Goal: Task Accomplishment & Management: Complete application form

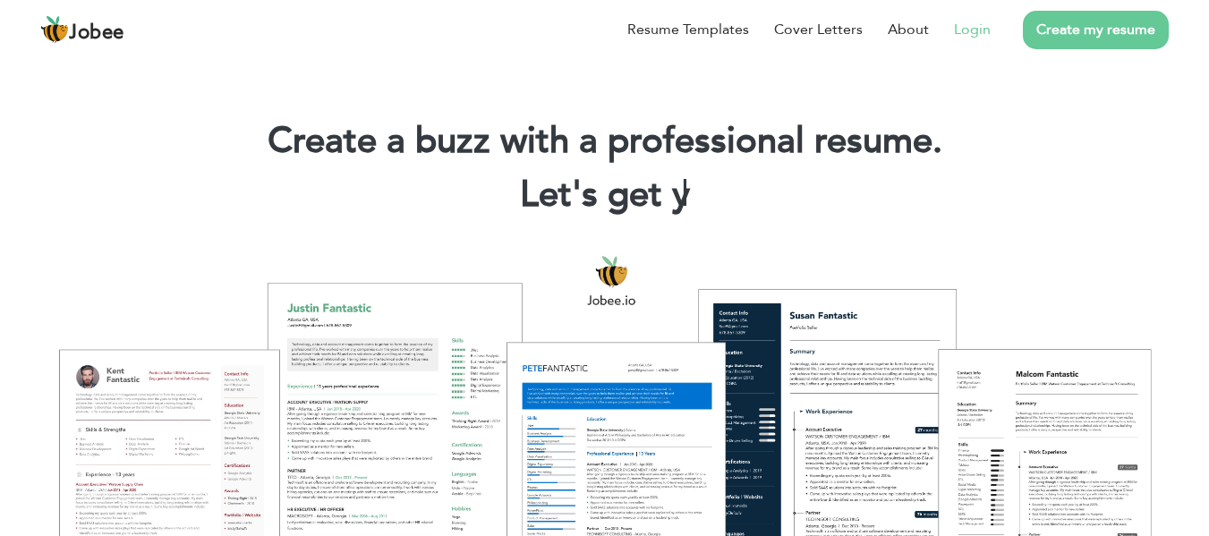
click at [984, 30] on link "Login" at bounding box center [972, 29] width 37 height 21
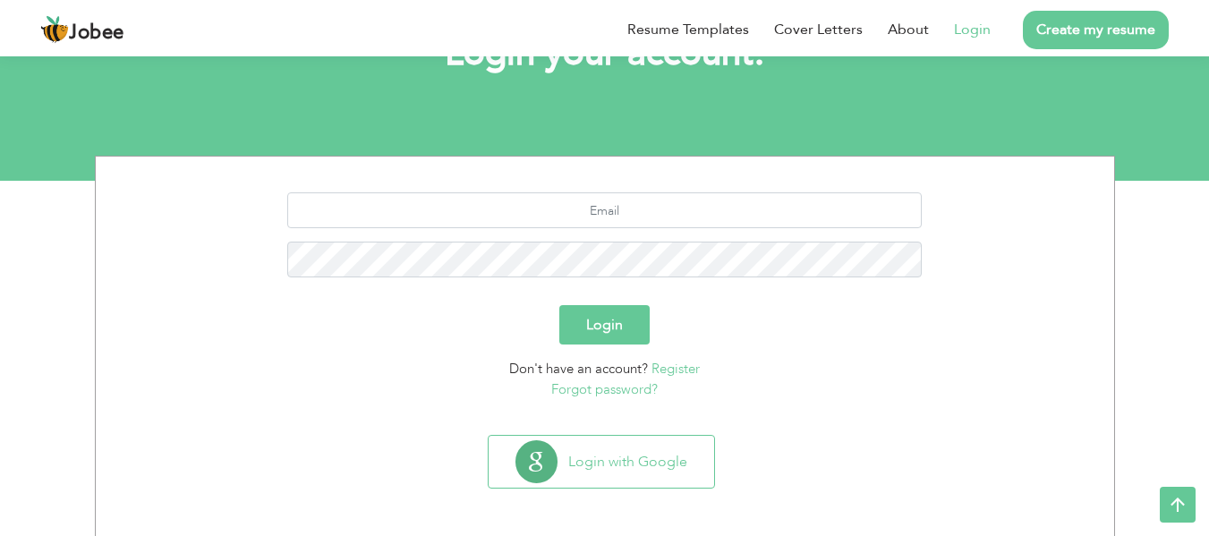
scroll to position [143, 0]
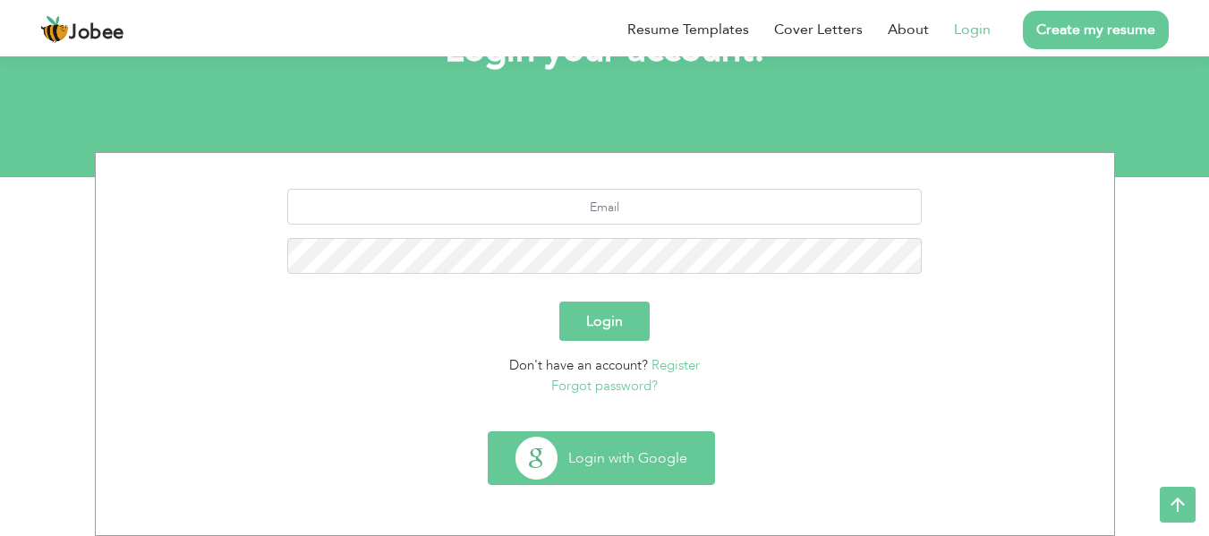
click at [658, 461] on button "Login with Google" at bounding box center [601, 458] width 225 height 52
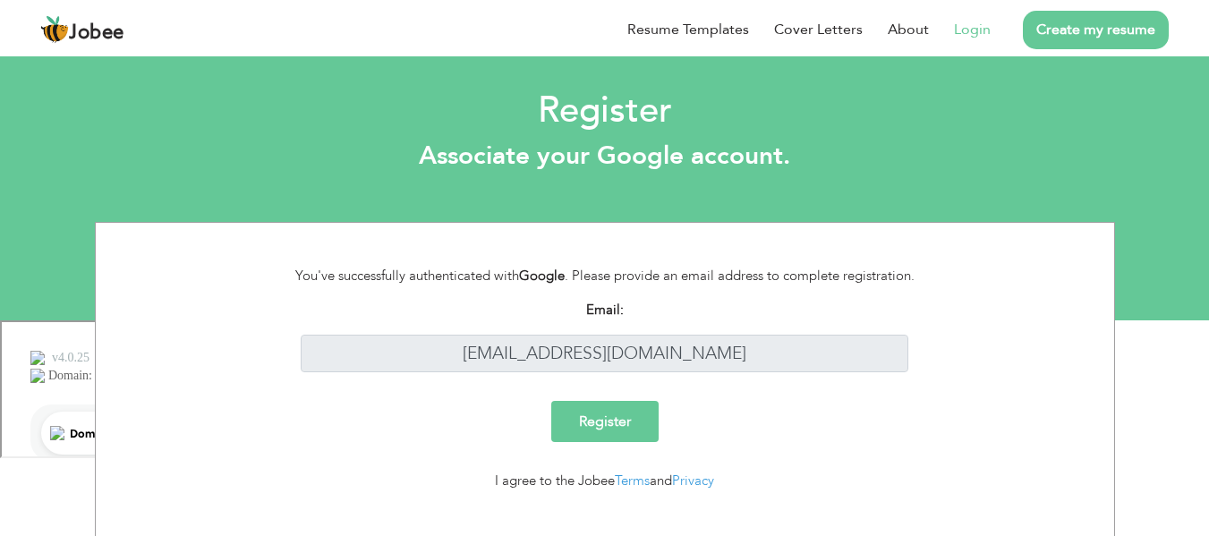
click at [984, 29] on link "Login" at bounding box center [972, 29] width 37 height 21
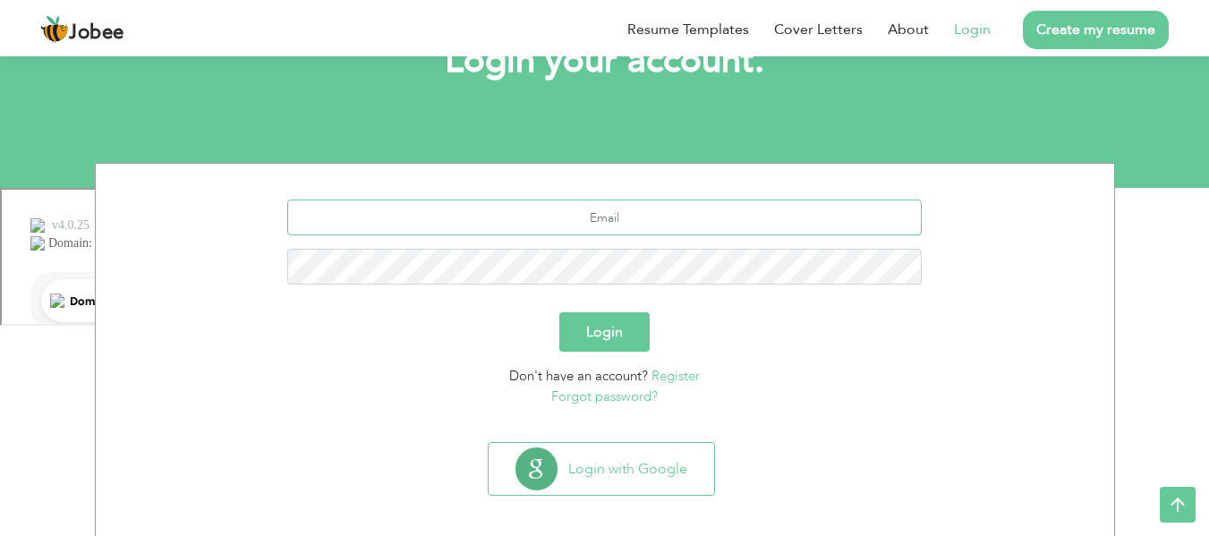
click at [667, 208] on input "text" at bounding box center [604, 218] width 634 height 36
type input "muhammad.awais.ma22@gmail.com"
click at [626, 322] on button "Login" at bounding box center [604, 331] width 90 height 39
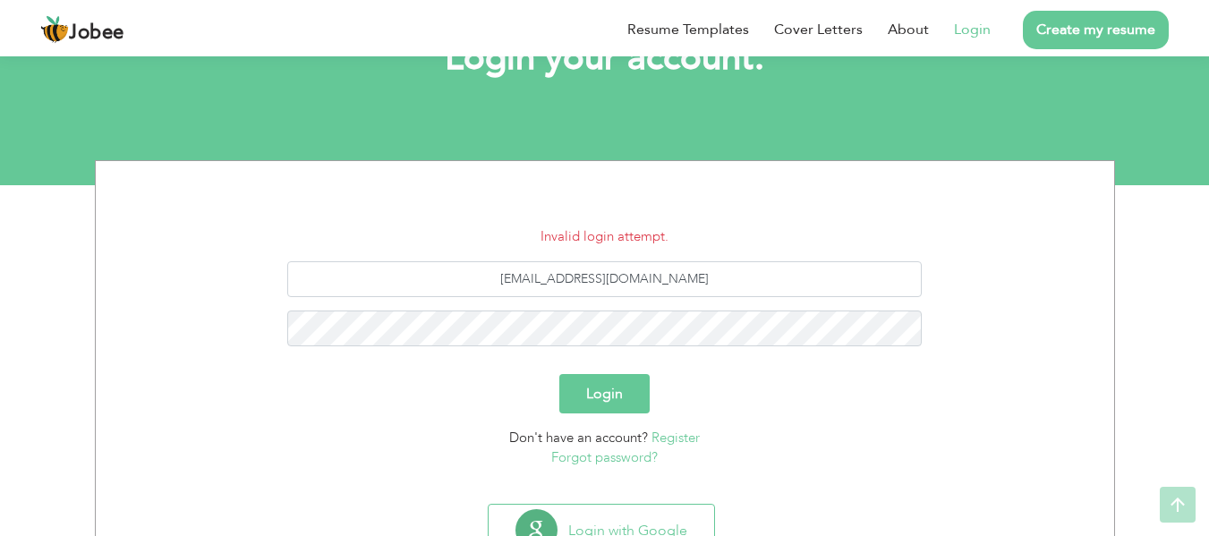
scroll to position [167, 0]
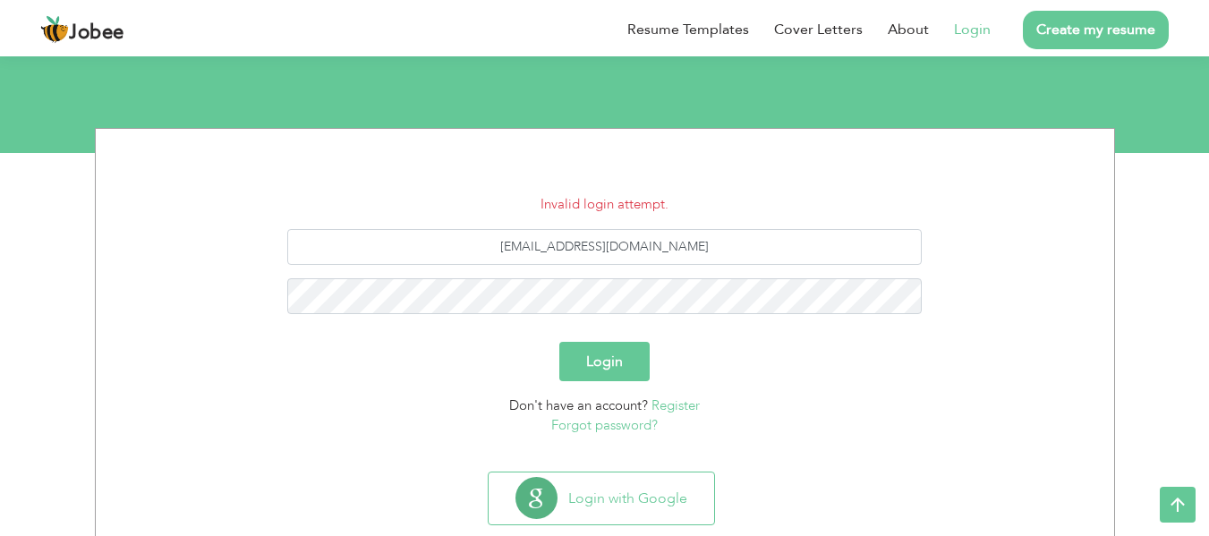
click at [633, 428] on link "Forgot password?" at bounding box center [604, 425] width 106 height 18
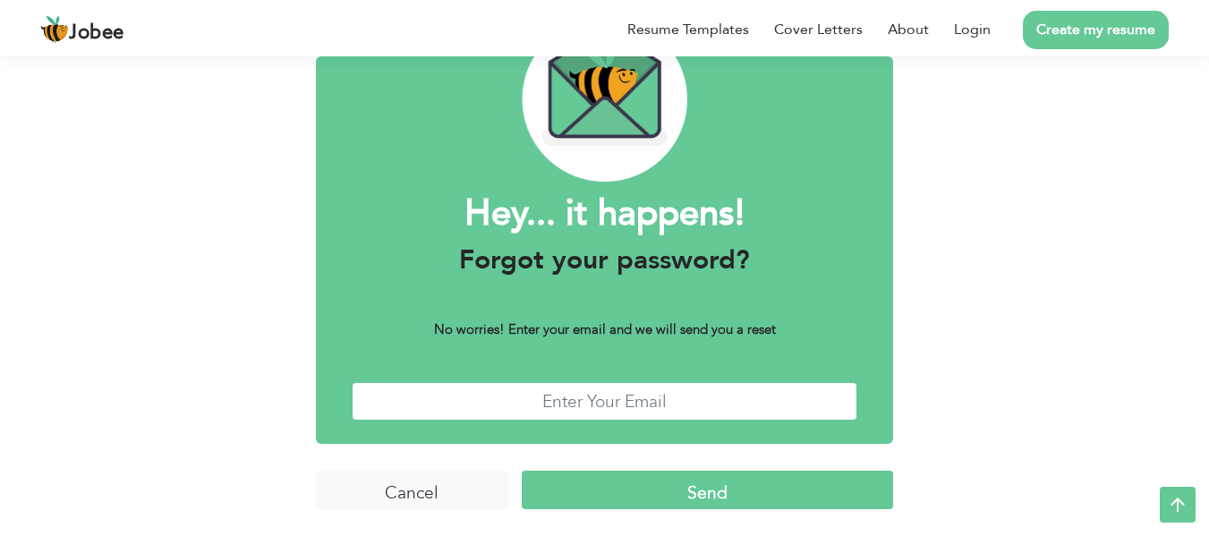
click at [622, 393] on input "text" at bounding box center [605, 401] width 506 height 38
type input "[EMAIL_ADDRESS][DOMAIN_NAME]"
click at [719, 498] on input "Send" at bounding box center [707, 490] width 371 height 38
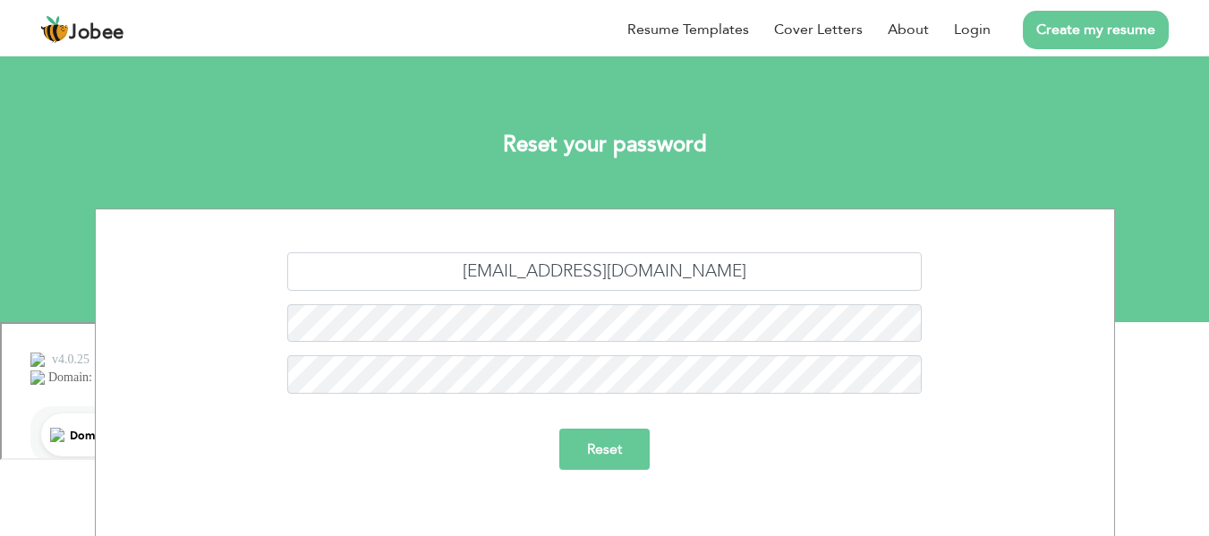
click at [609, 460] on input "Reset" at bounding box center [604, 449] width 90 height 41
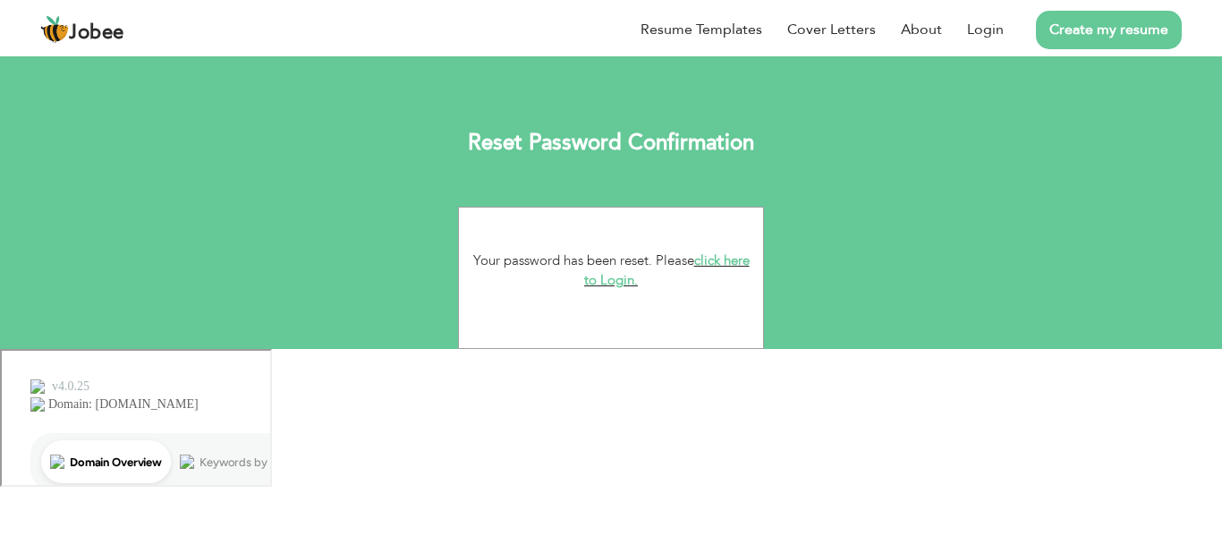
click at [635, 282] on link "click here to Login." at bounding box center [667, 270] width 166 height 38
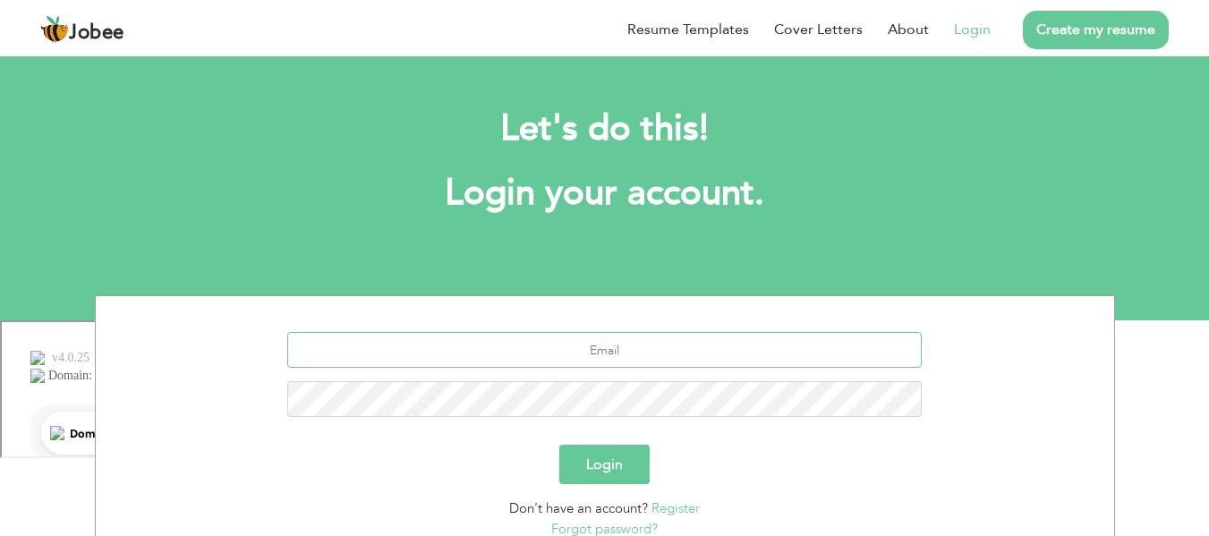
drag, startPoint x: 629, startPoint y: 344, endPoint x: 595, endPoint y: 354, distance: 35.4
click at [629, 344] on input "text" at bounding box center [604, 350] width 634 height 36
type input "muhammad.awais.ma22@gmail.com"
click at [601, 456] on button "Login" at bounding box center [604, 464] width 90 height 39
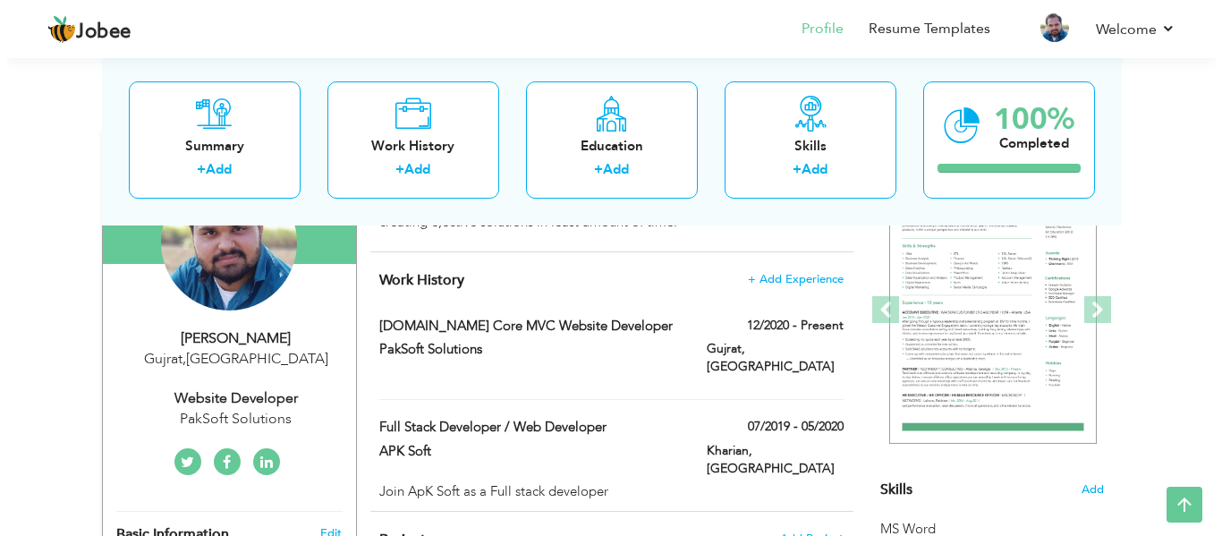
scroll to position [236, 0]
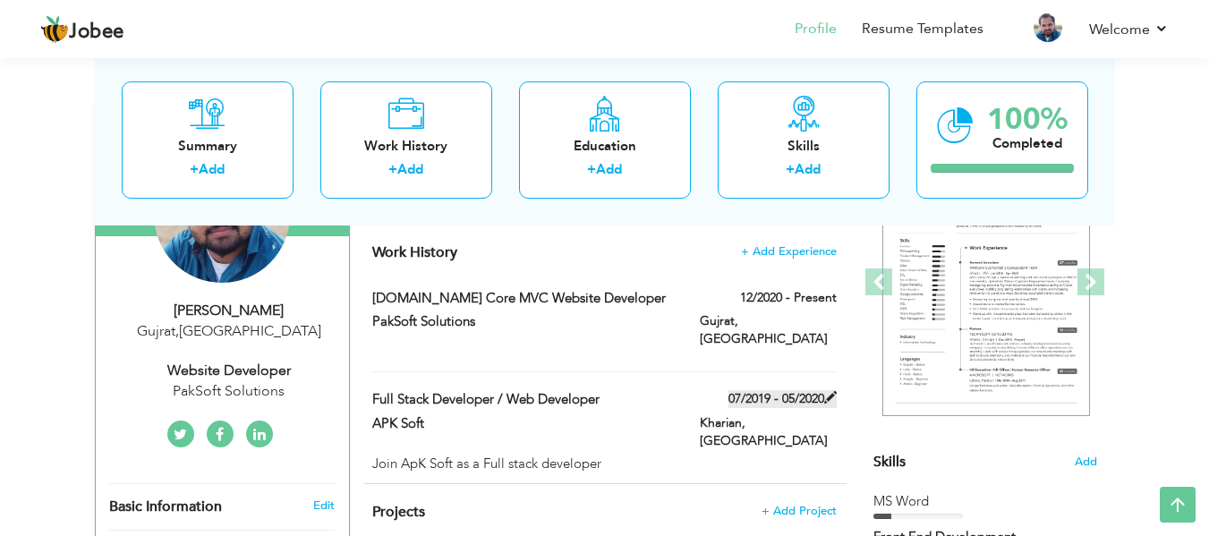
click at [828, 391] on span at bounding box center [830, 397] width 13 height 13
type input "Full Stack Developer / Web Developer"
type input "APK Soft"
type input "07/2019"
type input "05/2020"
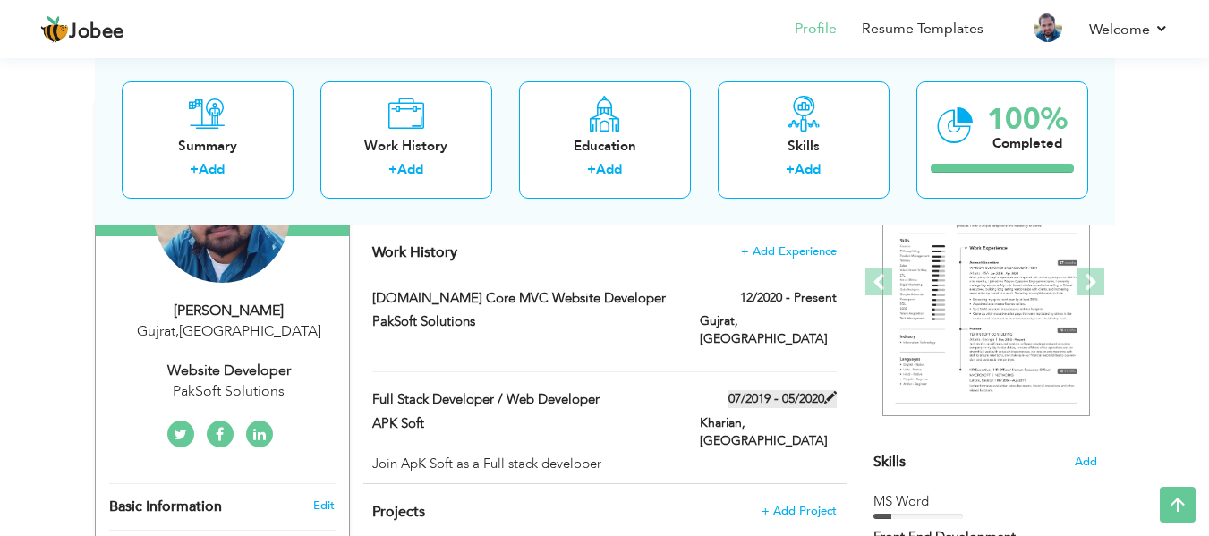
type input "[GEOGRAPHIC_DATA]"
type input "Kharian"
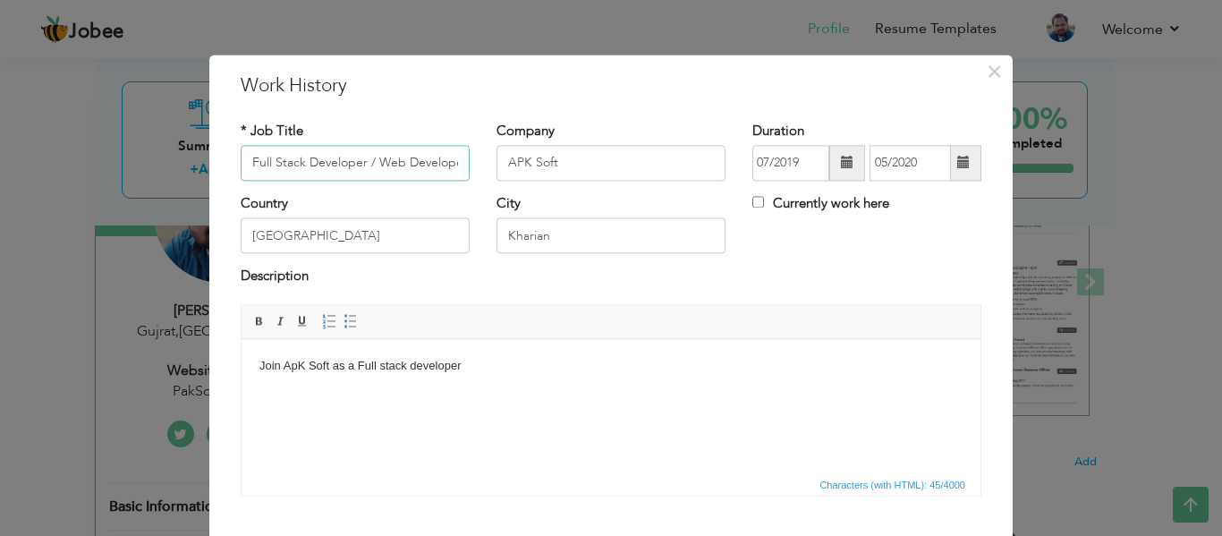
scroll to position [0, 7]
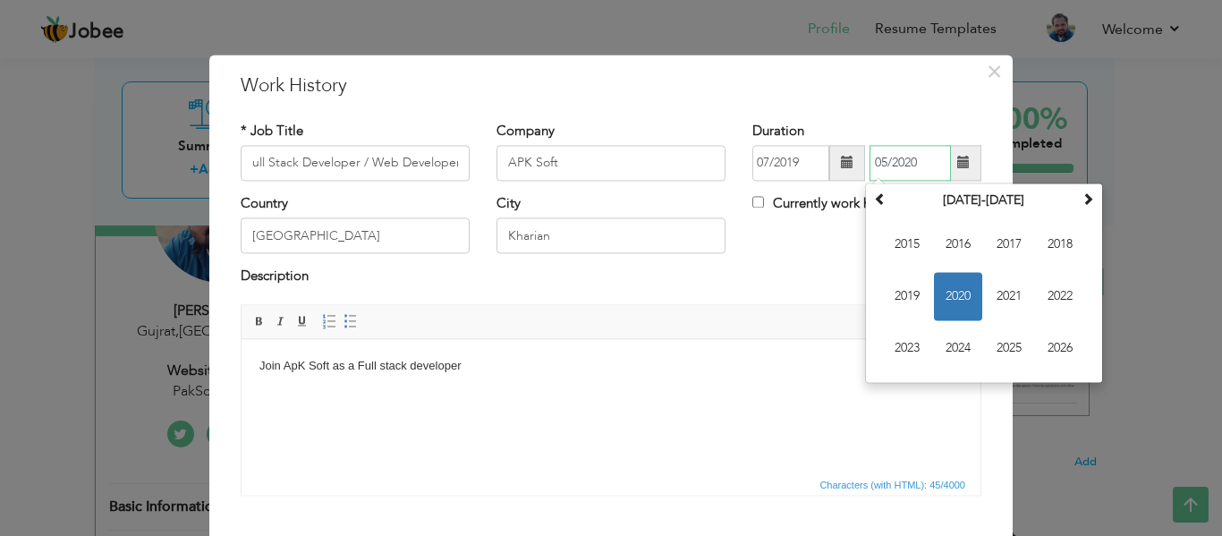
click at [920, 162] on input "05/2020" at bounding box center [910, 163] width 81 height 36
click at [948, 292] on span "2020" at bounding box center [958, 296] width 48 height 48
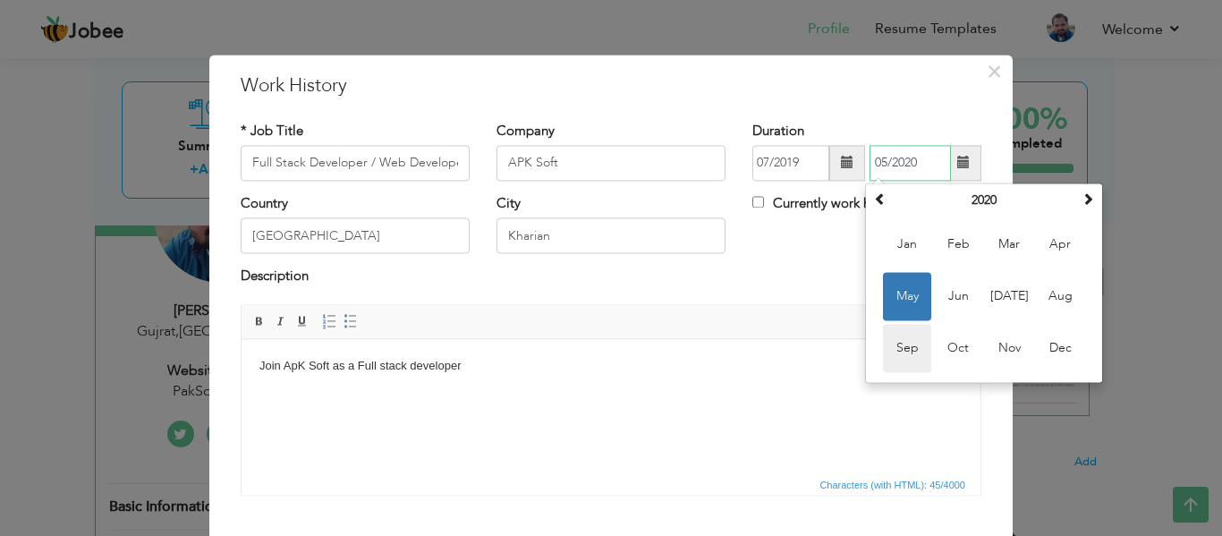
click at [907, 347] on span "Sep" at bounding box center [907, 348] width 48 height 48
type input "09/2020"
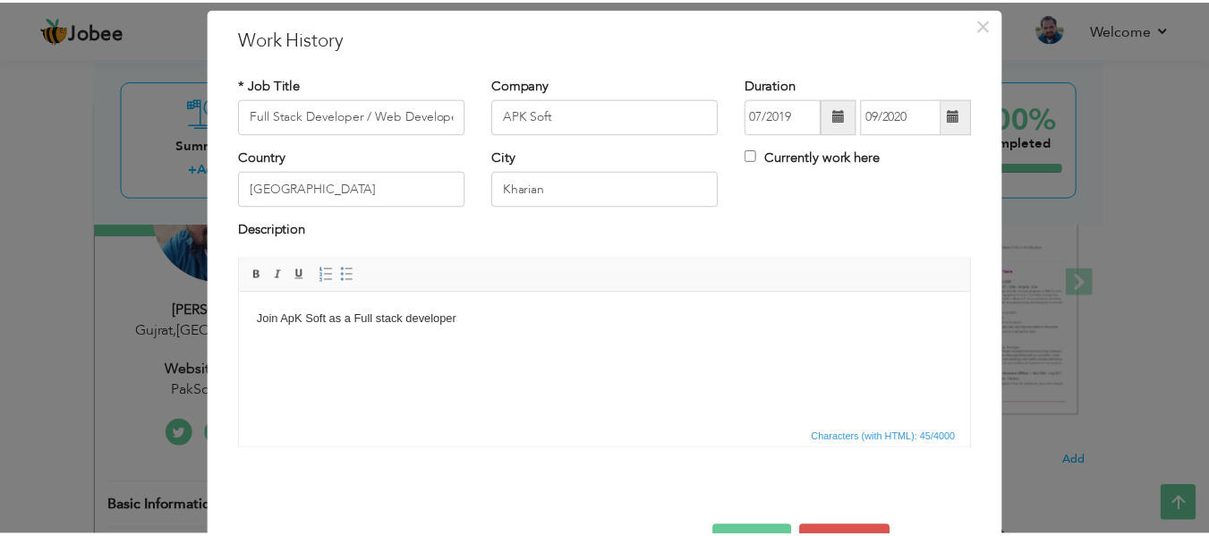
scroll to position [105, 0]
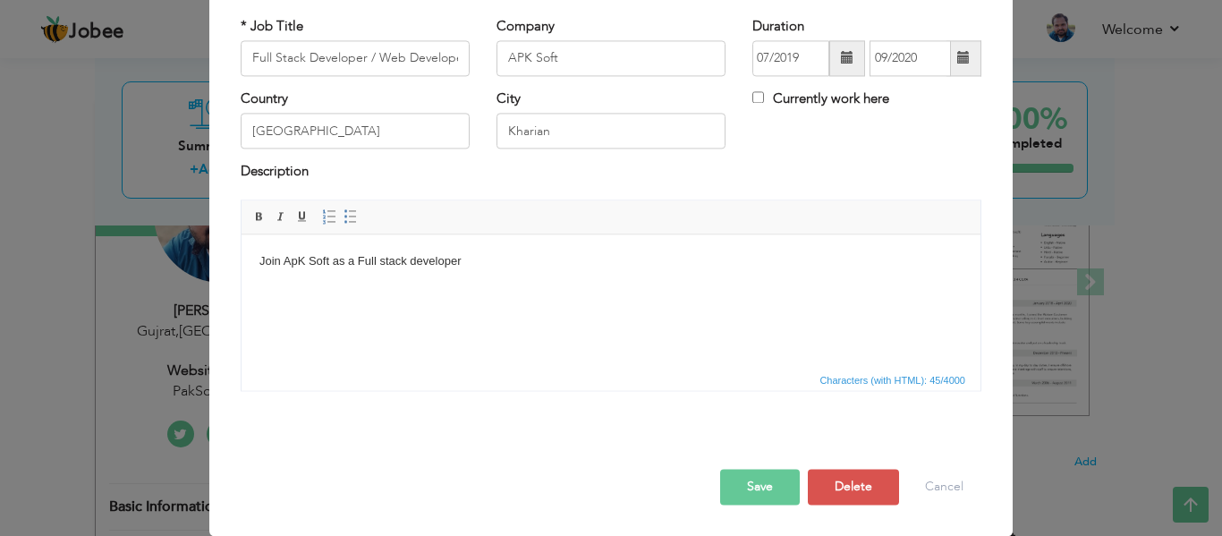
click at [517, 267] on body "Join ApK Soft as a Full stack developer" at bounding box center [610, 261] width 703 height 19
click at [491, 261] on body "Join ApK Soft as a Full stack developer" at bounding box center [610, 261] width 703 height 19
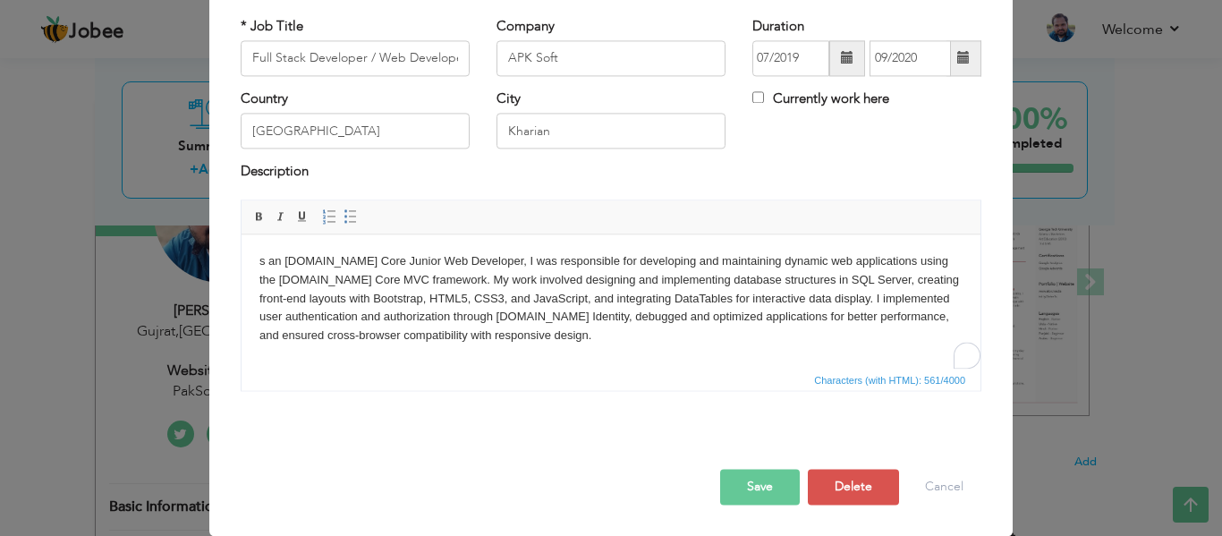
click at [258, 258] on html "s an ASP.NET Core Junior Web Developer, I was responsible for developing and ma…" at bounding box center [611, 298] width 739 height 129
click at [747, 481] on button "Save" at bounding box center [760, 487] width 80 height 36
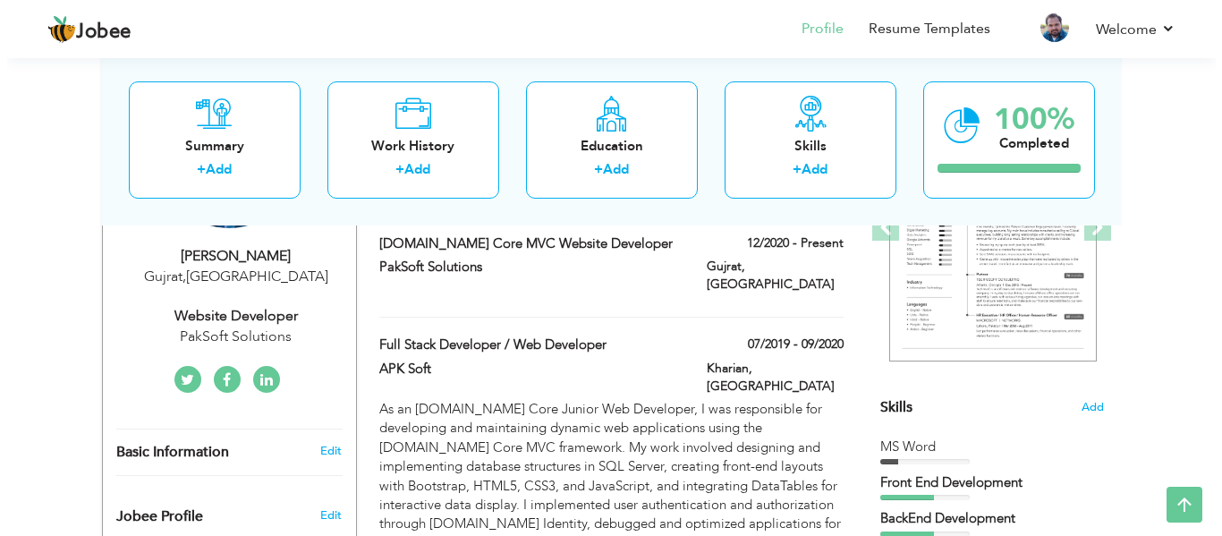
scroll to position [278, 0]
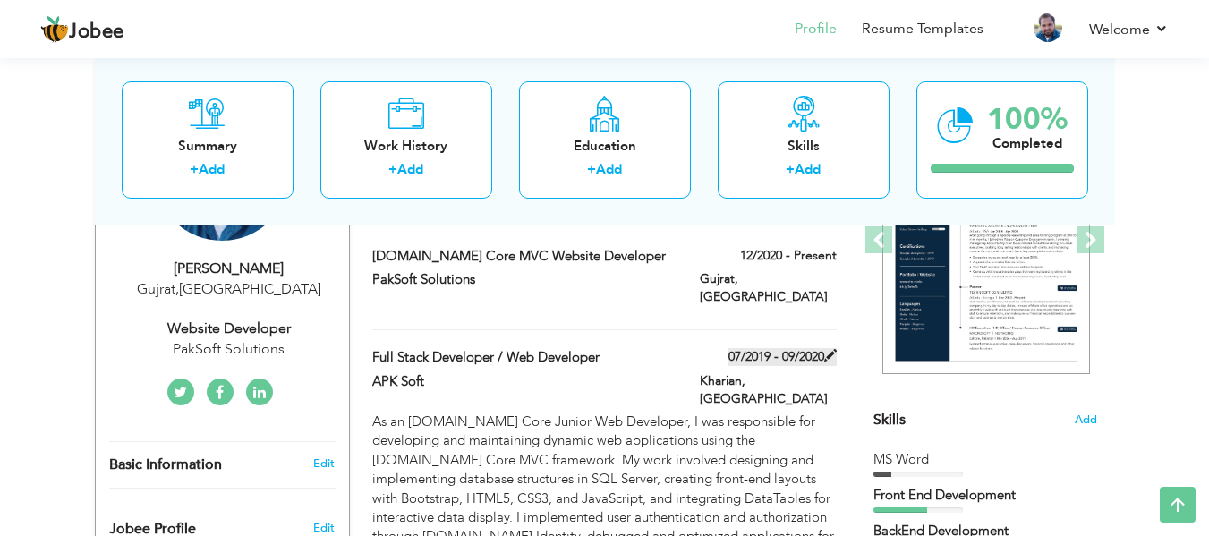
click at [831, 349] on span at bounding box center [830, 355] width 13 height 13
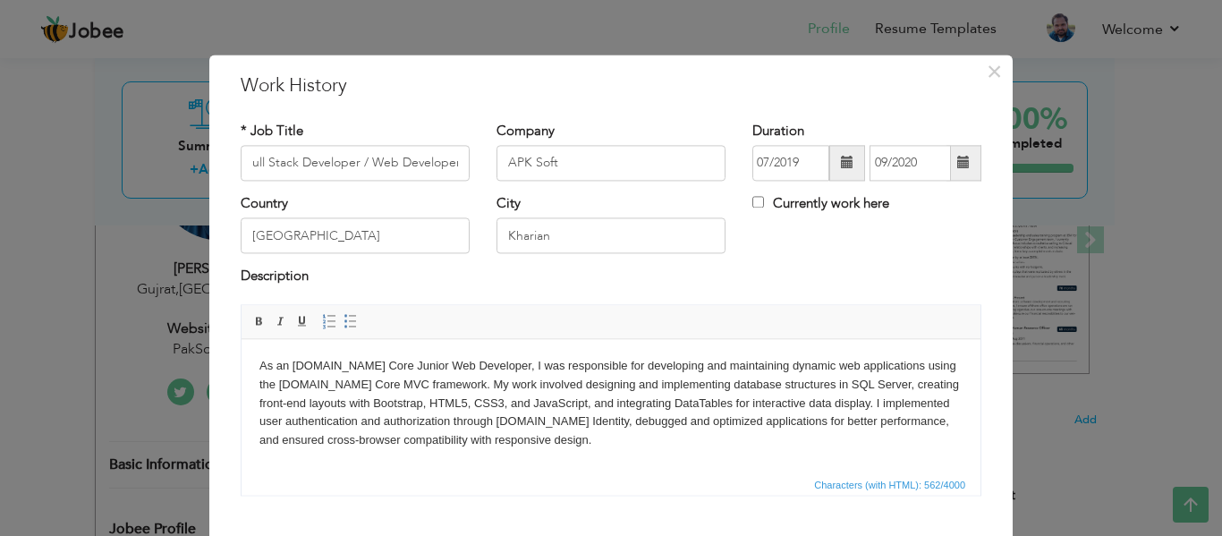
scroll to position [0, 0]
click at [841, 167] on span at bounding box center [847, 163] width 13 height 13
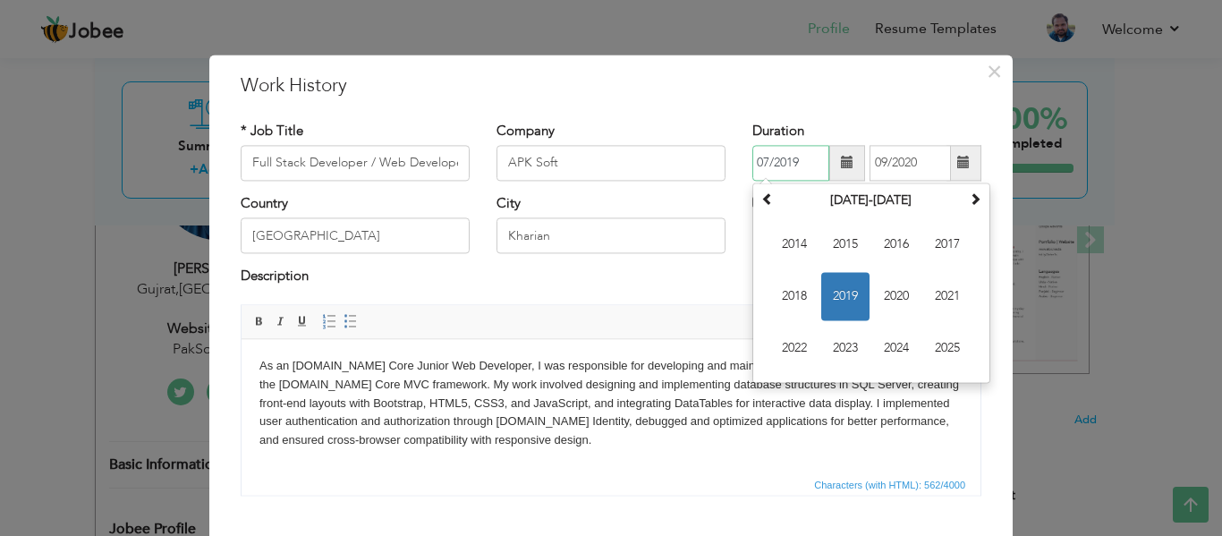
click at [840, 277] on span "2019" at bounding box center [845, 296] width 48 height 48
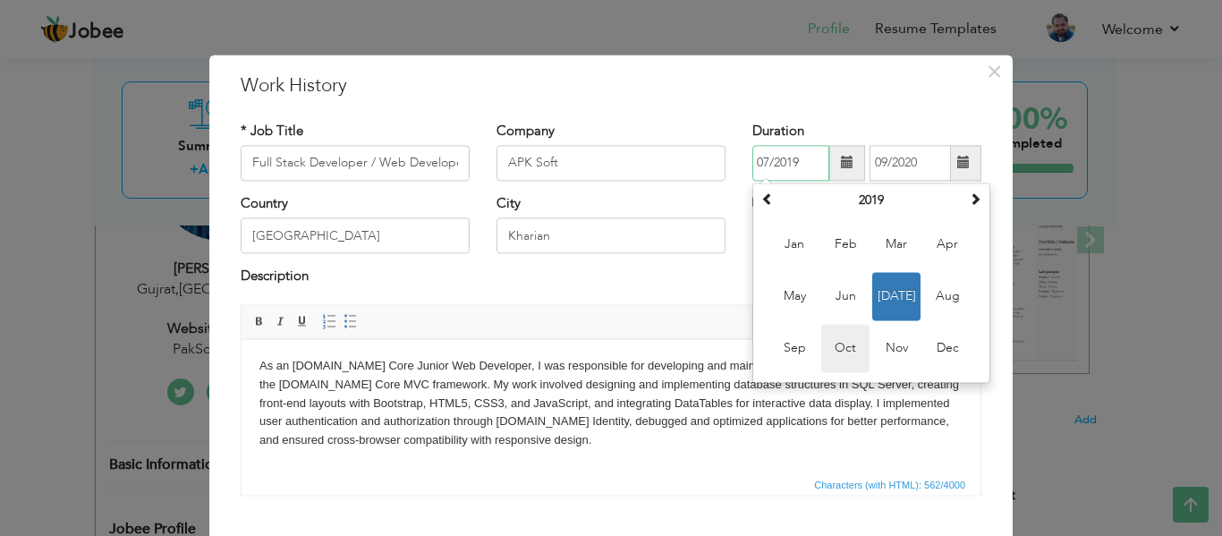
click at [846, 354] on span "Oct" at bounding box center [845, 348] width 48 height 48
type input "10/2019"
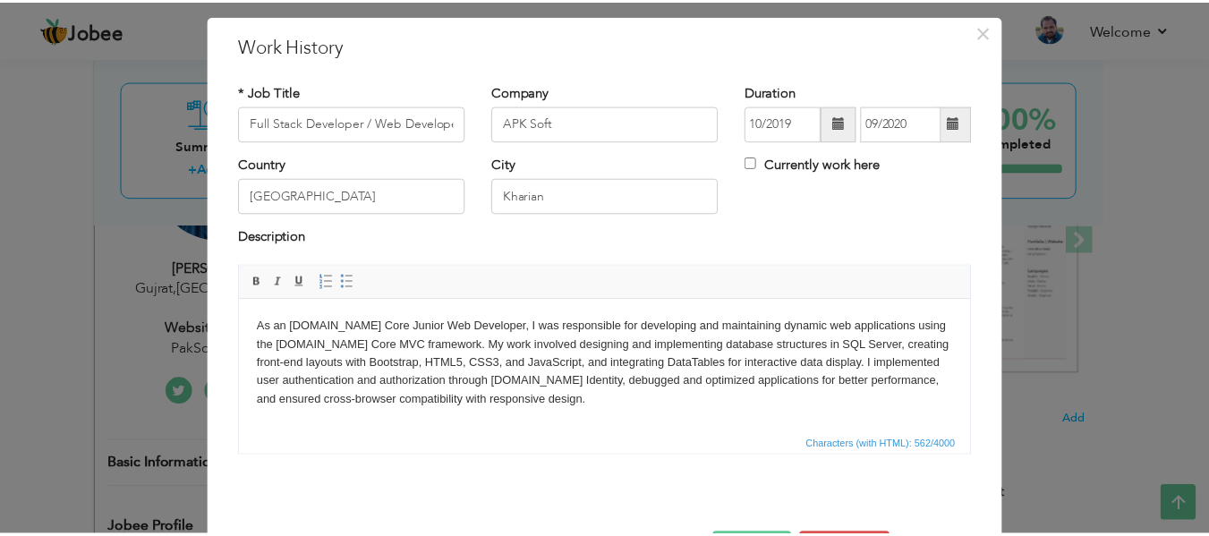
scroll to position [105, 0]
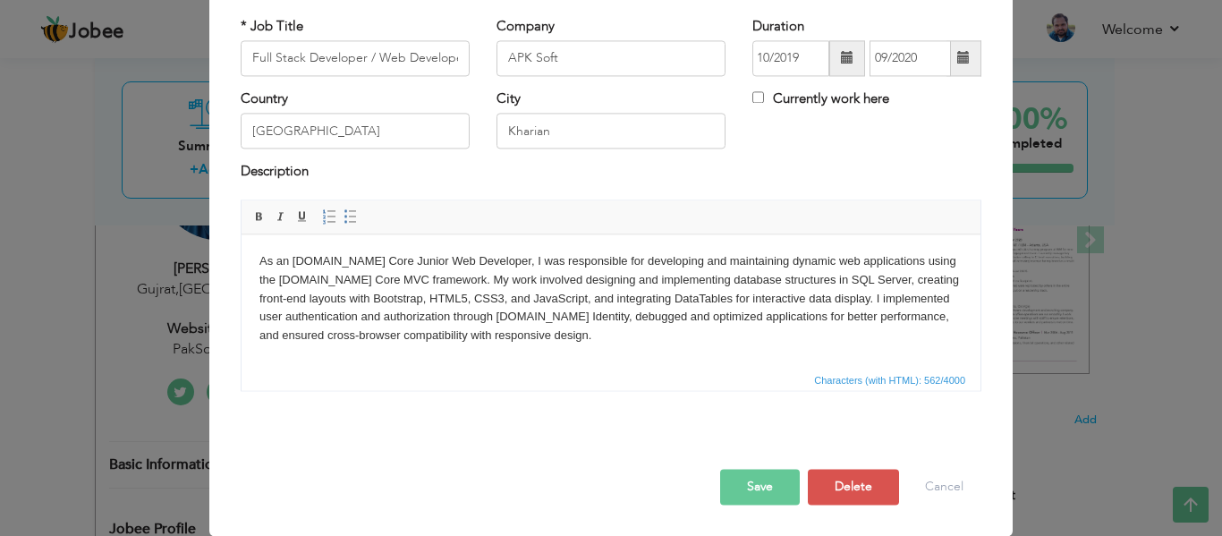
click at [775, 473] on button "Save" at bounding box center [760, 487] width 80 height 36
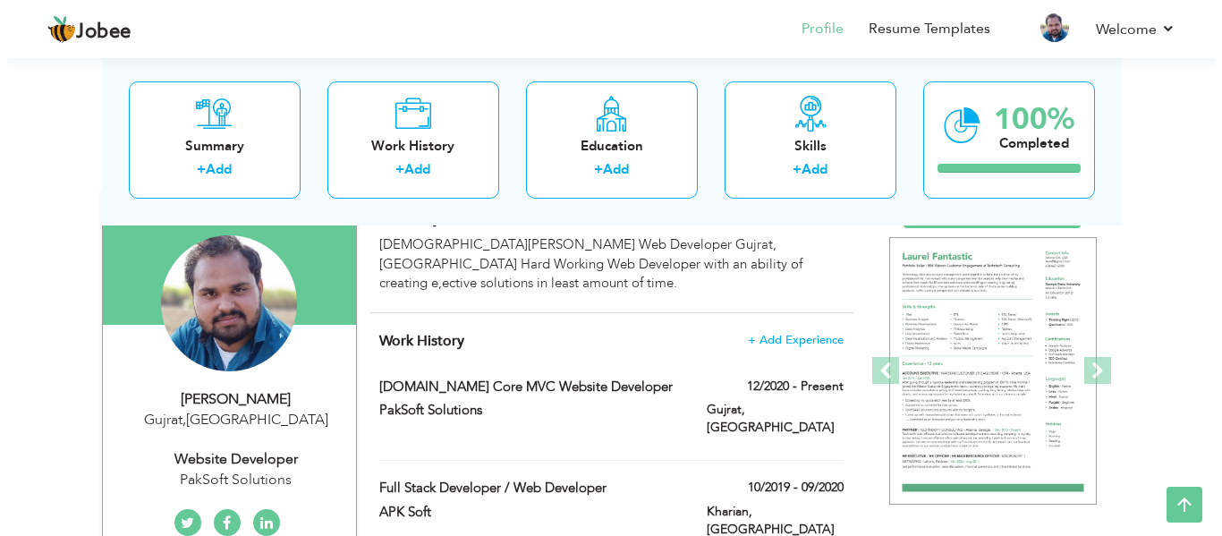
scroll to position [140, 0]
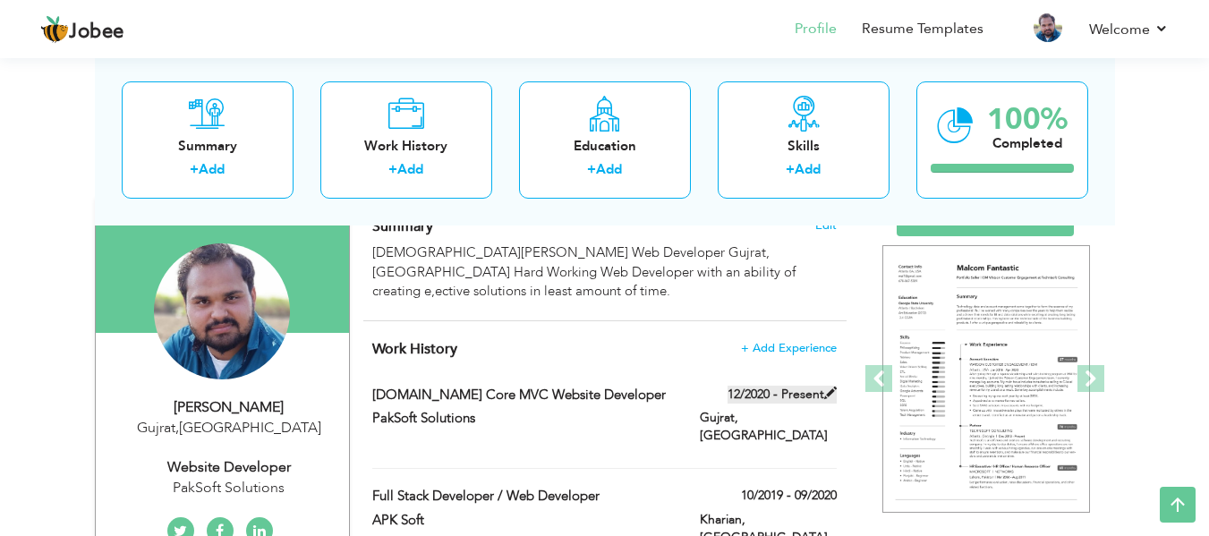
click at [827, 393] on span at bounding box center [830, 393] width 13 height 13
type input "Asp.Net Core MVC Website Developer"
type input "PakSoft Solutions"
type input "12/2020"
type input "Gujrat"
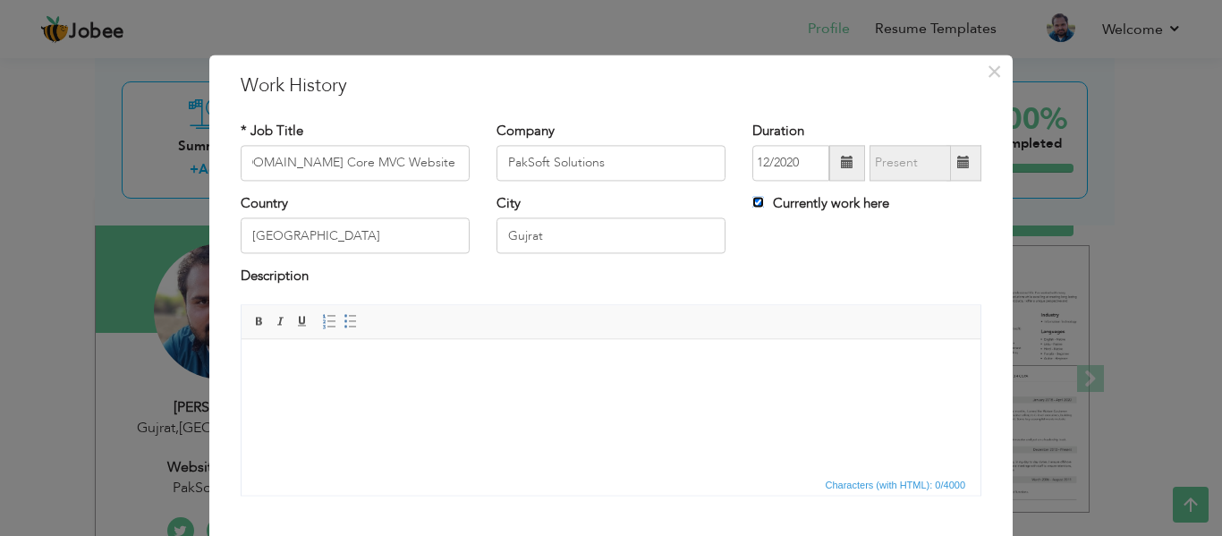
scroll to position [0, 0]
click at [756, 202] on input "Currently work here" at bounding box center [759, 202] width 12 height 12
checkbox input "false"
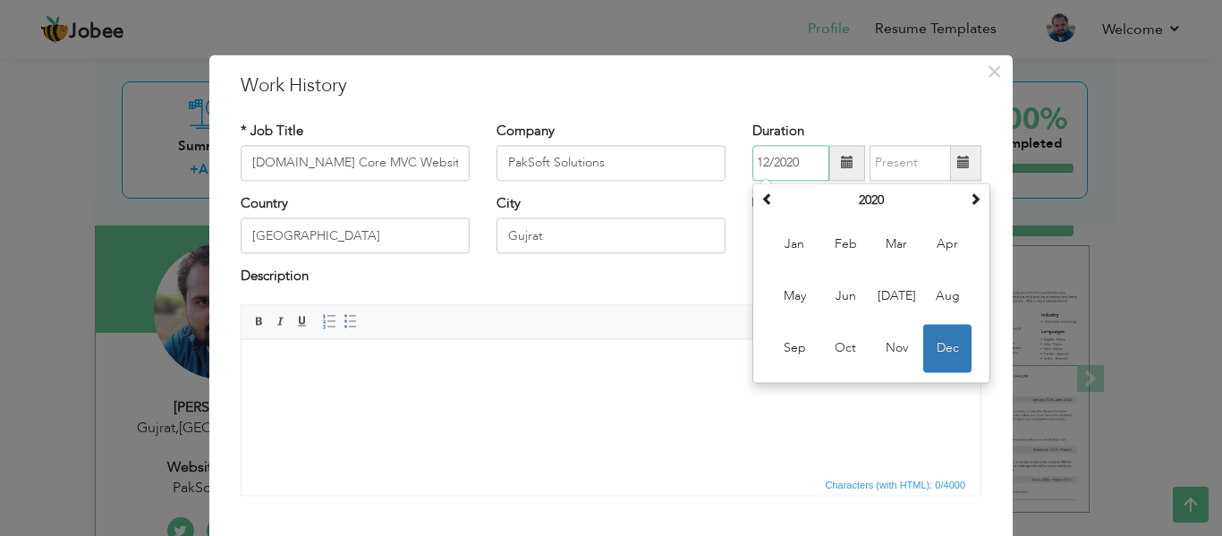
click at [800, 159] on input "12/2020" at bounding box center [791, 163] width 77 height 36
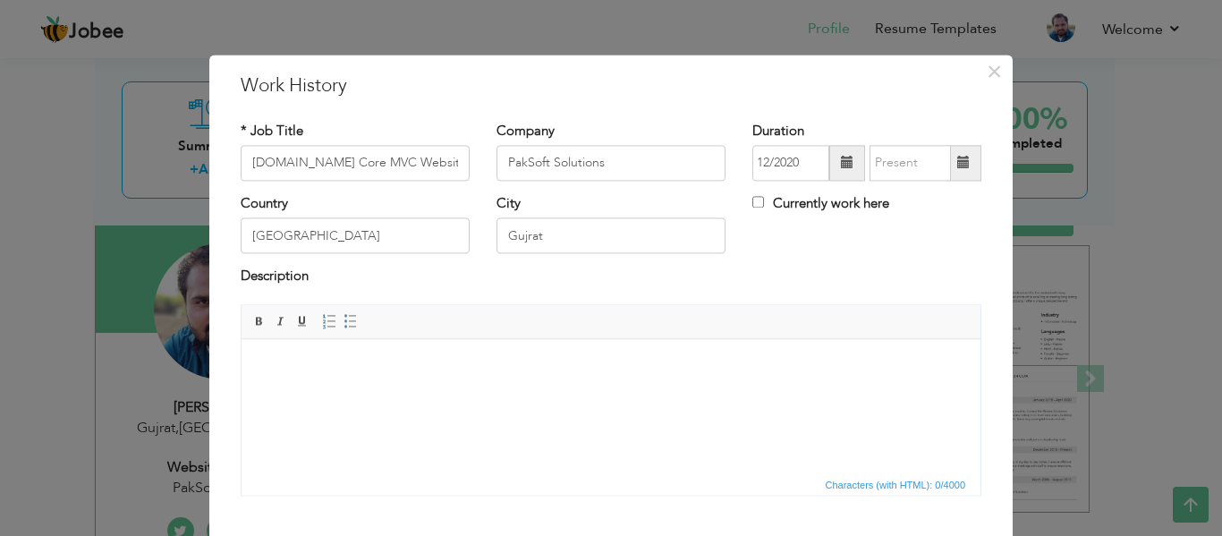
click at [960, 171] on span at bounding box center [964, 163] width 35 height 36
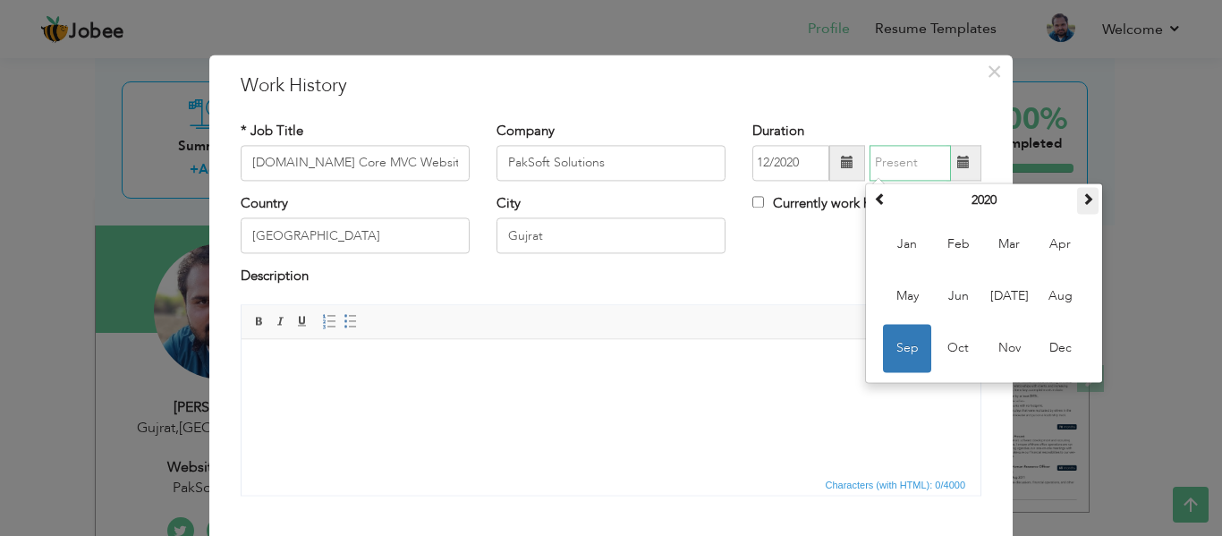
click at [1082, 205] on span at bounding box center [1088, 198] width 13 height 13
click at [1045, 339] on span "Dec" at bounding box center [1060, 348] width 48 height 48
type input "12/2021"
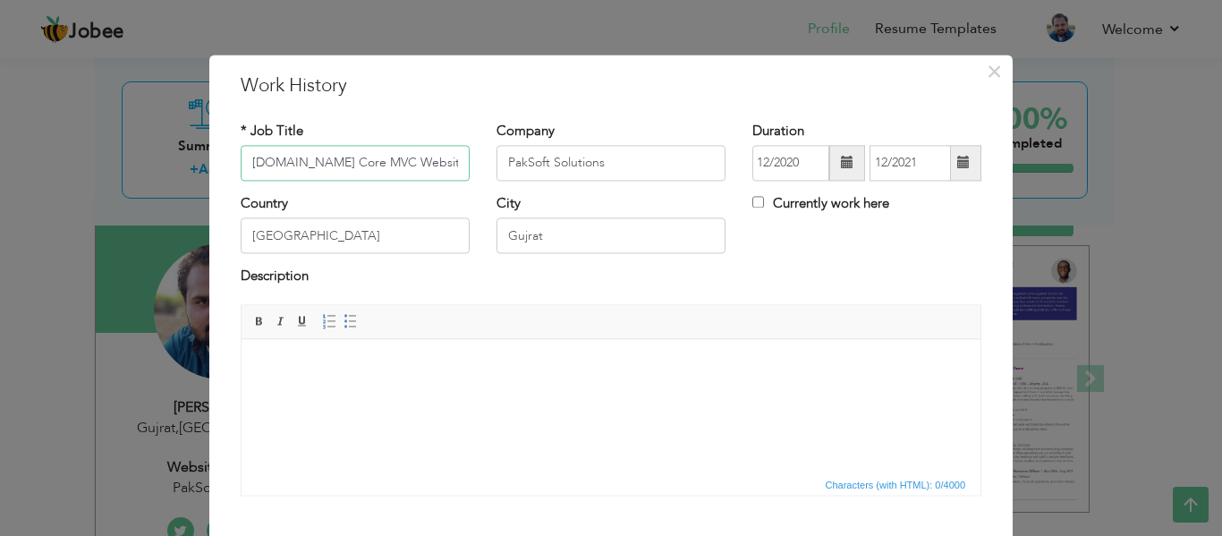
click at [448, 162] on input "Asp.Net Core MVC Website Developer" at bounding box center [355, 163] width 229 height 36
click at [430, 166] on input "Asp.Net Core MVC Website Developer" at bounding box center [355, 163] width 229 height 36
type input "="
click at [453, 290] on div "Description" at bounding box center [611, 279] width 741 height 23
click at [381, 166] on input "Computer Science Lecturer" at bounding box center [355, 163] width 229 height 36
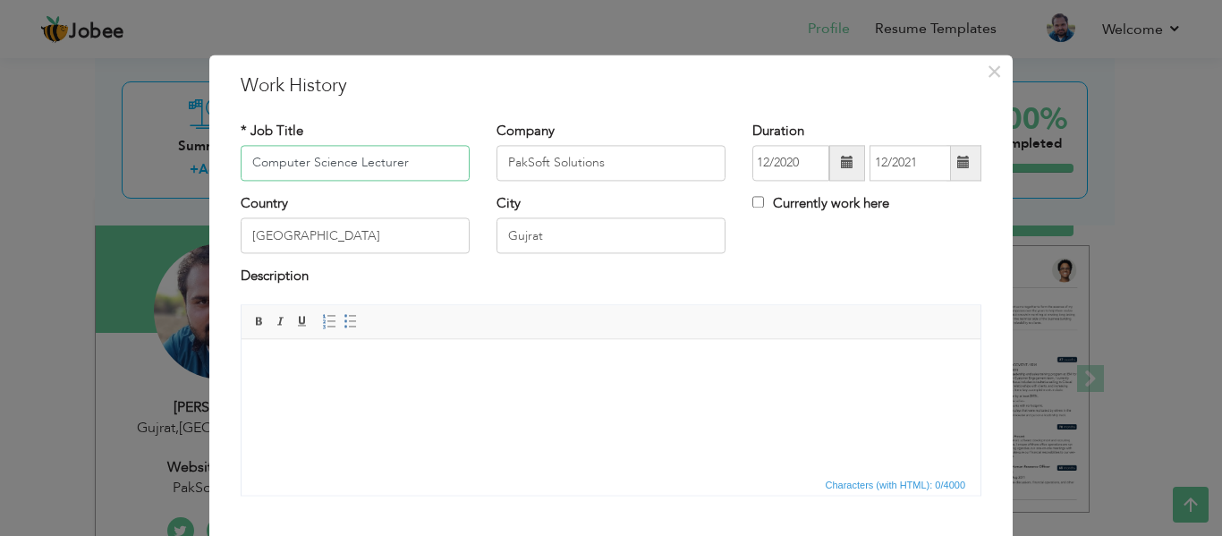
click at [381, 166] on input "Computer Science Lecturer" at bounding box center [355, 163] width 229 height 36
paste input "lecturer"
type input "Computer Science lecturer"
click at [642, 163] on input "PakSoft Solutions" at bounding box center [611, 163] width 229 height 36
type input "T"
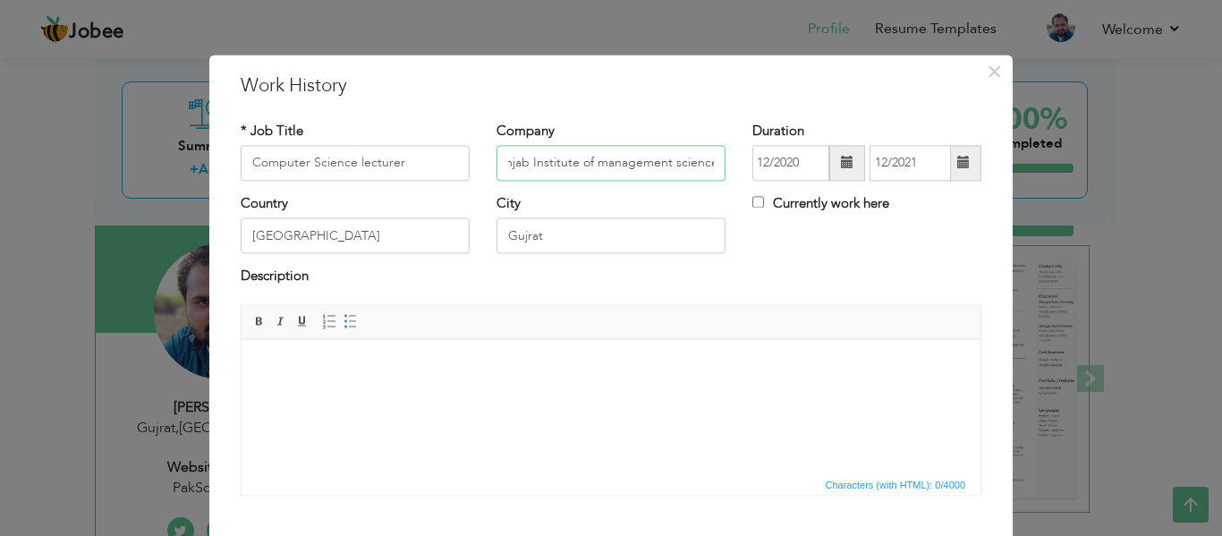
scroll to position [0, 22]
type input "Punjab Institute of management sciences"
click at [957, 166] on span at bounding box center [963, 163] width 13 height 13
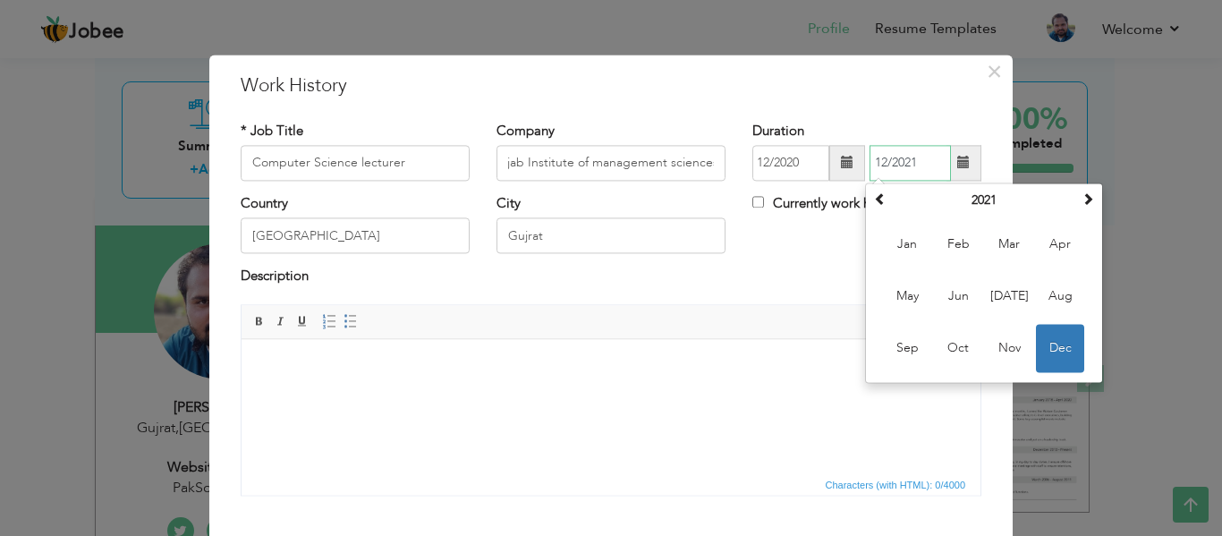
scroll to position [0, 0]
click at [975, 195] on th "2021" at bounding box center [984, 200] width 186 height 27
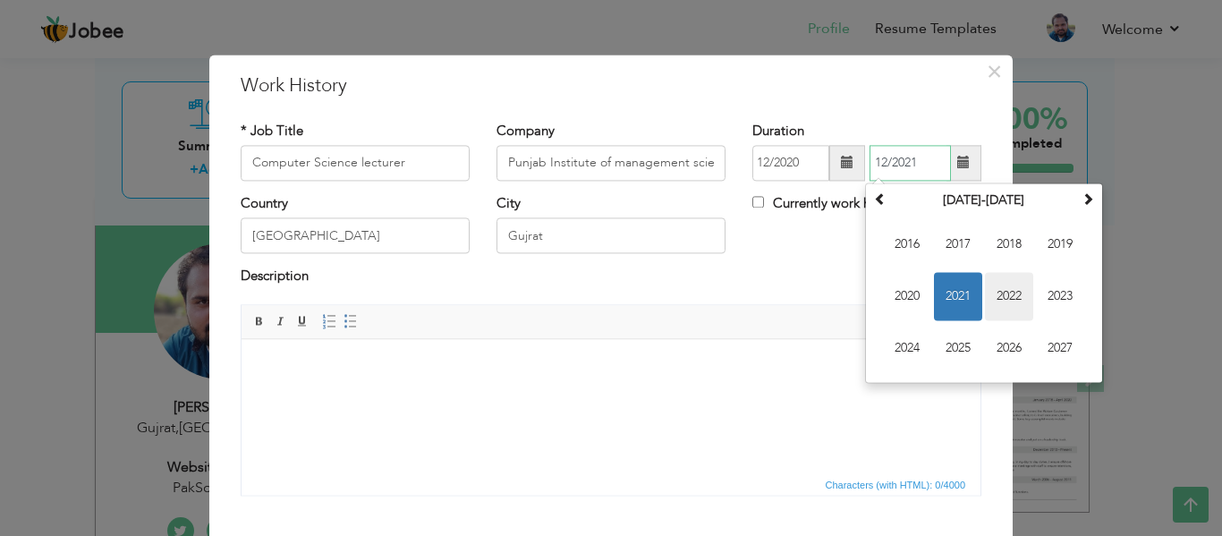
click at [994, 298] on span "2022" at bounding box center [1009, 296] width 48 height 48
click at [791, 281] on div "Description" at bounding box center [611, 279] width 741 height 23
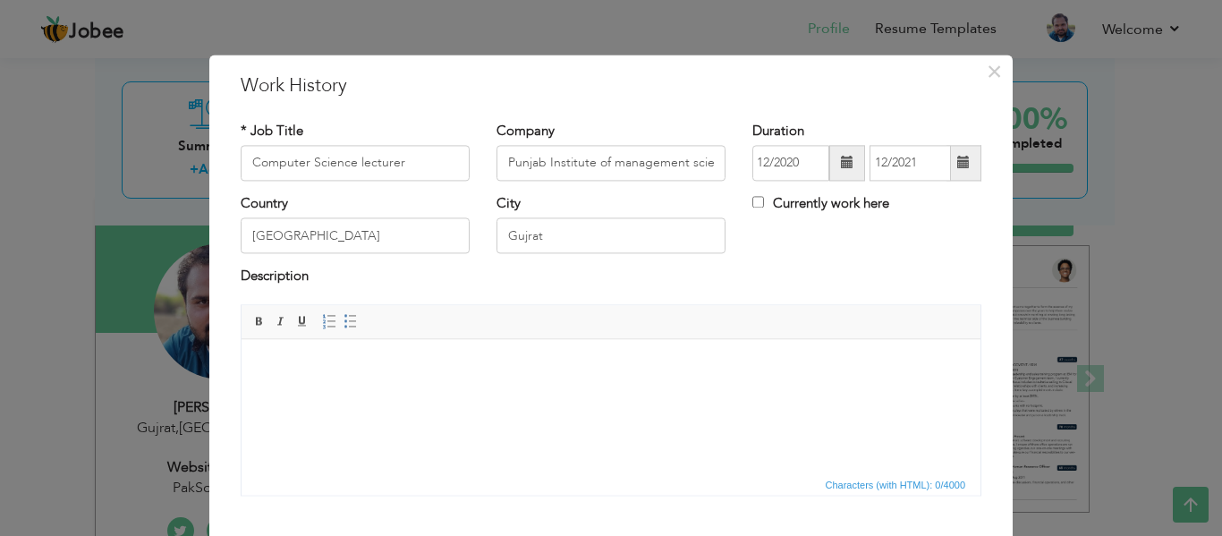
scroll to position [105, 0]
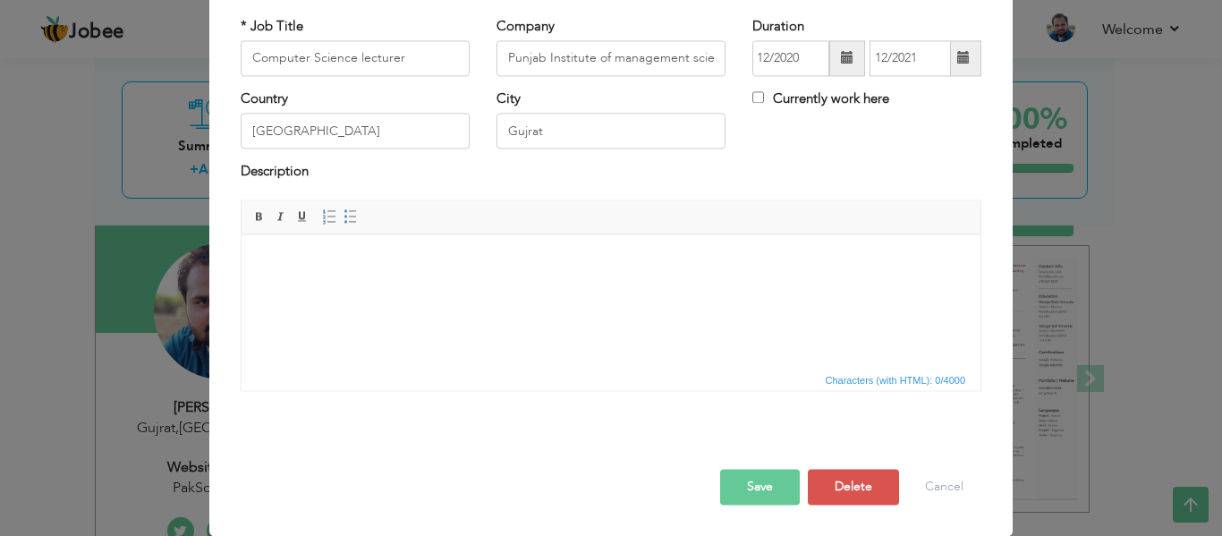
drag, startPoint x: 804, startPoint y: 611, endPoint x: 608, endPoint y: 287, distance: 378.6
click at [619, 267] on body at bounding box center [610, 261] width 703 height 19
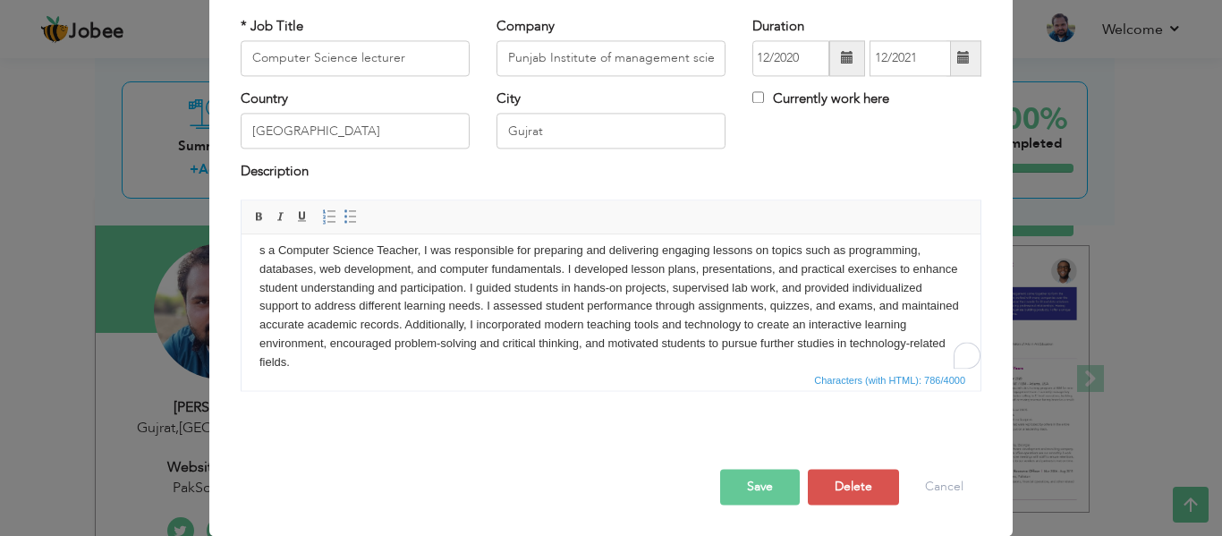
scroll to position [11, 0]
click at [260, 247] on body "s a Computer Science Teacher, I was responsible for preparing and delivering en…" at bounding box center [610, 307] width 703 height 131
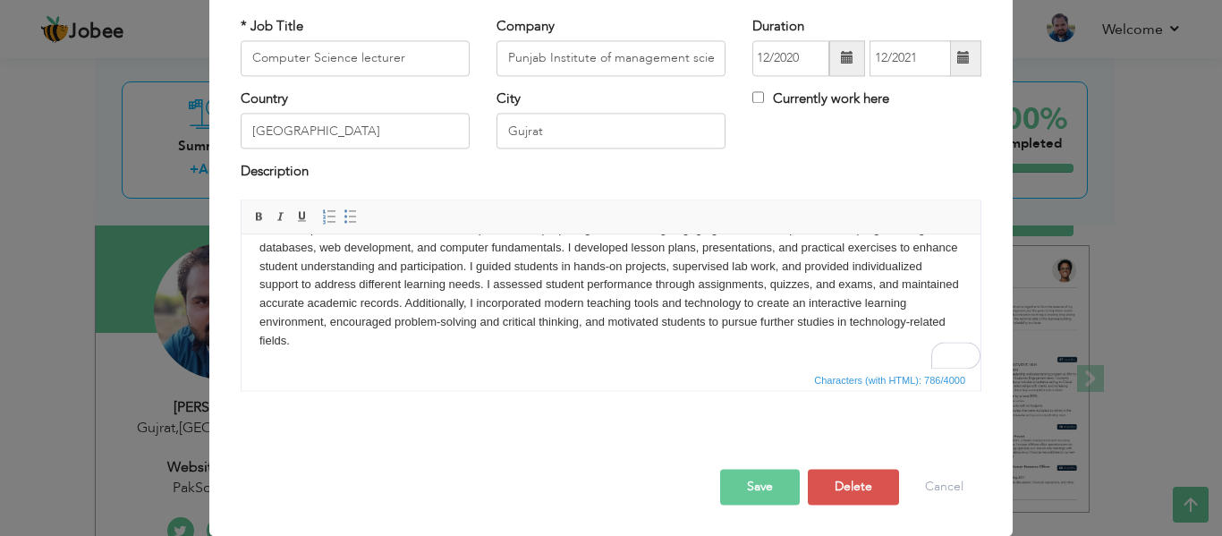
scroll to position [0, 0]
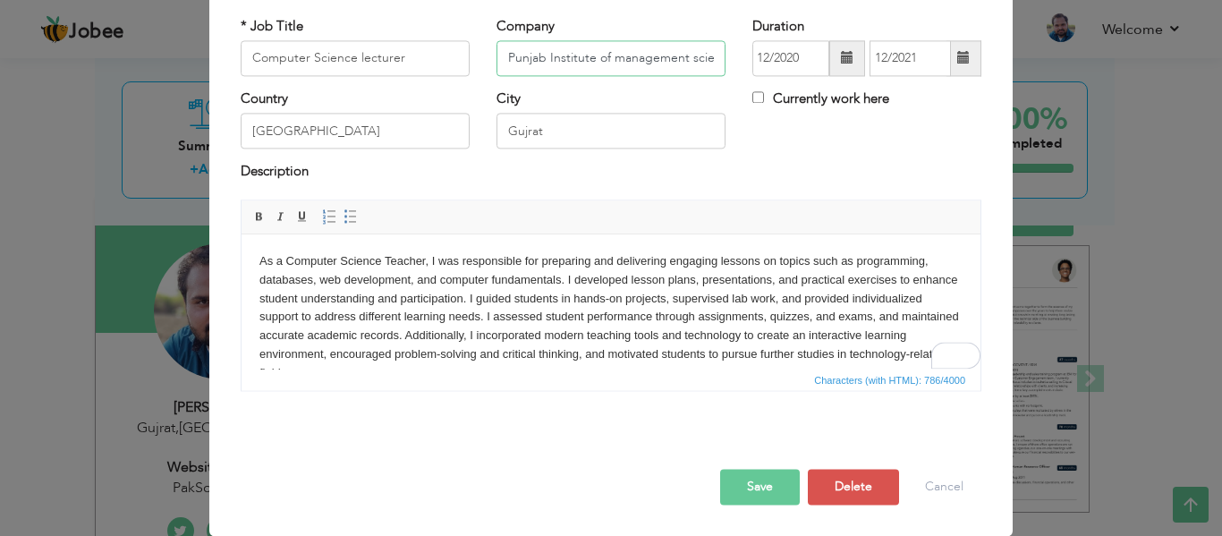
click at [628, 56] on input "Punjab Institute of management sciences" at bounding box center [611, 58] width 229 height 36
type input "The Vision School"
click at [968, 57] on span at bounding box center [964, 58] width 35 height 36
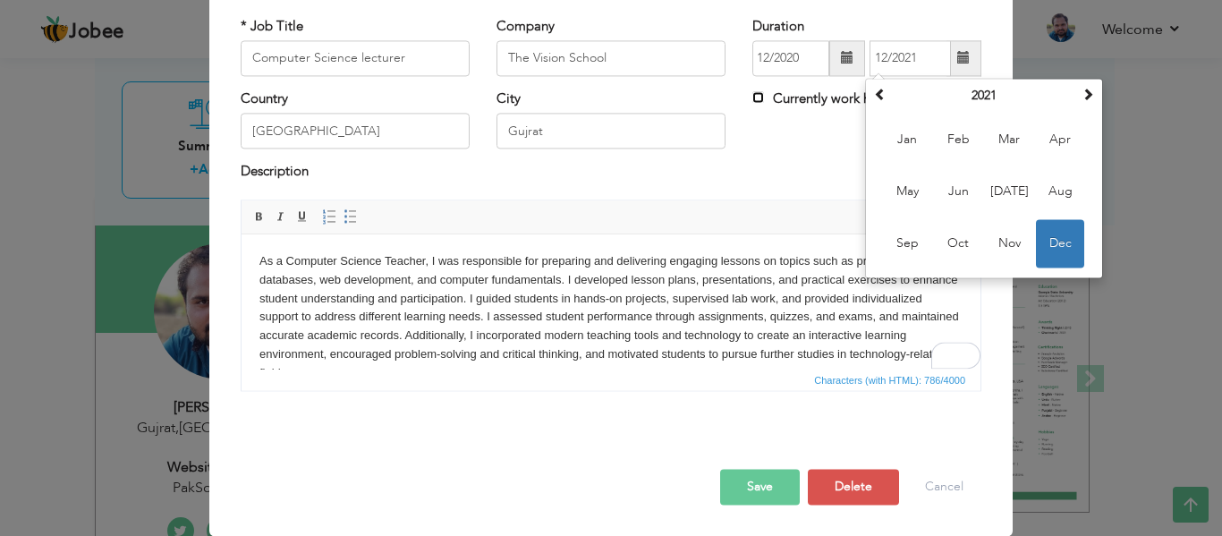
click at [753, 98] on input "Currently work here" at bounding box center [759, 97] width 12 height 12
checkbox input "true"
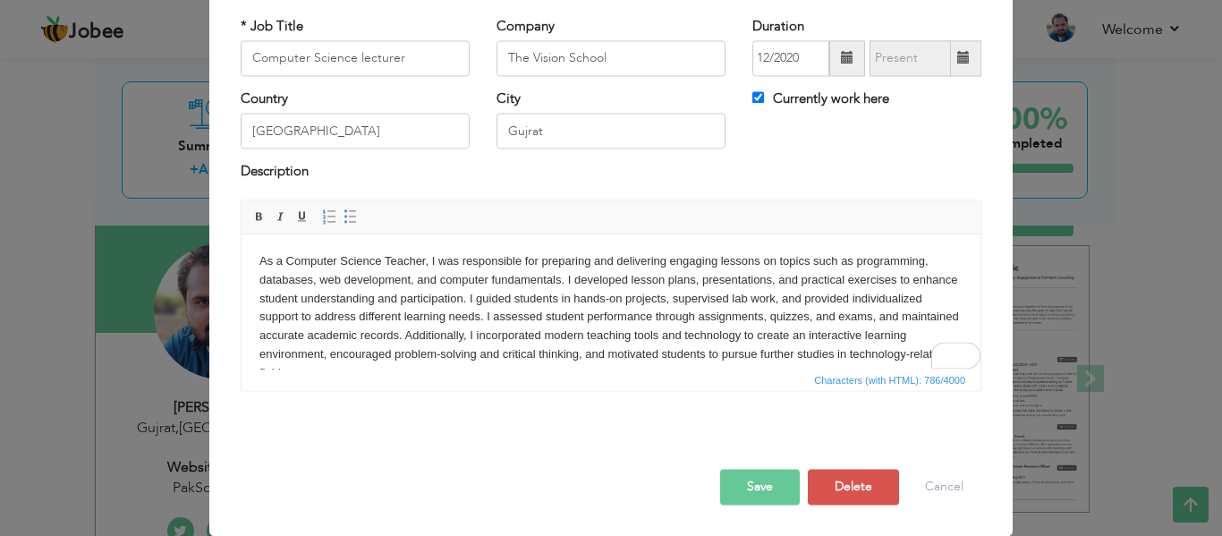
click at [750, 491] on button "Save" at bounding box center [760, 487] width 80 height 36
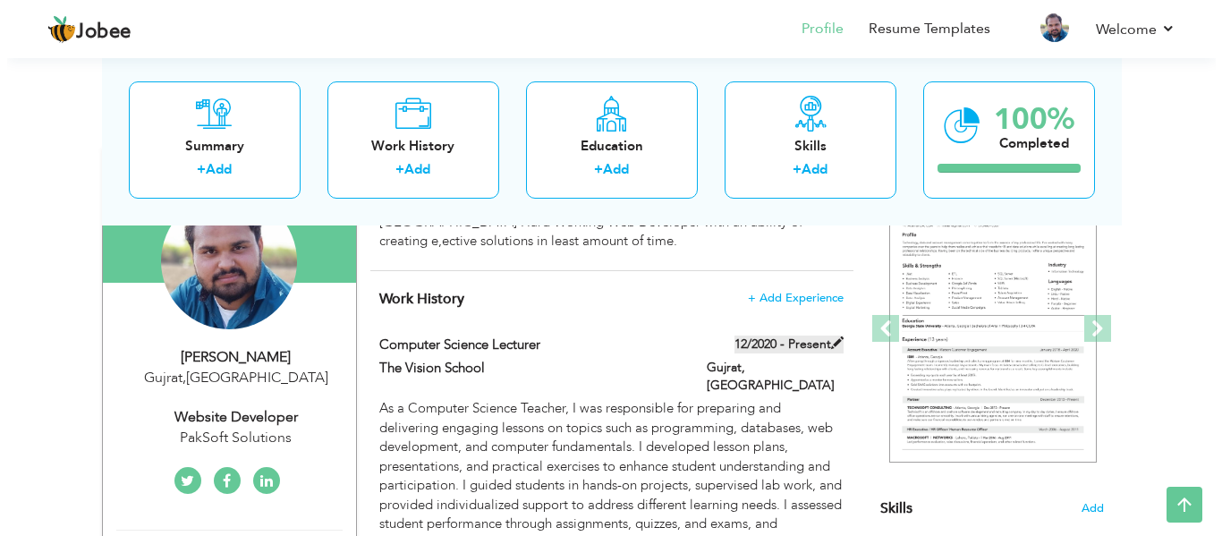
scroll to position [188, 0]
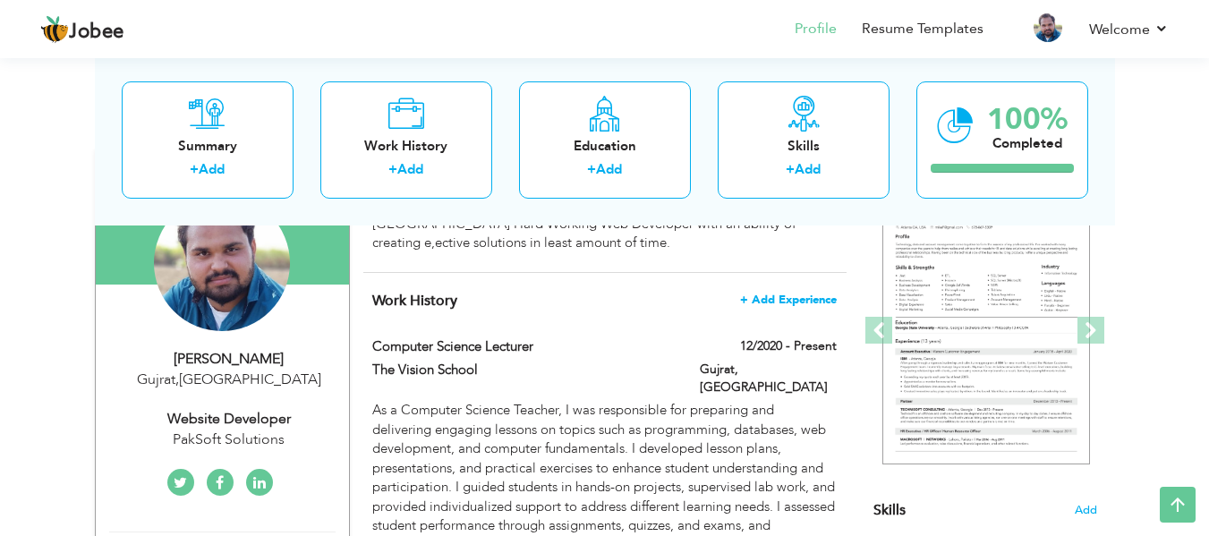
click at [802, 299] on span "+ Add Experience" at bounding box center [788, 299] width 97 height 13
checkbox input "false"
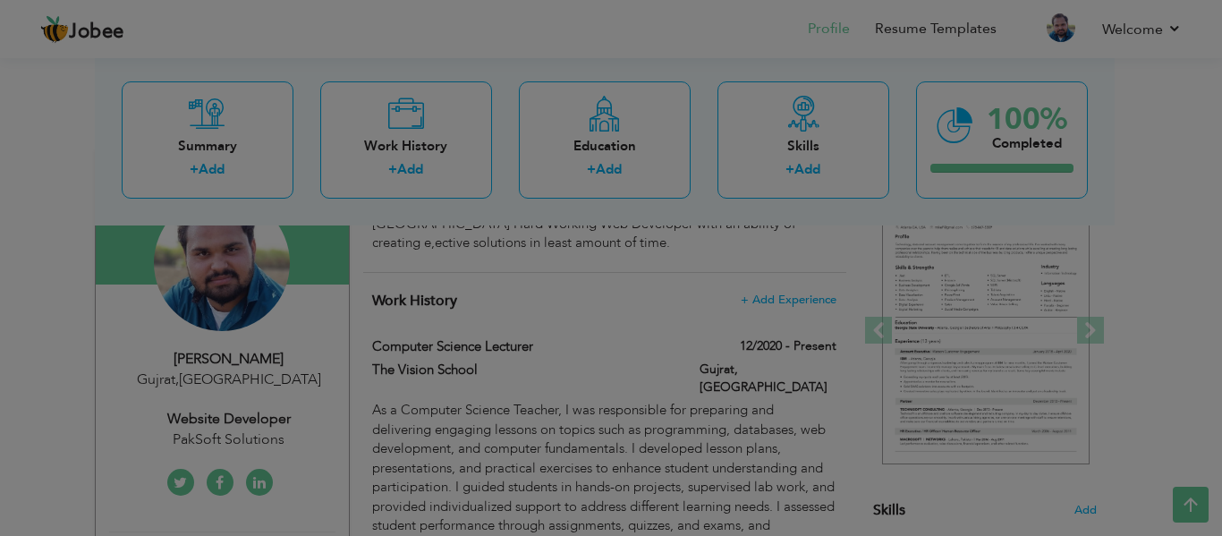
scroll to position [0, 0]
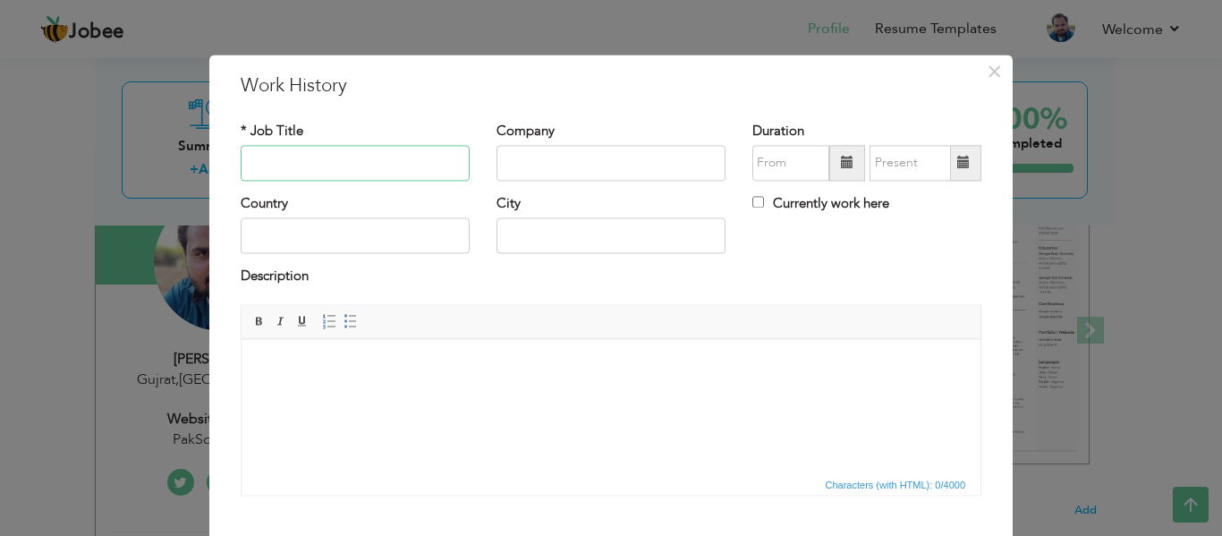
click at [376, 149] on input "text" at bounding box center [355, 163] width 229 height 36
type input "Python Machine Learning"
click at [609, 162] on input "text" at bounding box center [611, 163] width 229 height 36
type input "Self Learning"
click at [841, 166] on span at bounding box center [847, 163] width 13 height 13
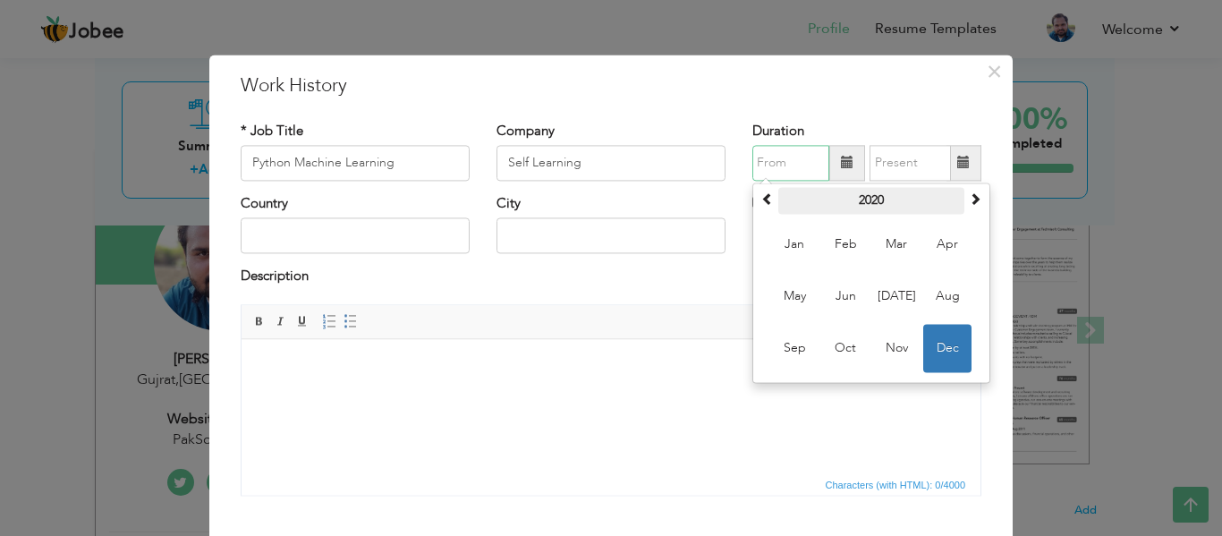
click at [878, 199] on th "2020" at bounding box center [871, 200] width 186 height 27
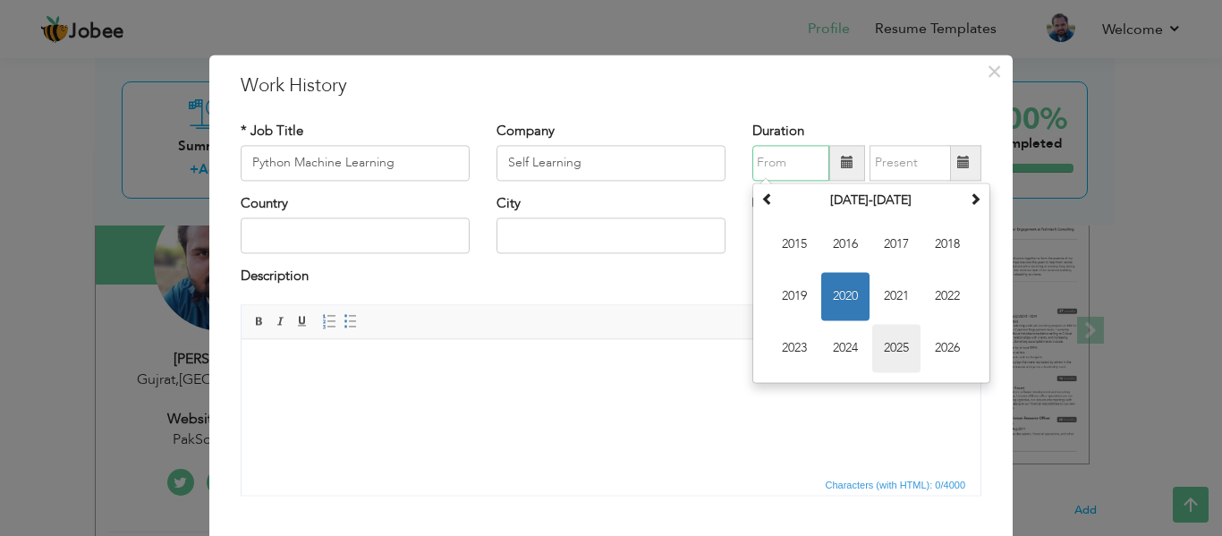
click at [878, 346] on span "2025" at bounding box center [896, 348] width 48 height 48
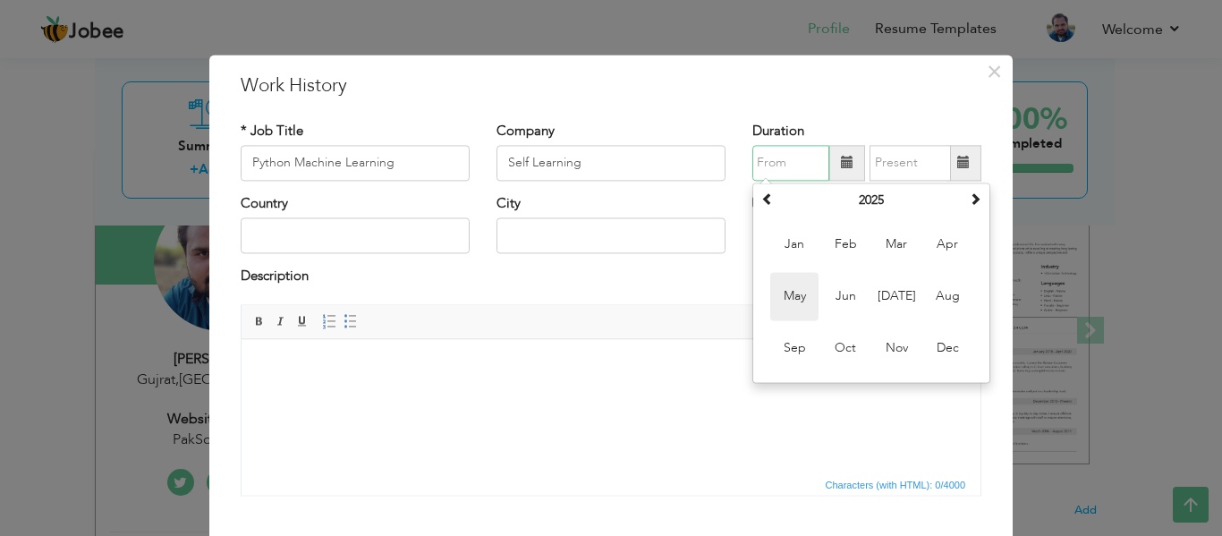
click at [800, 295] on span "May" at bounding box center [794, 296] width 48 height 48
type input "05/2025"
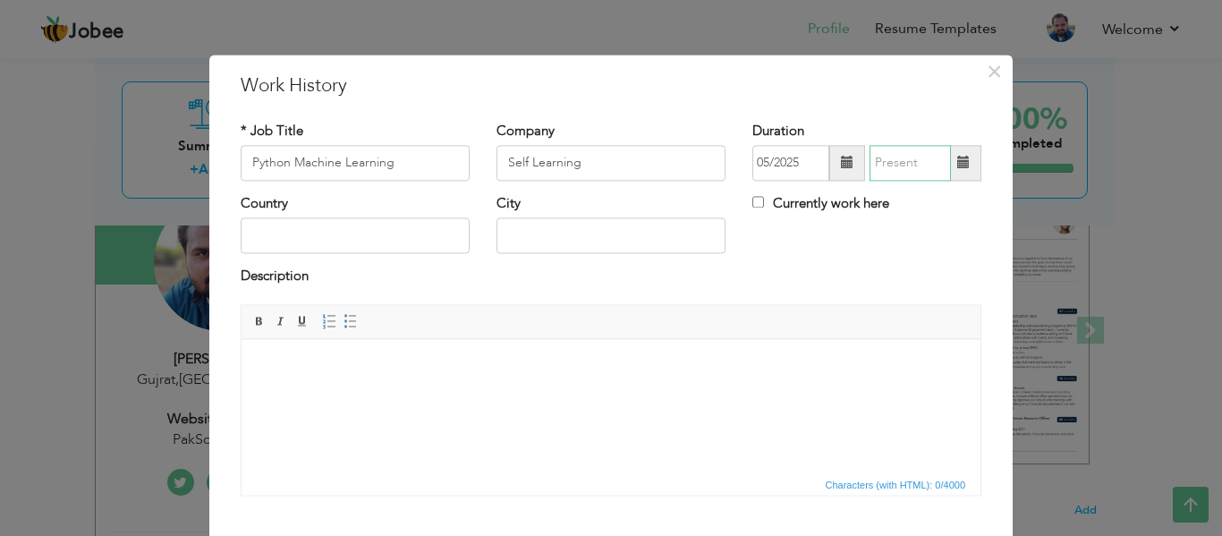
click at [914, 166] on input "text" at bounding box center [910, 163] width 81 height 36
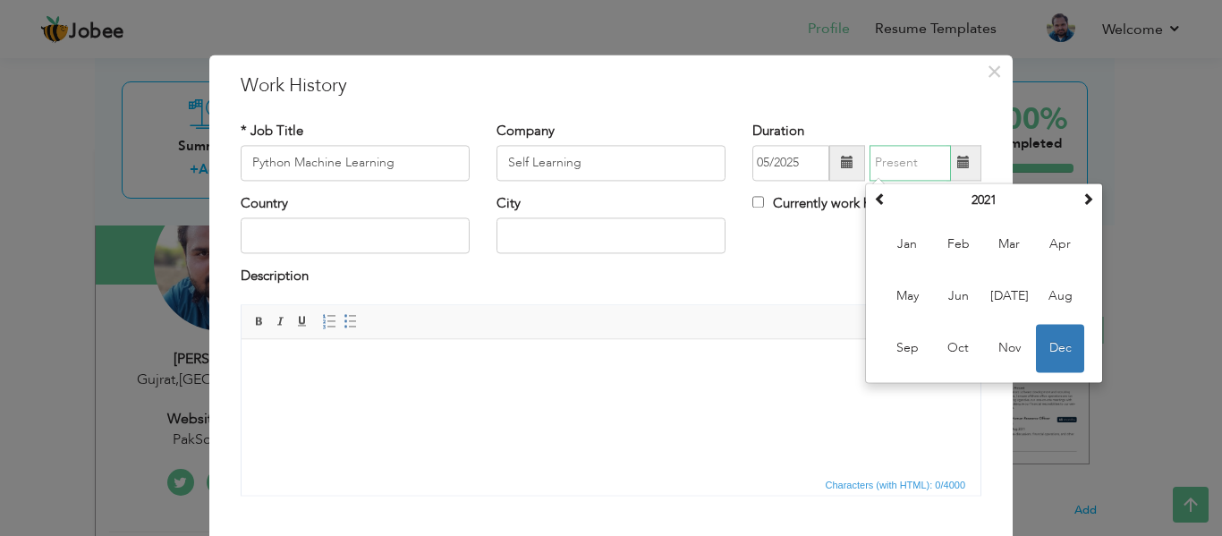
click at [1020, 206] on th "2021" at bounding box center [984, 200] width 186 height 27
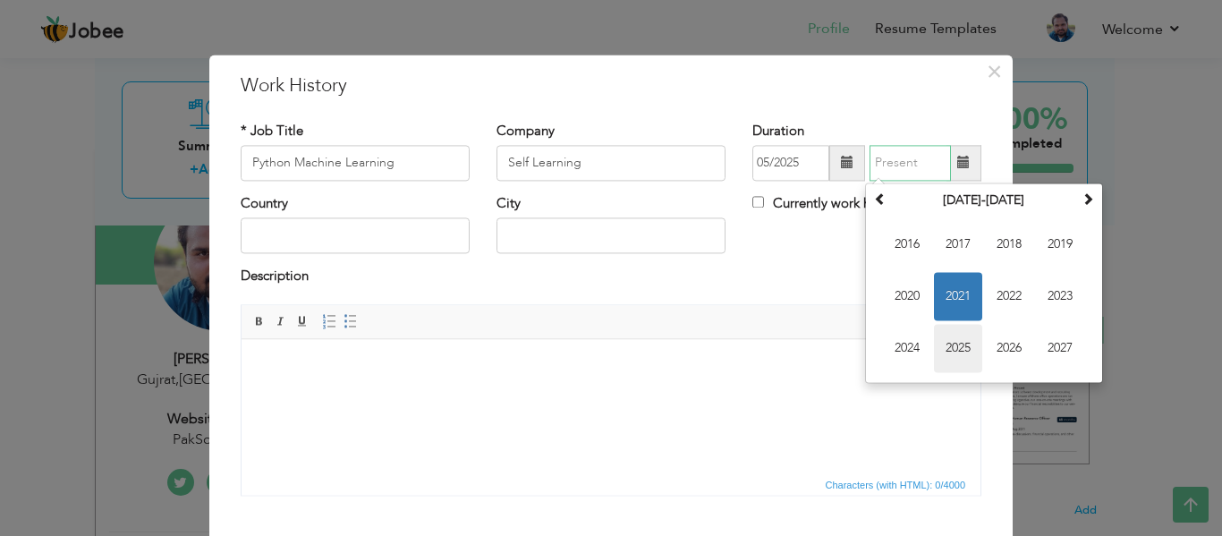
click at [954, 354] on span "2025" at bounding box center [958, 348] width 48 height 48
click at [892, 338] on span "Sep" at bounding box center [907, 348] width 48 height 48
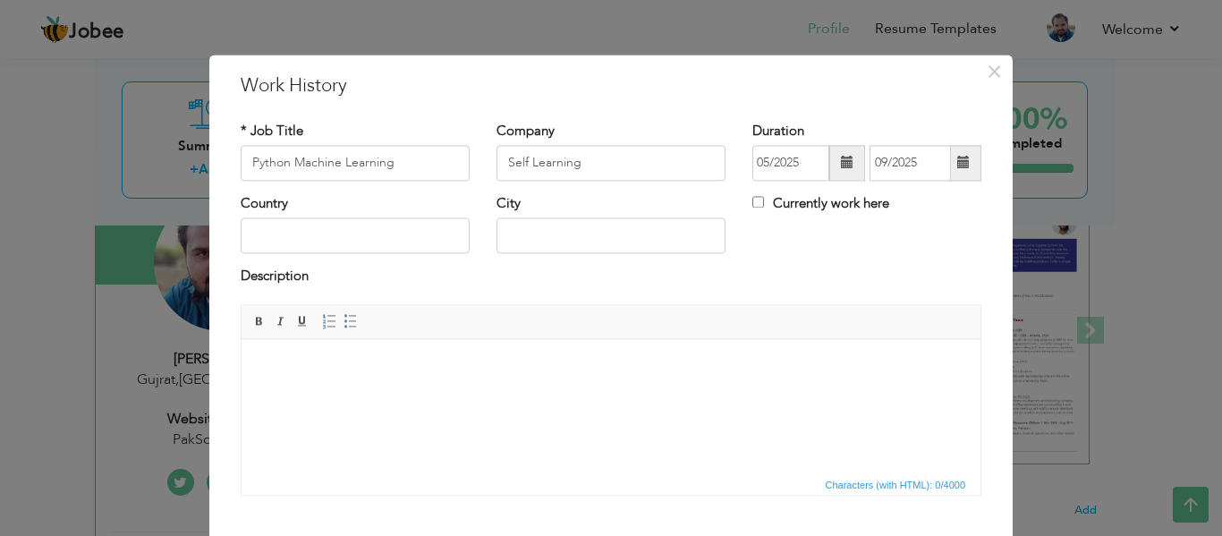
click at [960, 167] on span at bounding box center [963, 163] width 13 height 13
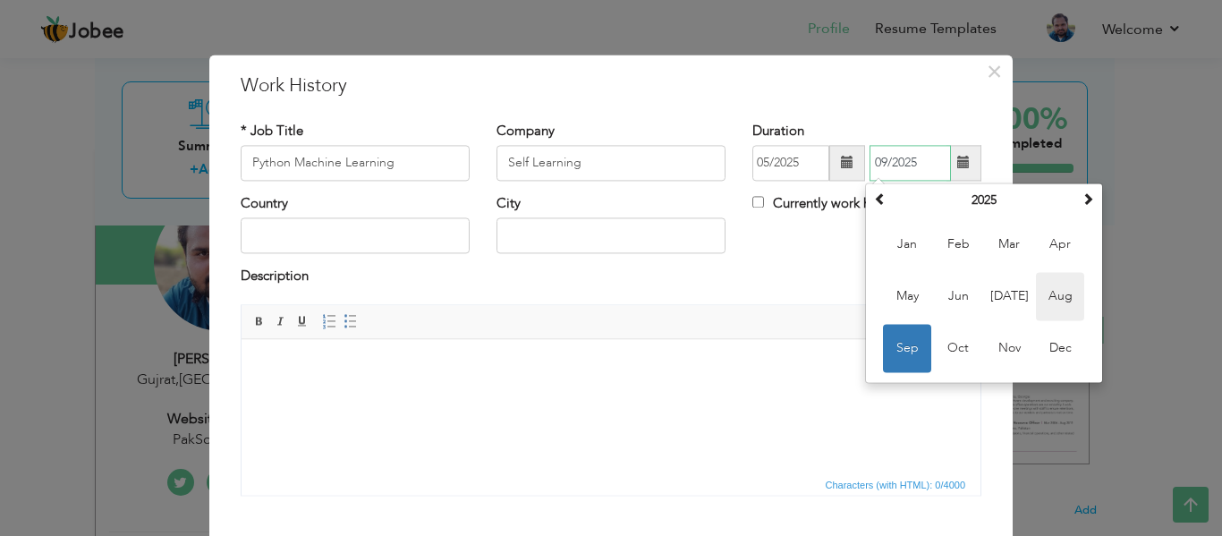
click at [1059, 284] on span "Aug" at bounding box center [1060, 296] width 48 height 48
type input "08/2025"
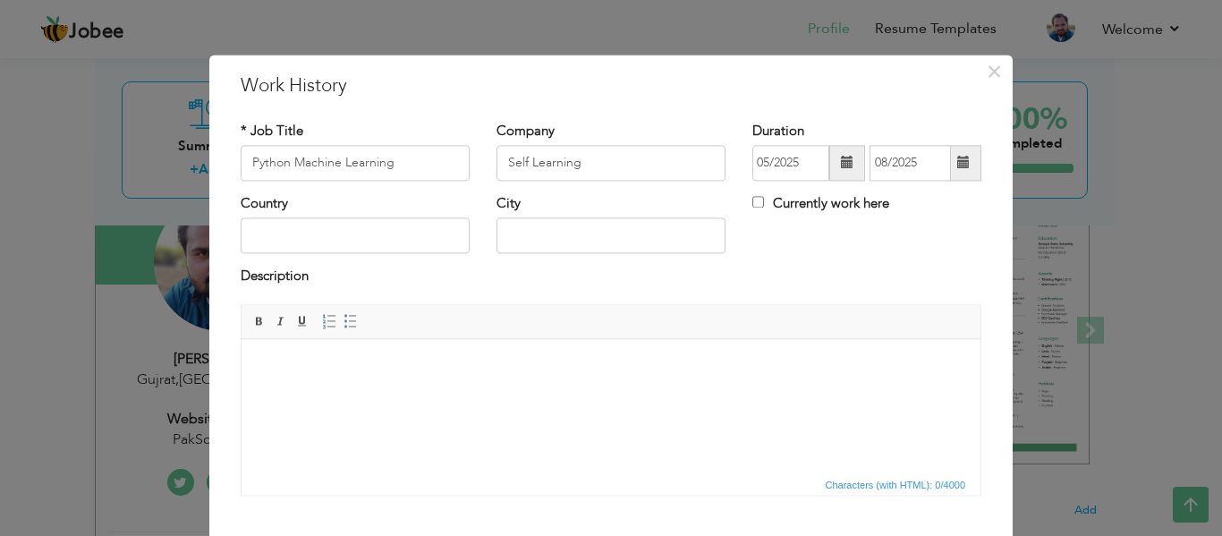
click at [369, 394] on html at bounding box center [611, 366] width 739 height 55
paste body "To enrich screen reader interactions, please activate Accessibility in Grammarl…"
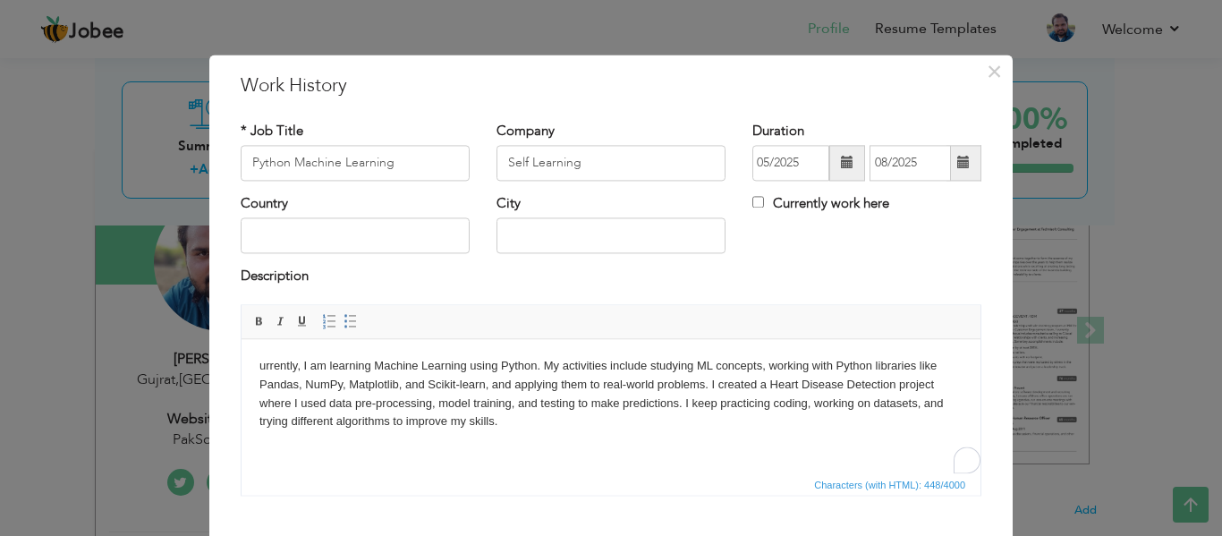
click at [259, 361] on body "urrently, I am learning Machine Learning using Python. My activities include st…" at bounding box center [610, 394] width 703 height 74
click at [378, 232] on input "text" at bounding box center [355, 236] width 229 height 36
type input "[GEOGRAPHIC_DATA]"
type input "Gujrat"
click at [825, 251] on div "Country Pakistan City Gujrat Currently work here" at bounding box center [611, 230] width 768 height 72
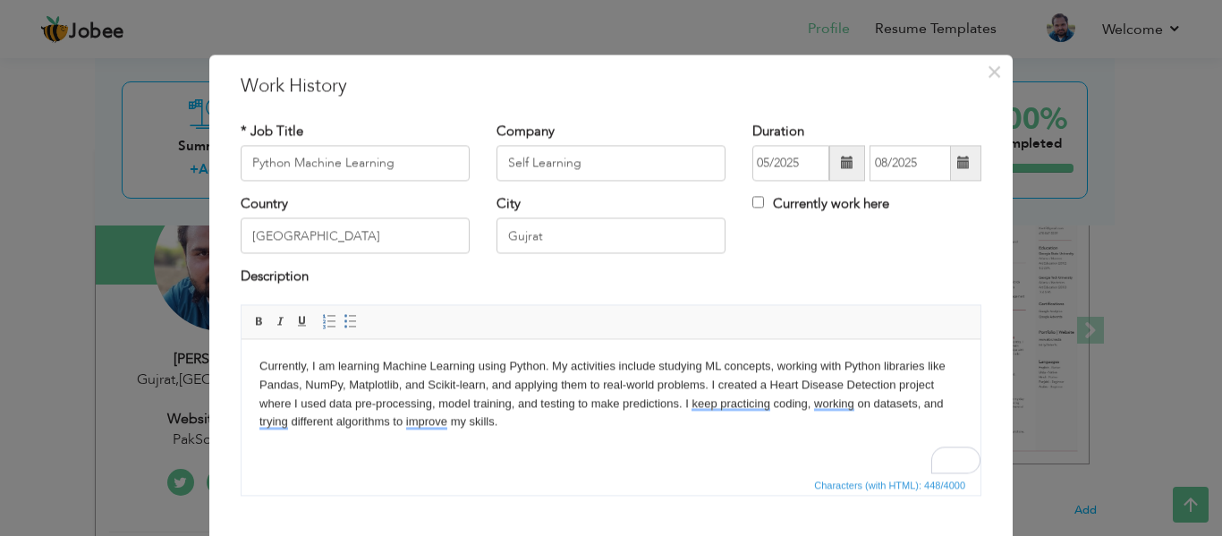
click at [758, 200] on label "Currently work here" at bounding box center [821, 203] width 137 height 19
click at [758, 200] on input "Currently work here" at bounding box center [759, 202] width 12 height 12
checkbox input "true"
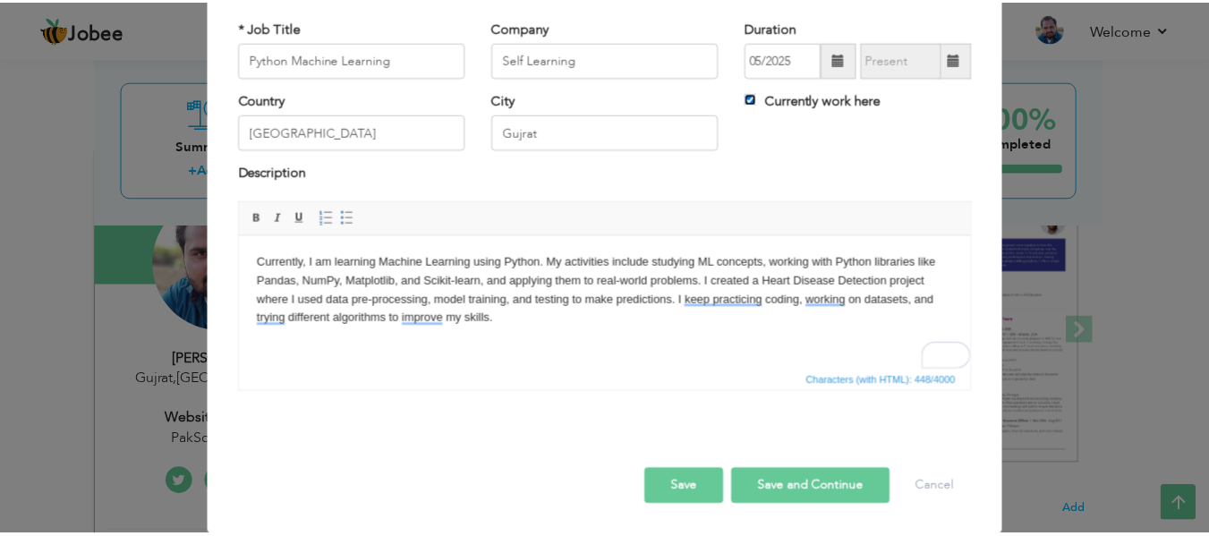
scroll to position [105, 0]
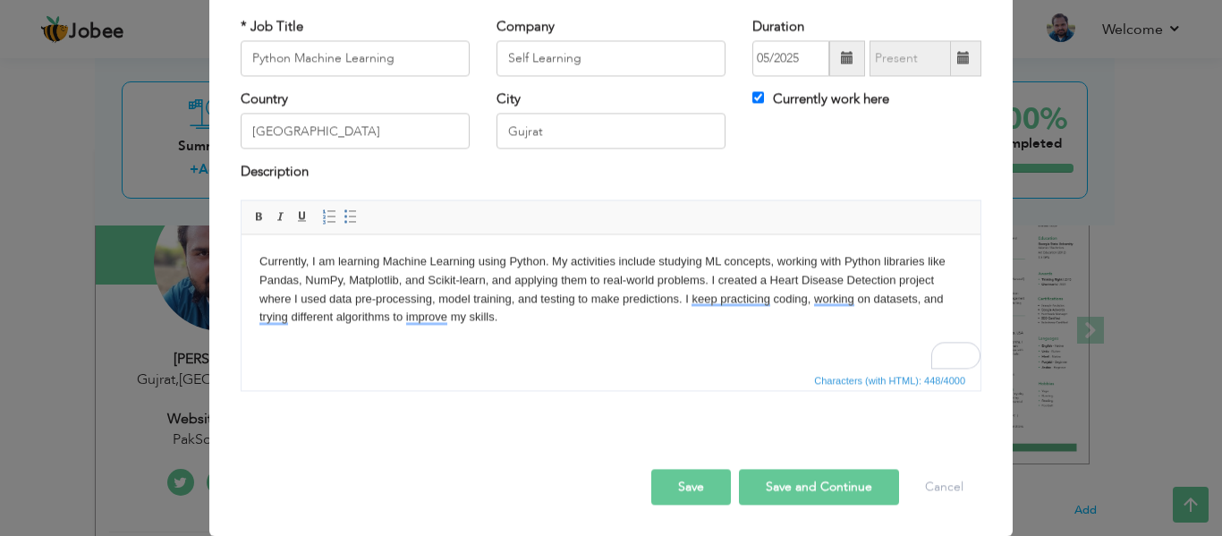
click at [693, 490] on button "Save" at bounding box center [691, 487] width 80 height 36
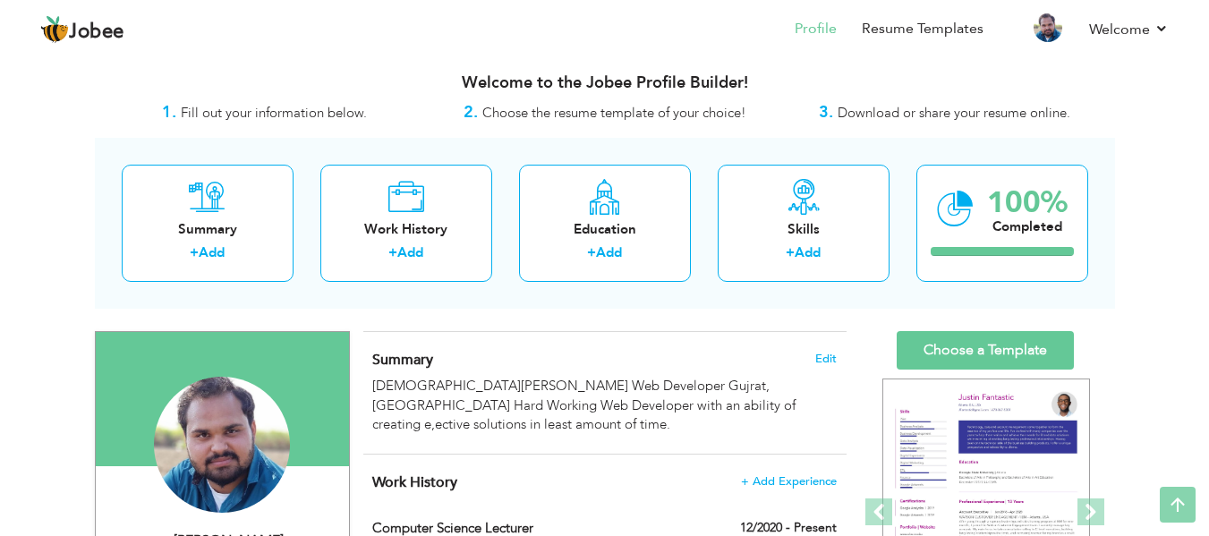
scroll to position [0, 0]
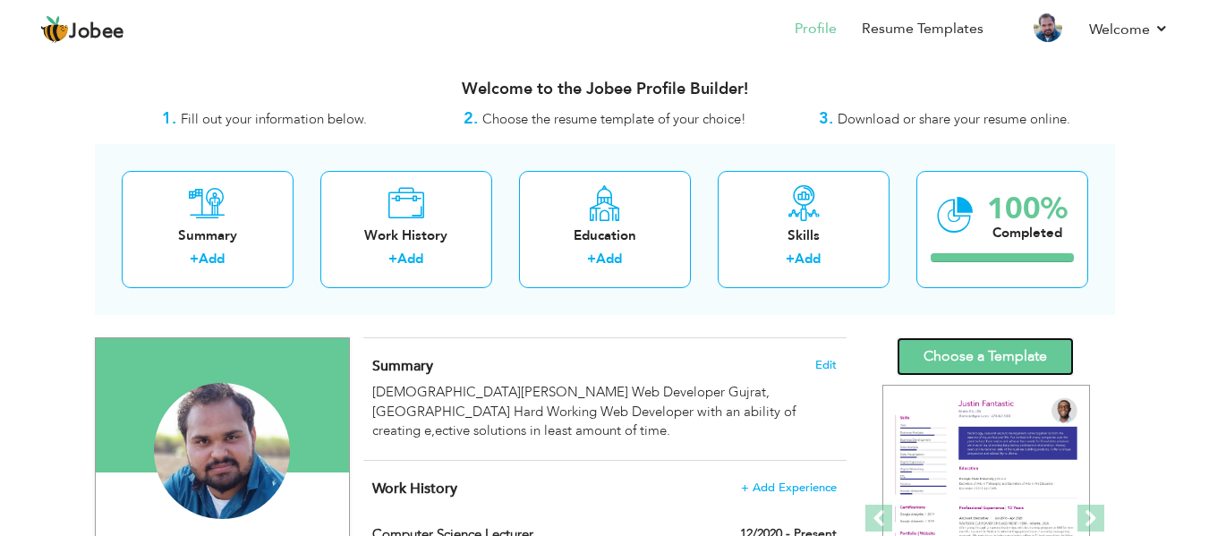
click at [1006, 352] on link "Choose a Template" at bounding box center [985, 356] width 177 height 38
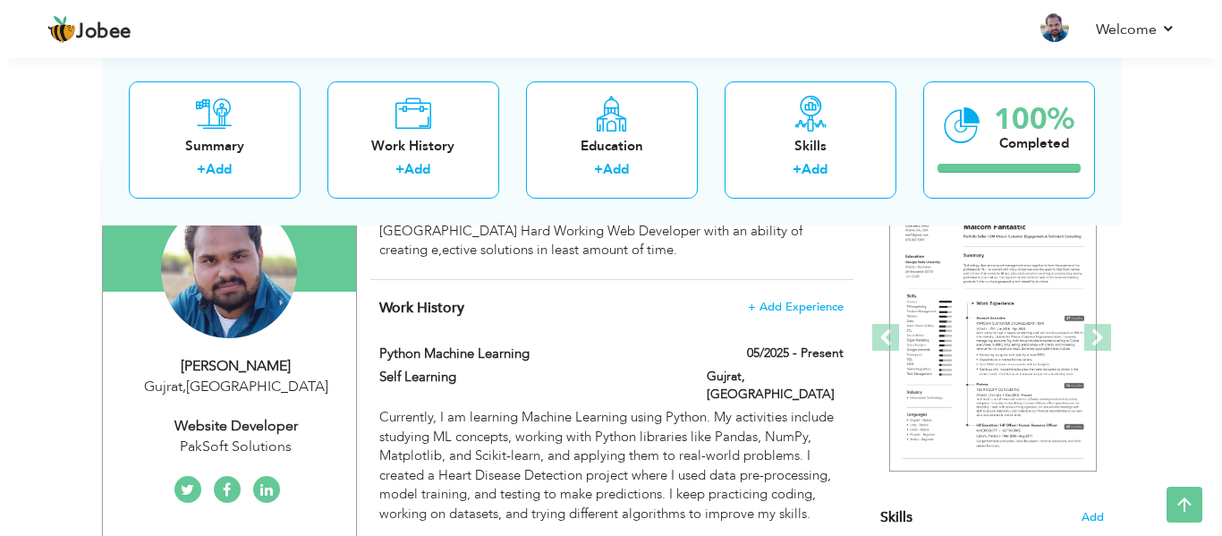
scroll to position [216, 0]
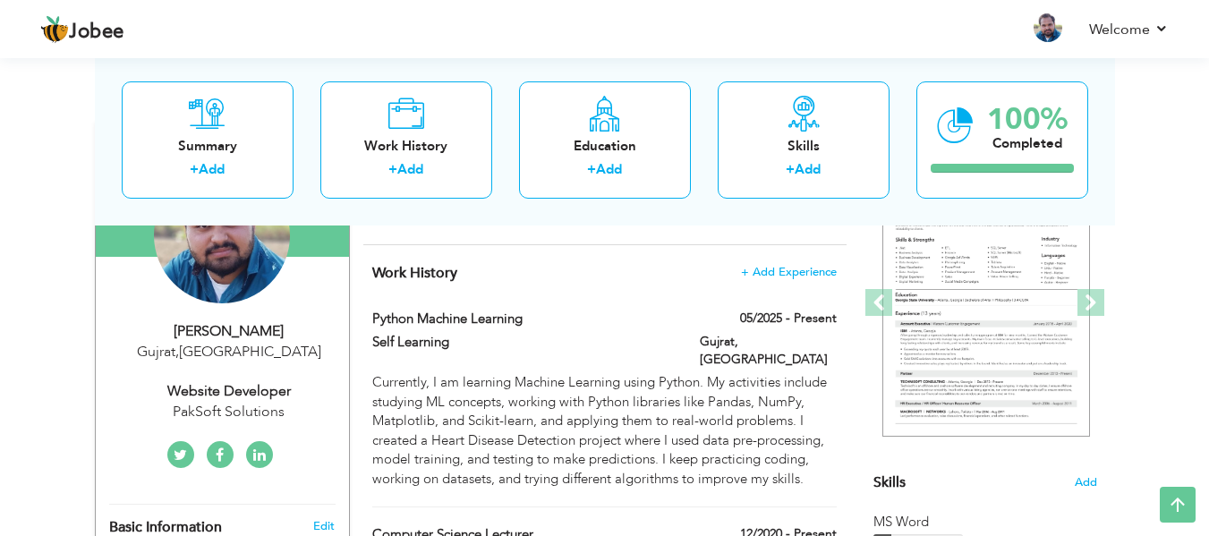
click at [270, 399] on div "Website Developer" at bounding box center [229, 391] width 240 height 21
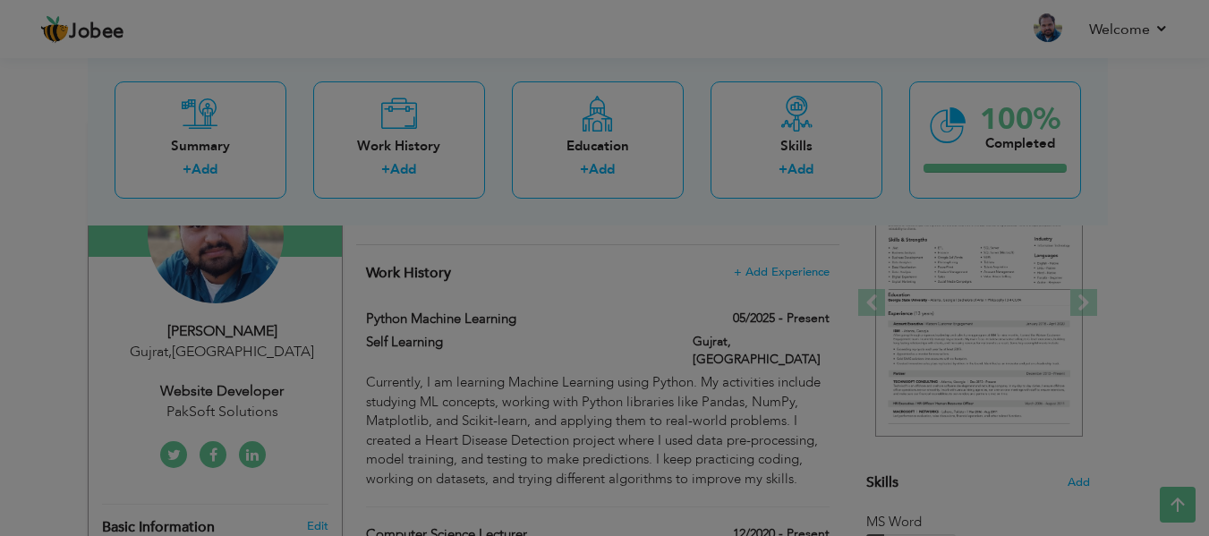
type input "[DEMOGRAPHIC_DATA]"
type input "Awais"
type input "03063383733"
select select "number:166"
type input "Gujrat"
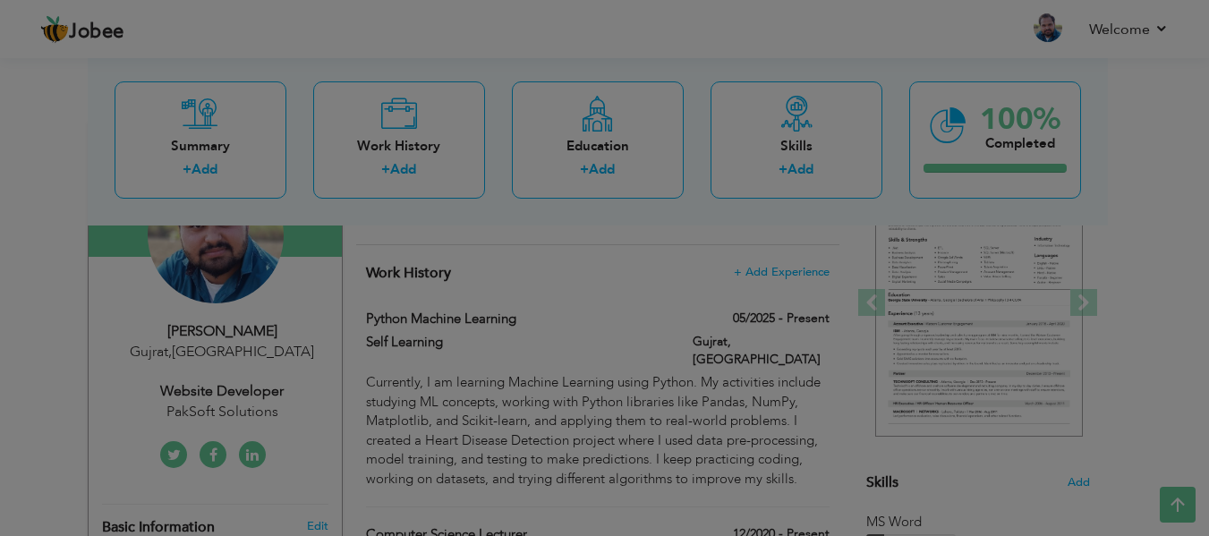
select select "number:5"
type input "PakSoft Solutions"
type input "Website Developer"
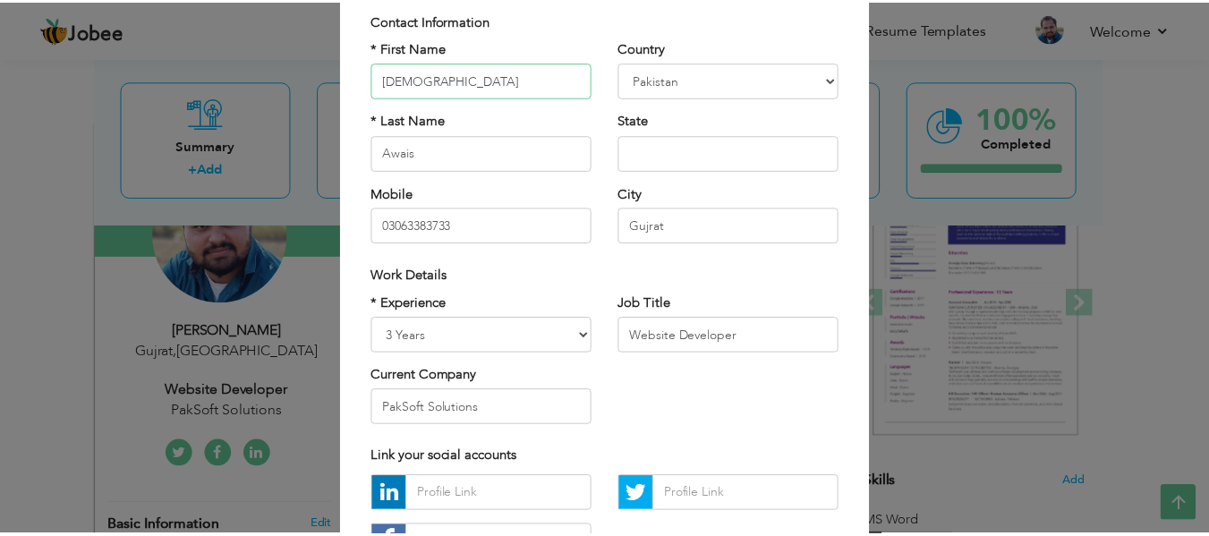
scroll to position [230, 0]
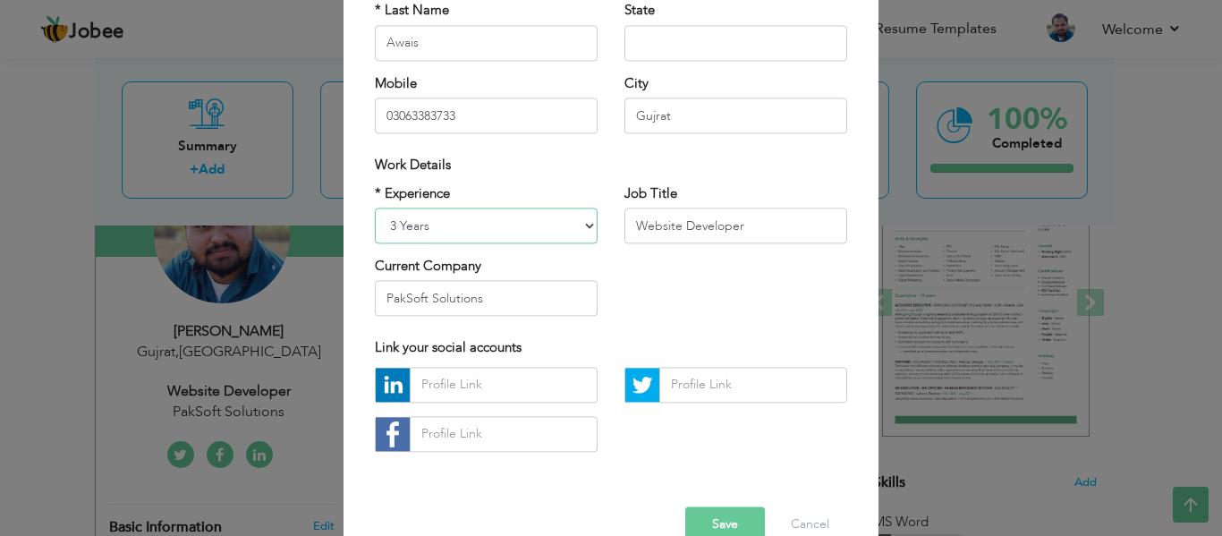
click at [583, 228] on select "Entry Level Less than 1 Year 1 Year 2 Years 3 Years 4 Years 5 Years 6 Years 7 Y…" at bounding box center [486, 226] width 223 height 36
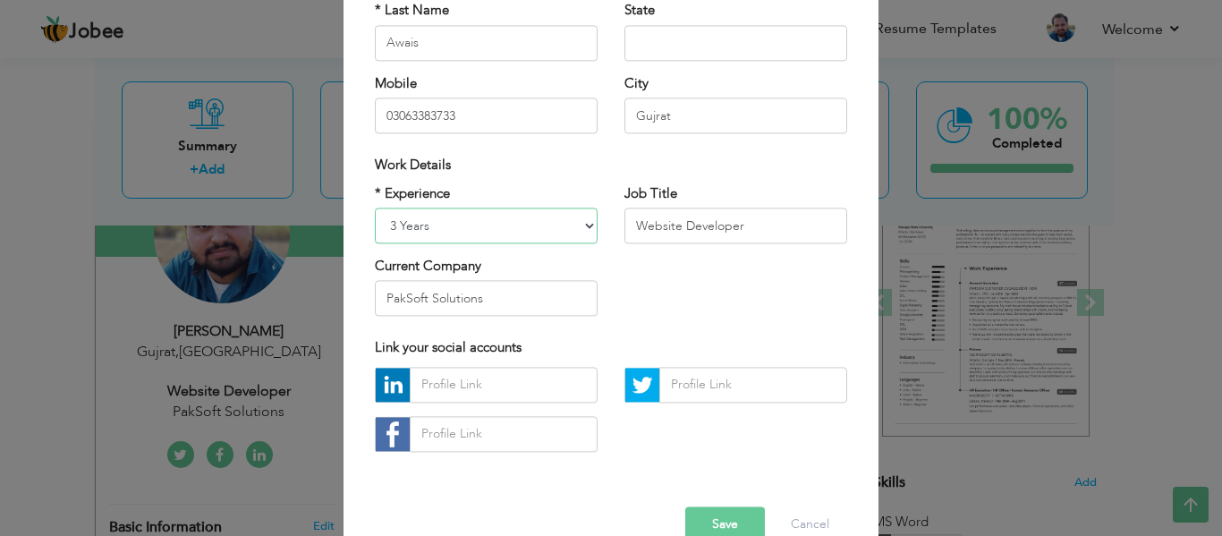
select select "number:7"
click at [375, 208] on select "Entry Level Less than 1 Year 1 Year 2 Years 3 Years 4 Years 5 Years 6 Years 7 Y…" at bounding box center [486, 226] width 223 height 36
click at [773, 224] on input "Website Developer" at bounding box center [736, 226] width 223 height 36
click at [547, 298] on input "PakSoft Solutions" at bounding box center [486, 299] width 223 height 36
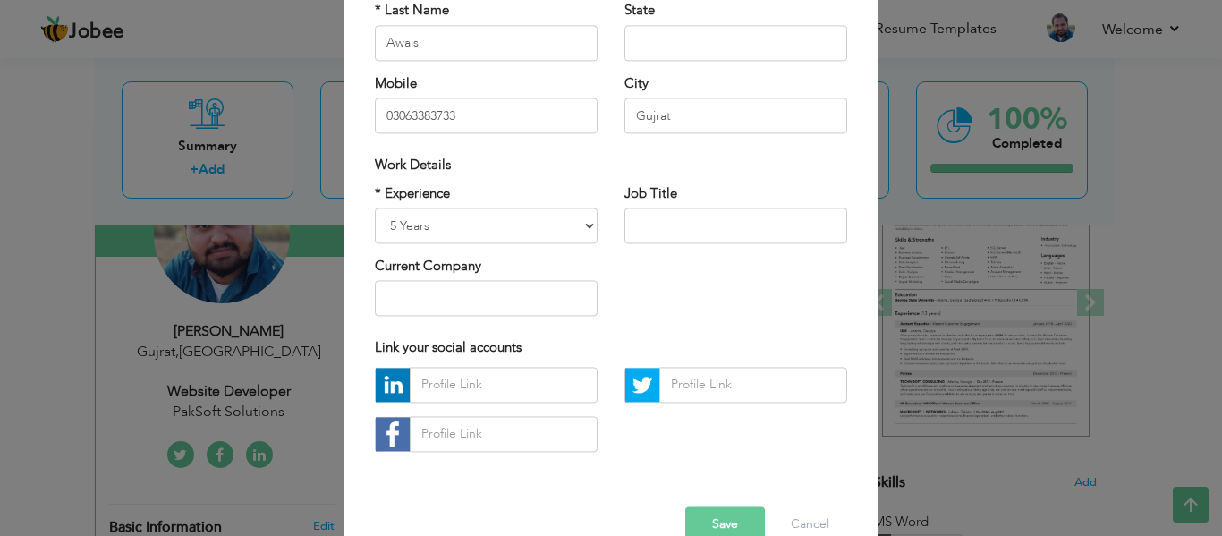
click at [708, 512] on button "Save" at bounding box center [725, 524] width 80 height 36
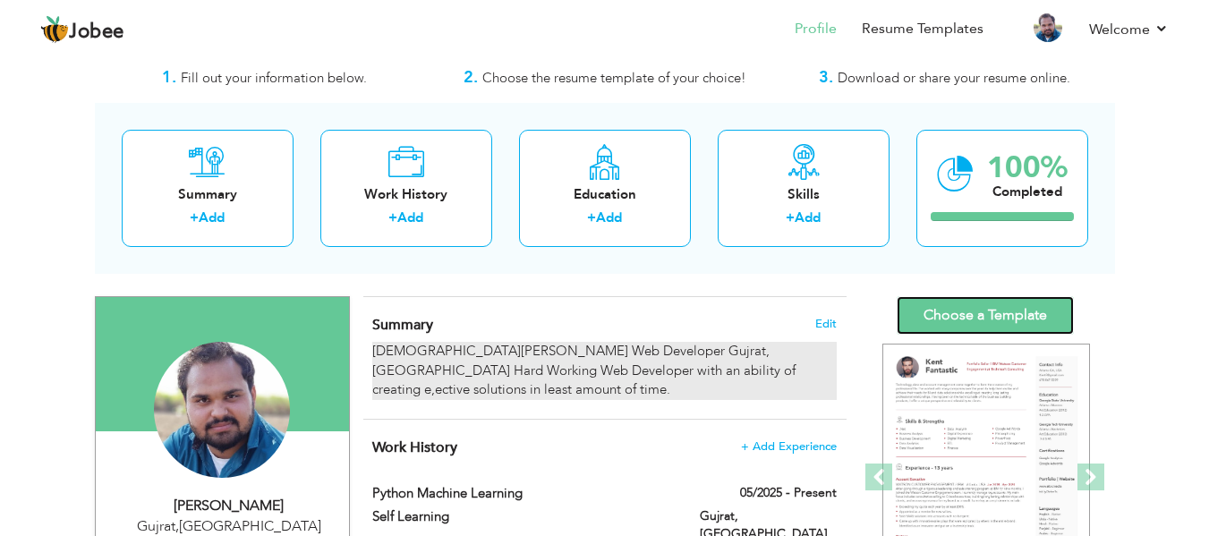
scroll to position [42, 0]
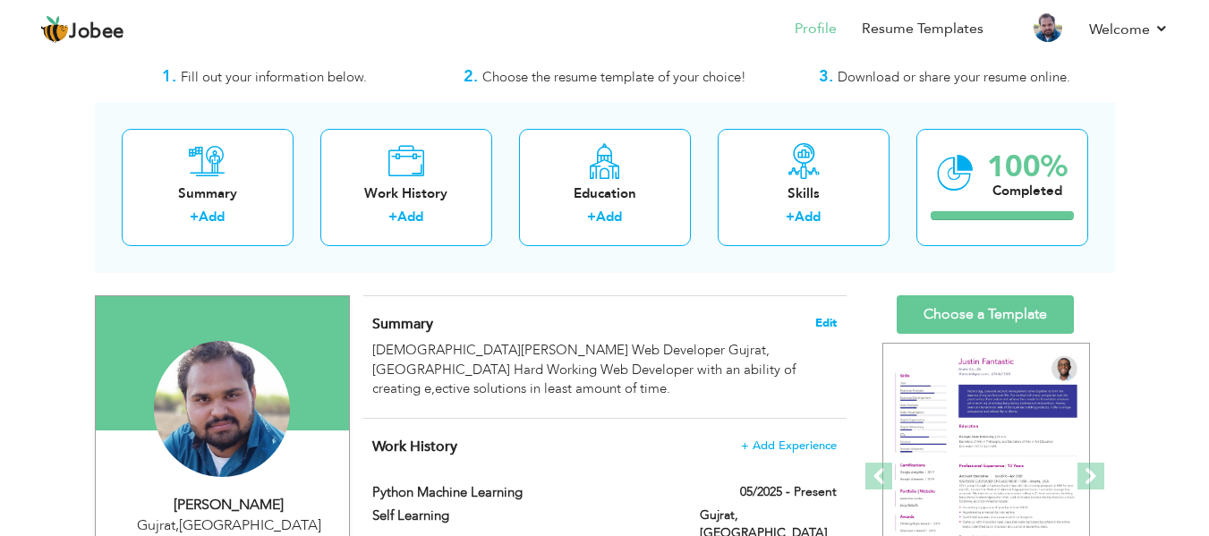
click at [826, 326] on span "Edit" at bounding box center [825, 323] width 21 height 13
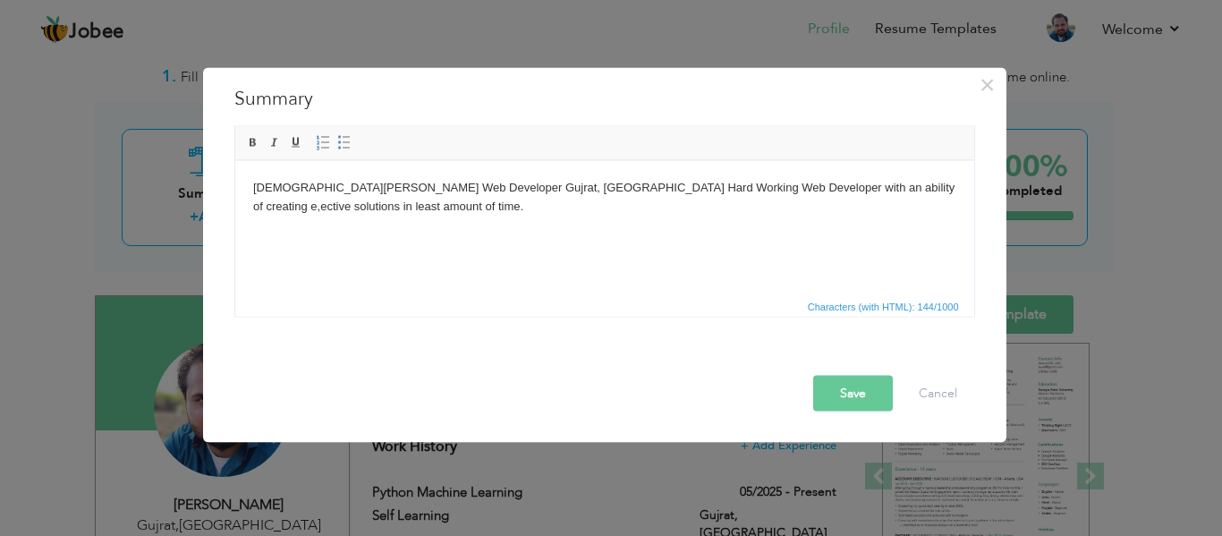
click at [404, 225] on html "Muhammad Awais Web Developer Gujrat, Pakistan Hard Working Web Developer with a…" at bounding box center [603, 196] width 739 height 73
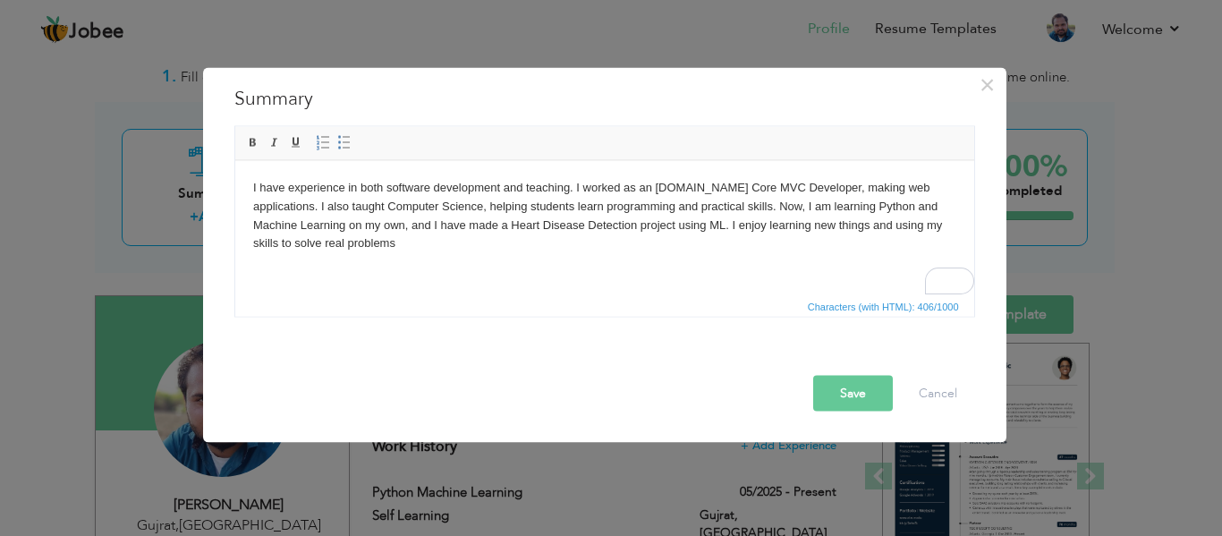
click at [866, 387] on button "Save" at bounding box center [853, 393] width 80 height 36
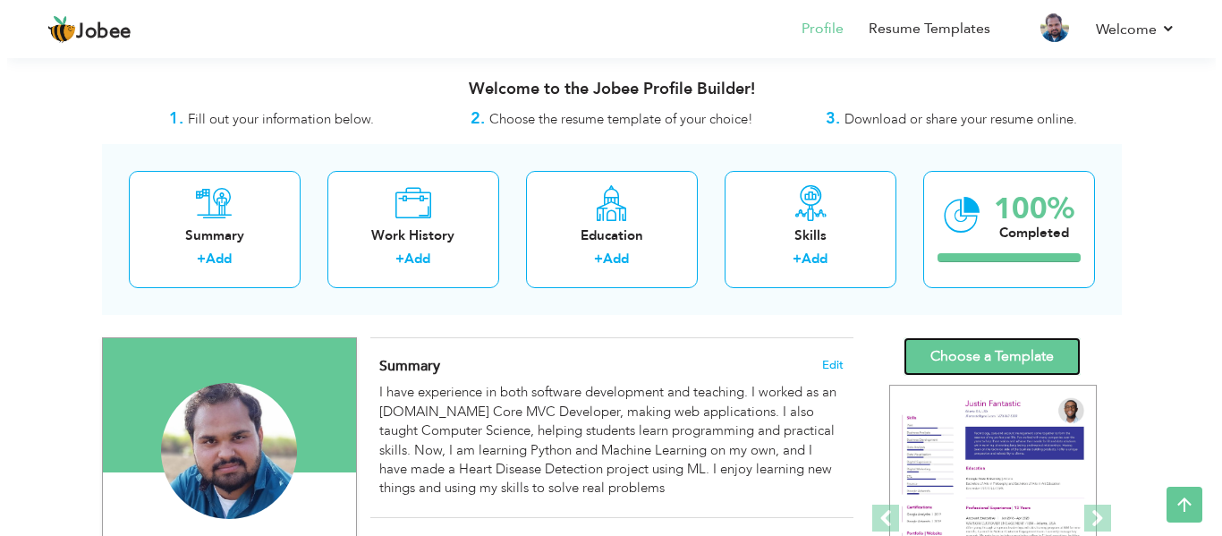
scroll to position [125, 0]
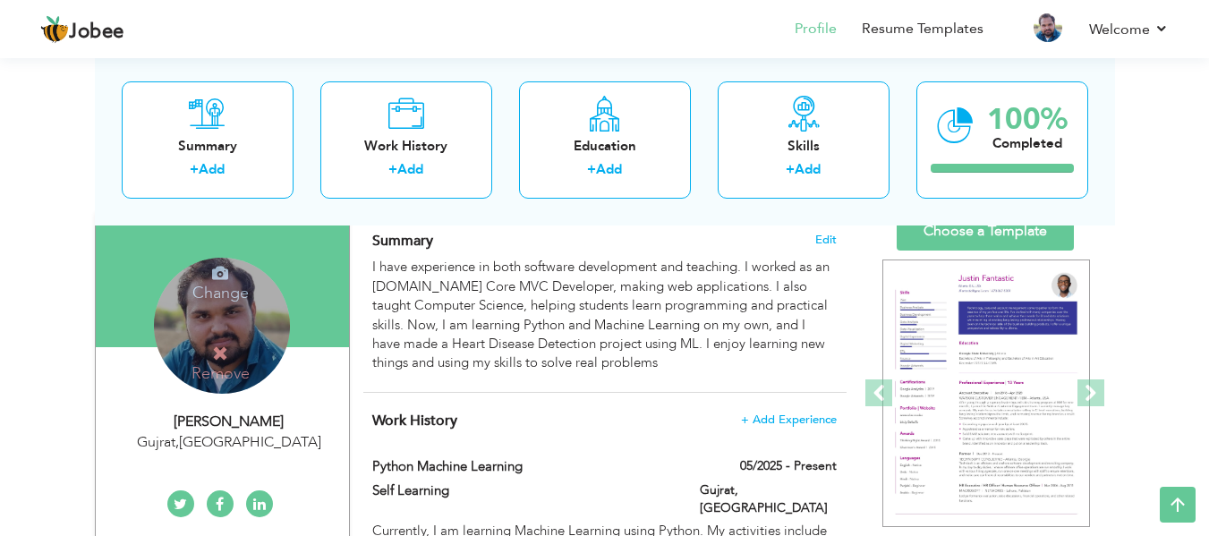
click at [228, 291] on h4 "Change" at bounding box center [221, 280] width 128 height 43
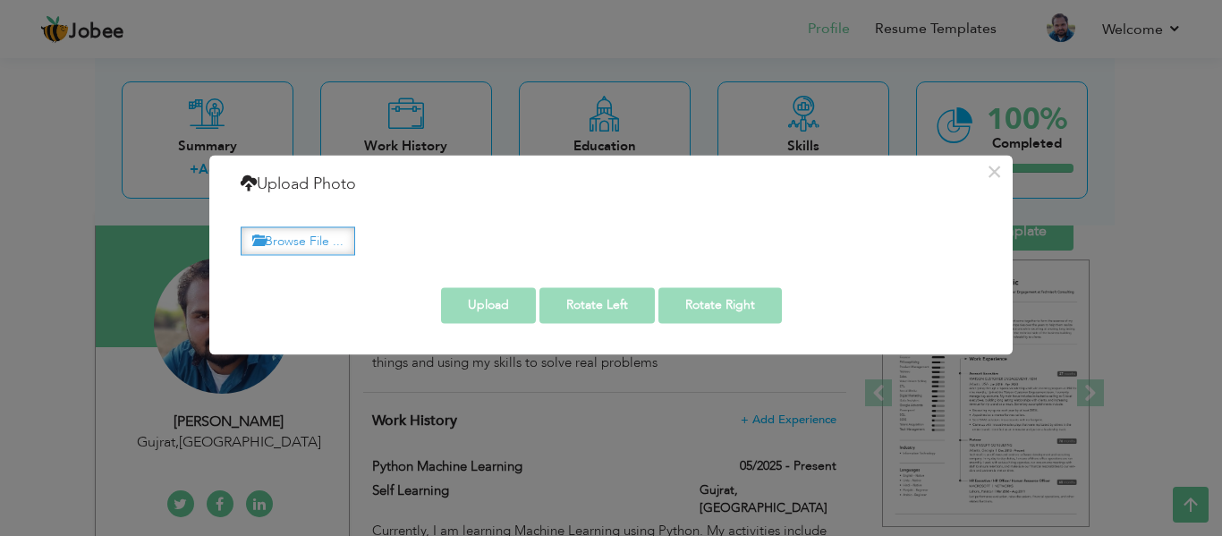
click at [319, 243] on label "Browse File ..." at bounding box center [298, 241] width 115 height 28
click at [0, 0] on input "Browse File ..." at bounding box center [0, 0] width 0 height 0
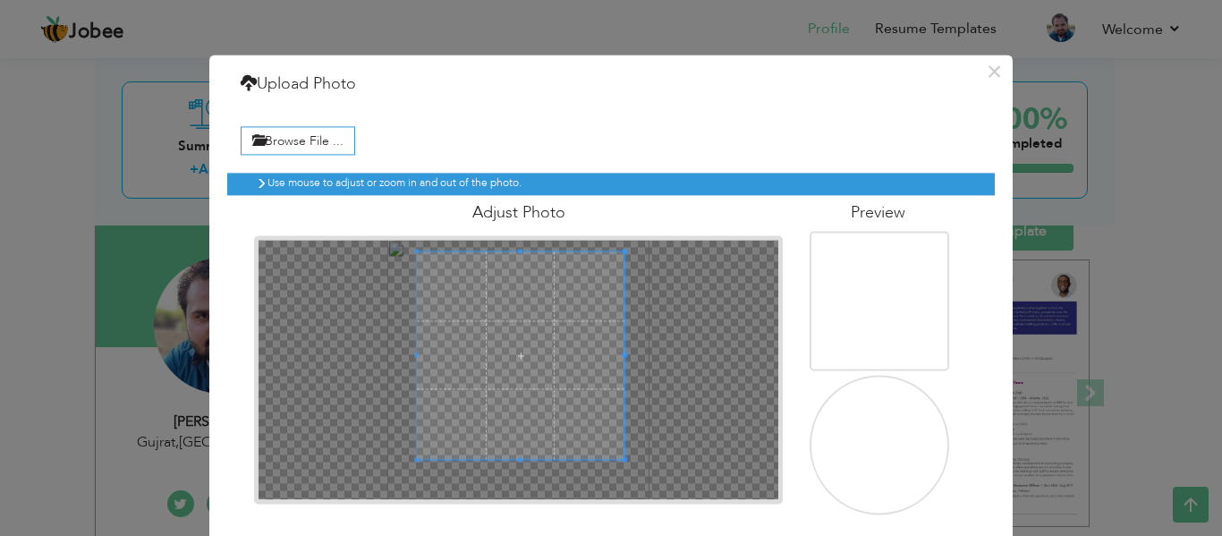
click at [539, 336] on span at bounding box center [521, 355] width 208 height 208
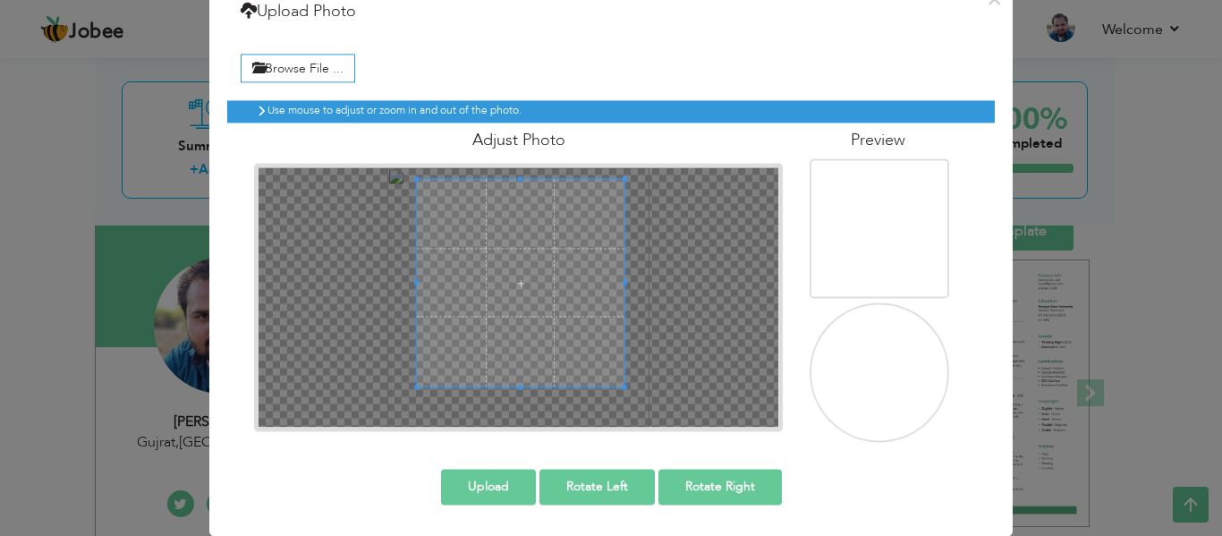
click at [492, 481] on button "Upload" at bounding box center [488, 487] width 95 height 36
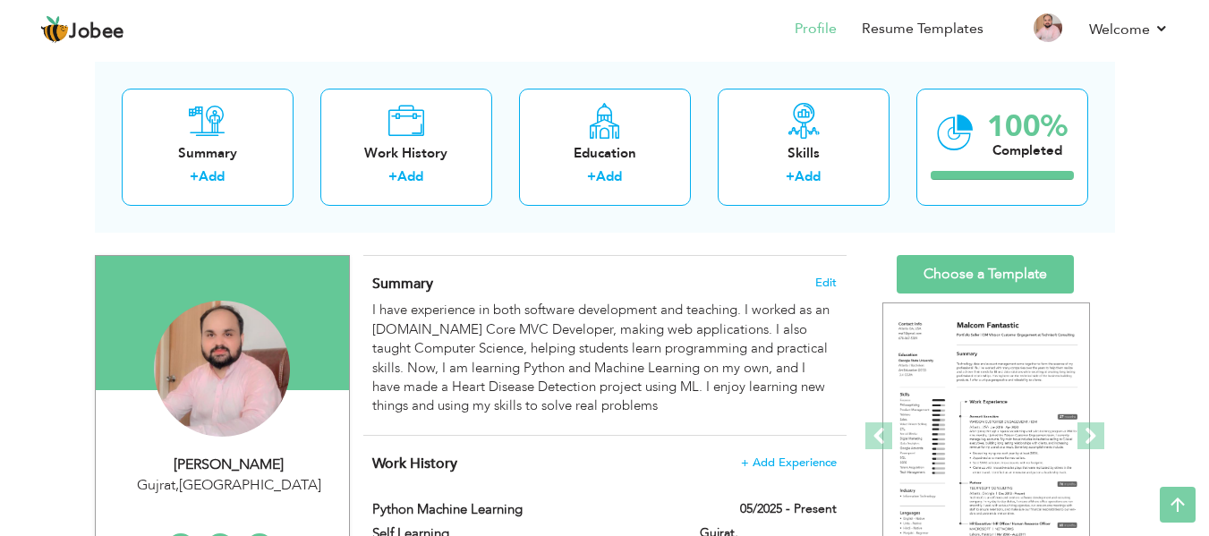
scroll to position [0, 0]
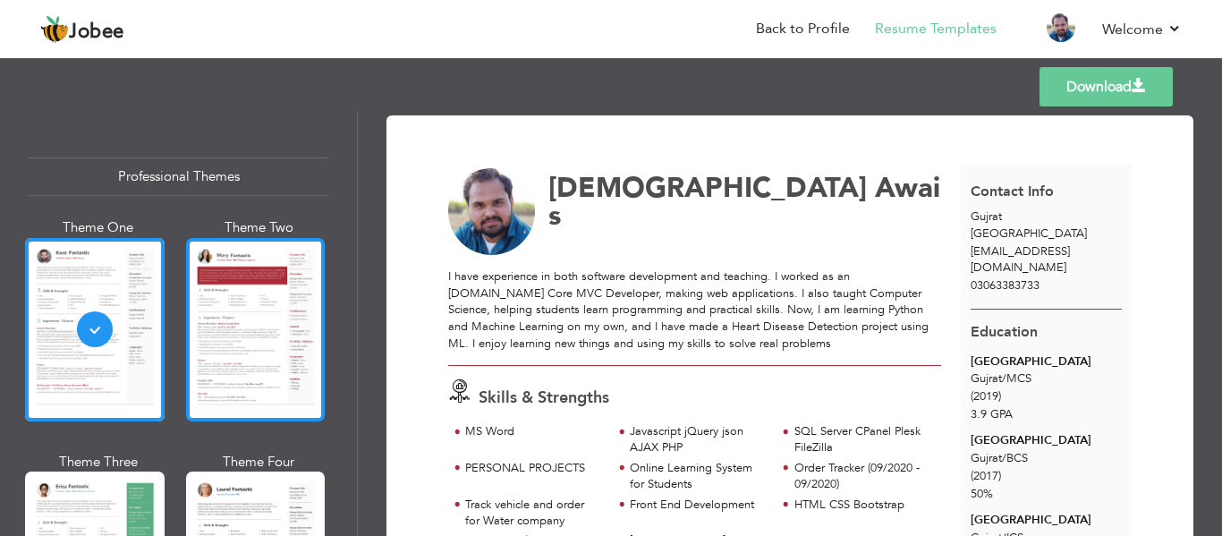
click at [275, 332] on div at bounding box center [256, 329] width 140 height 183
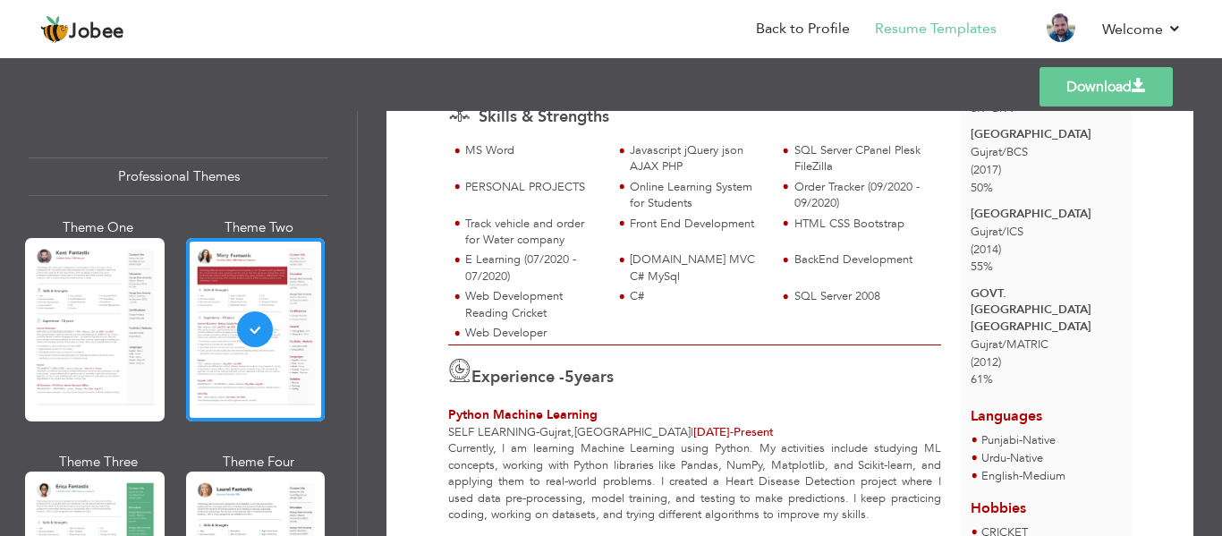
scroll to position [320, 0]
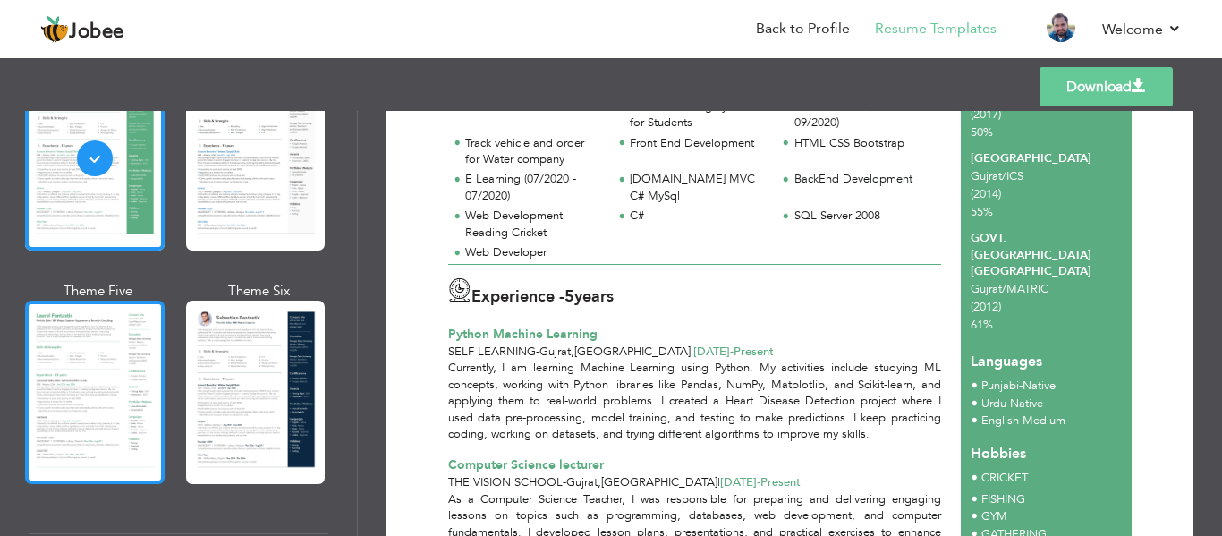
scroll to position [703, 0]
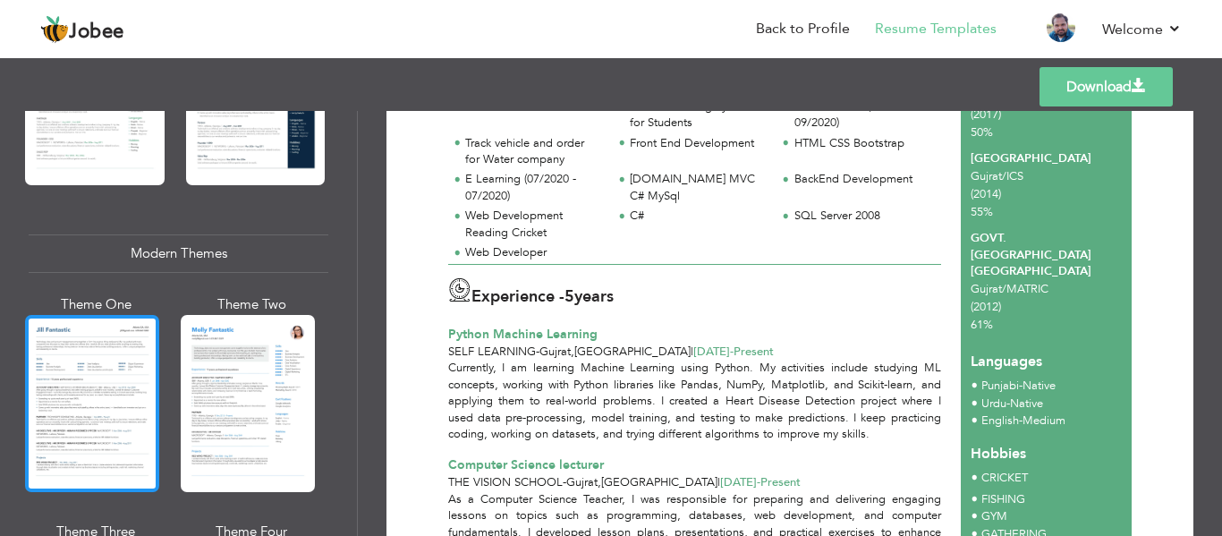
click at [78, 395] on div at bounding box center [92, 403] width 134 height 177
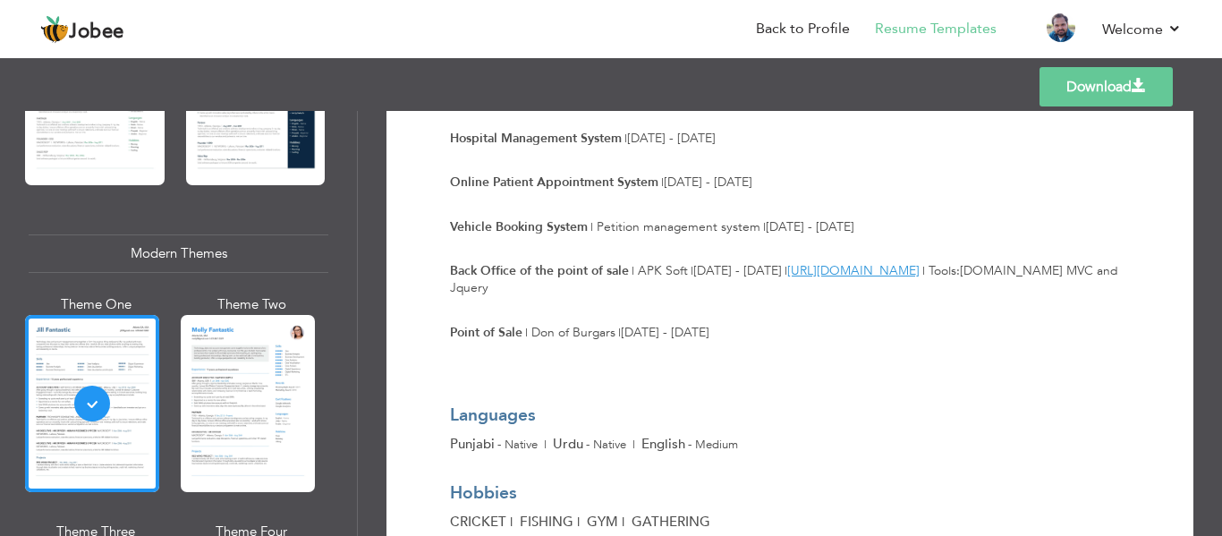
scroll to position [1388, 0]
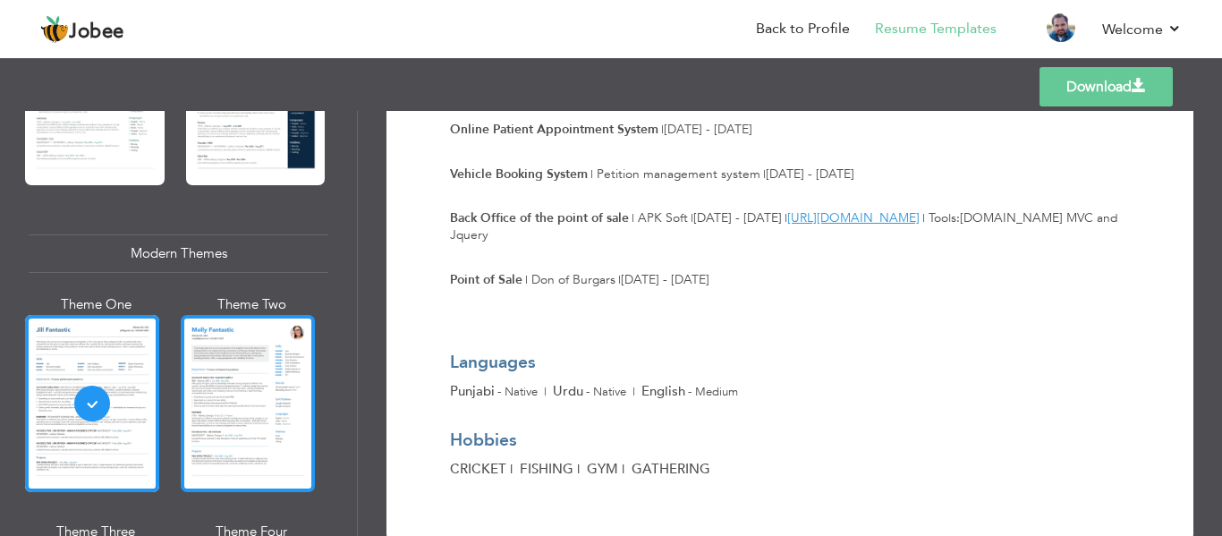
click at [274, 387] on div at bounding box center [248, 403] width 134 height 177
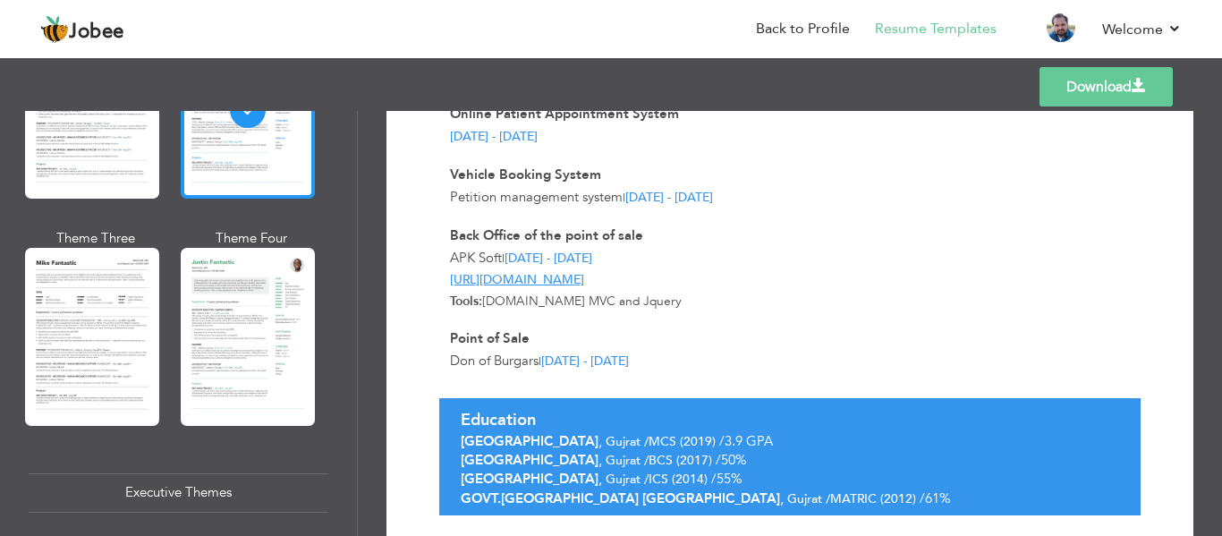
scroll to position [1009, 0]
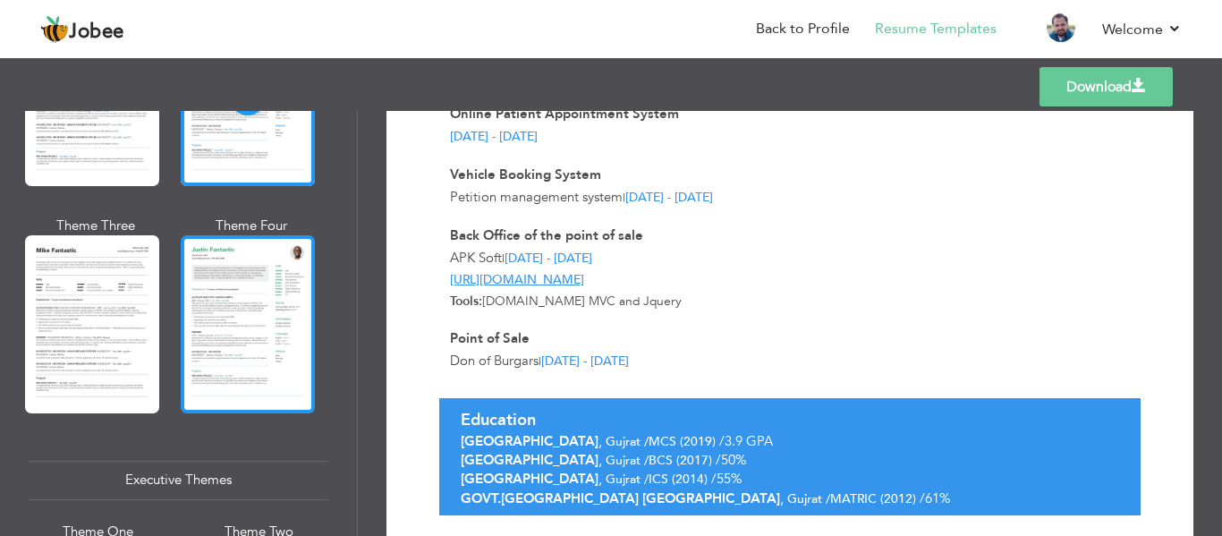
click at [238, 335] on div at bounding box center [248, 323] width 134 height 177
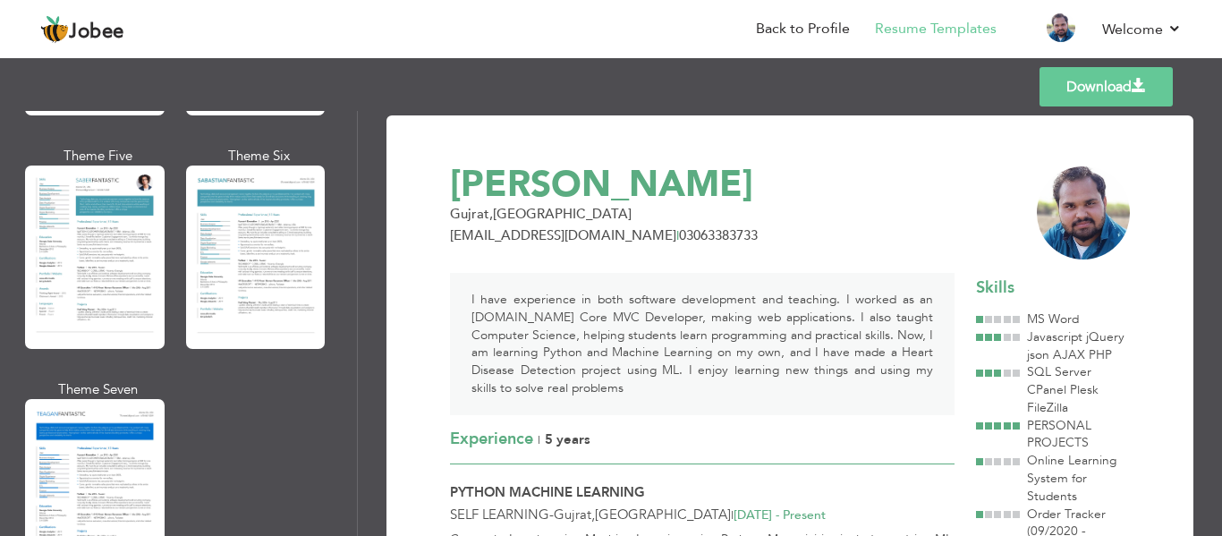
scroll to position [2658, 0]
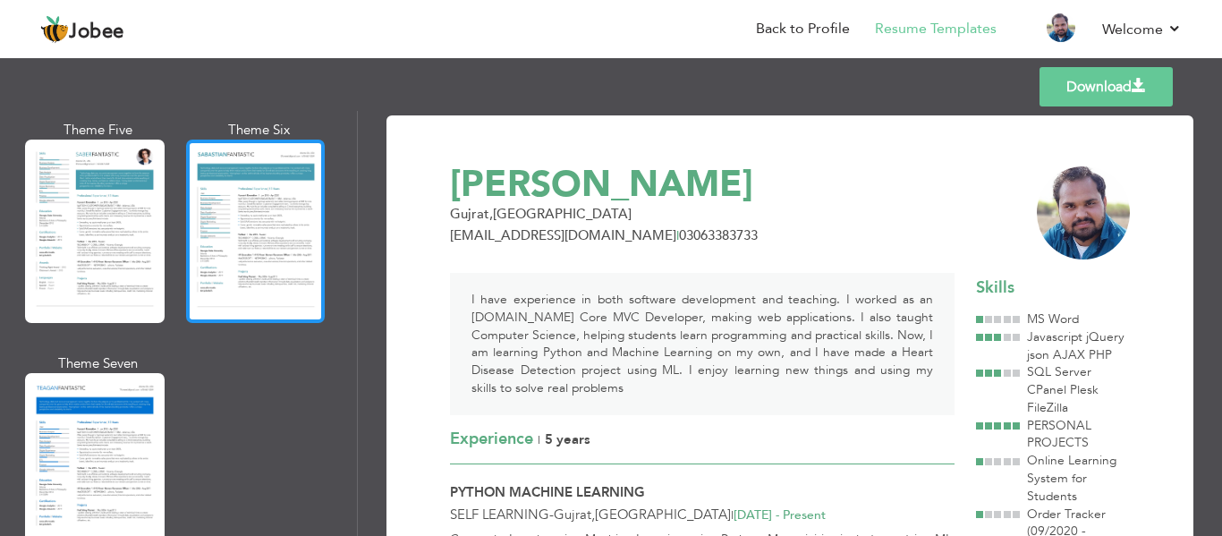
click at [220, 225] on div at bounding box center [256, 231] width 140 height 183
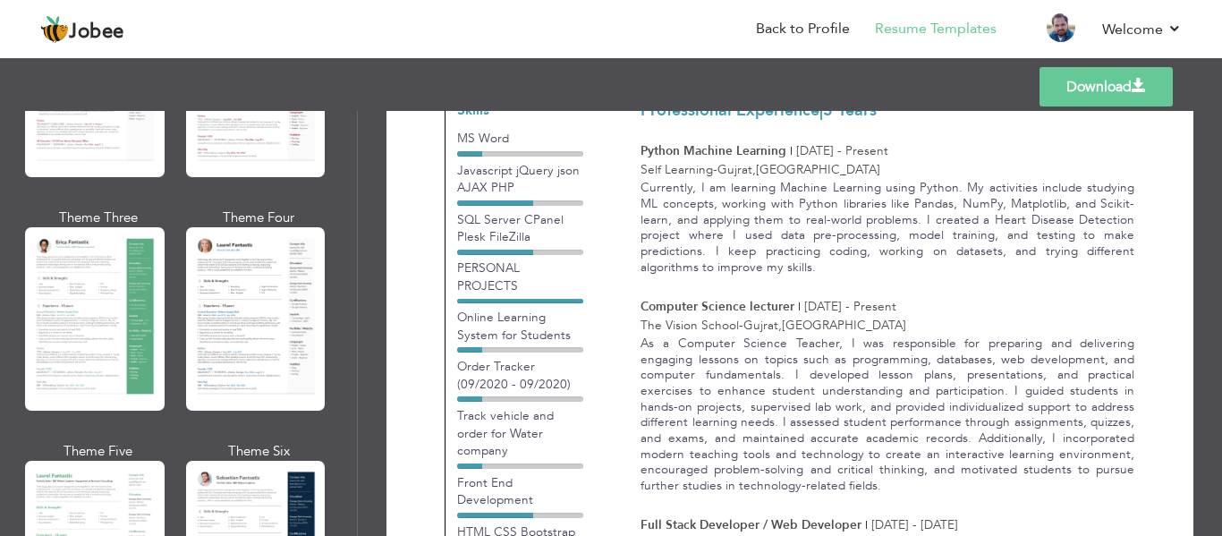
scroll to position [0, 0]
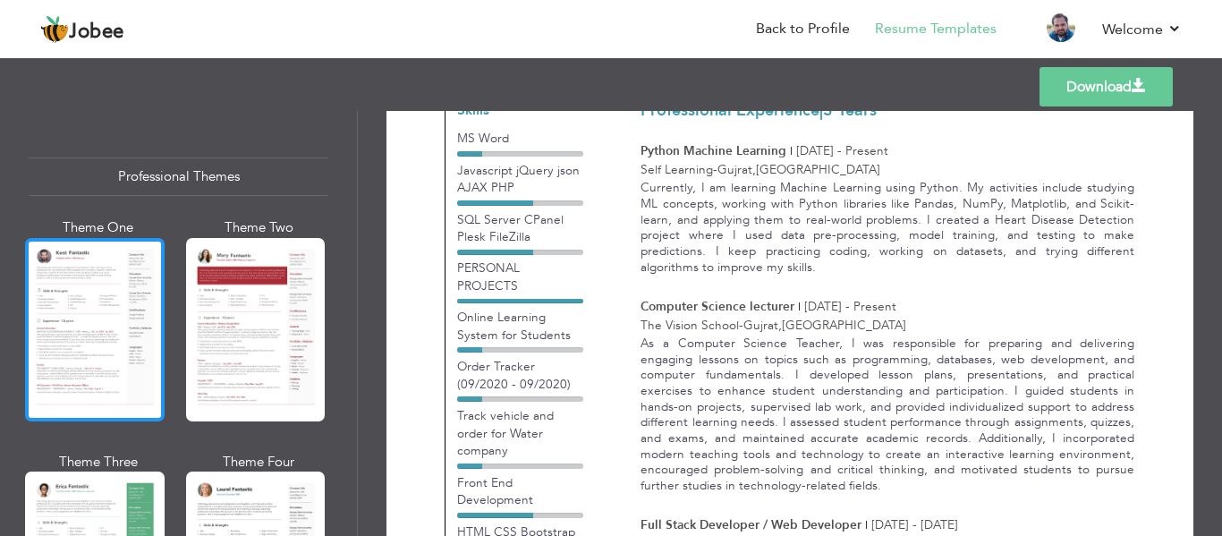
click at [108, 317] on div at bounding box center [95, 329] width 140 height 183
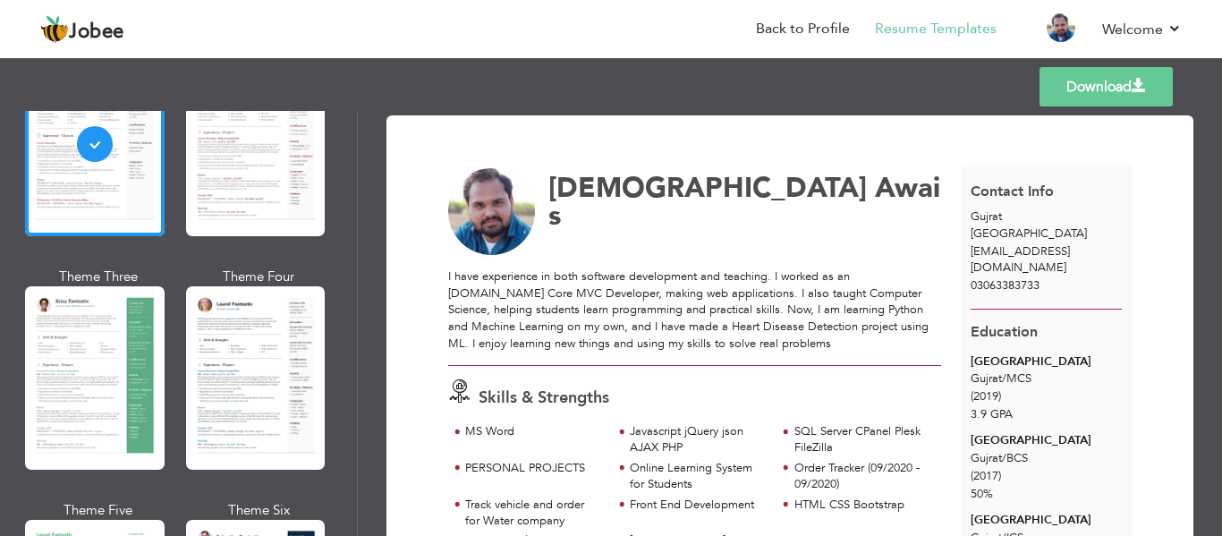
scroll to position [223, 0]
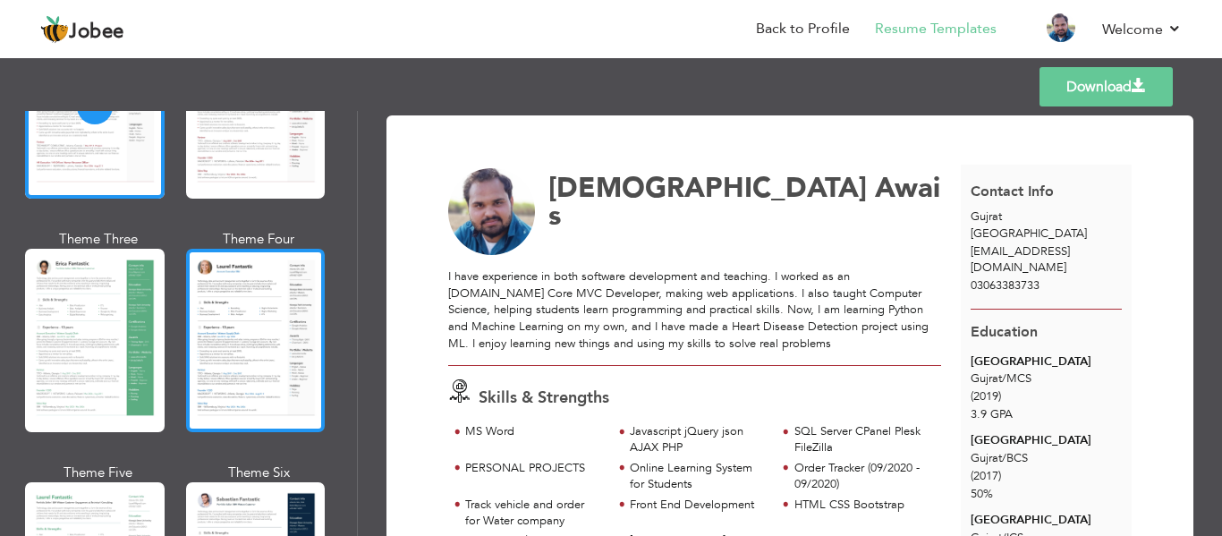
click at [250, 370] on div at bounding box center [256, 340] width 140 height 183
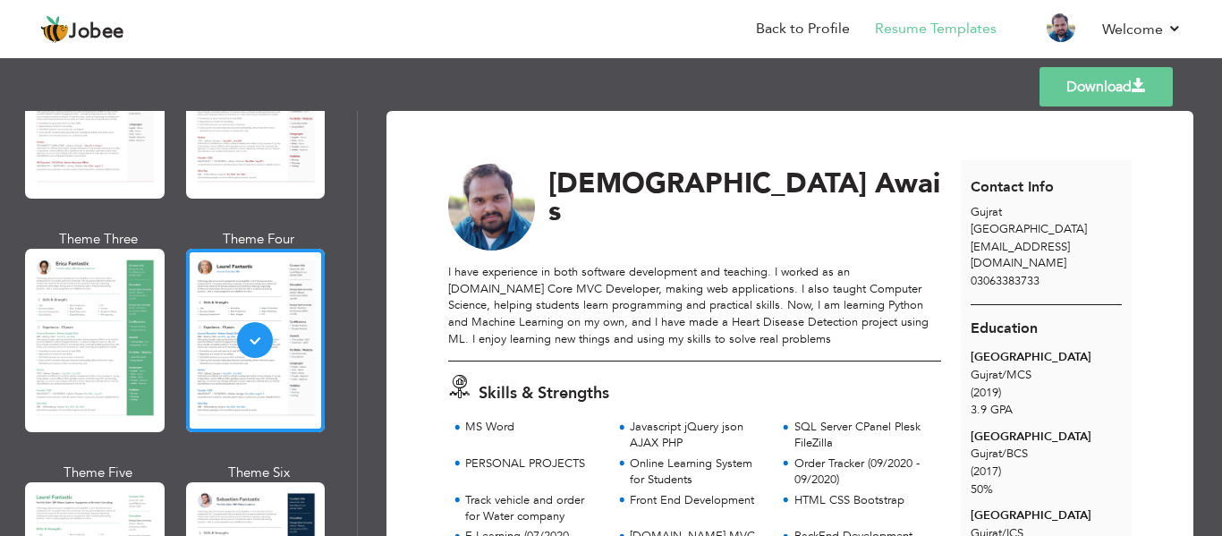
scroll to position [0, 0]
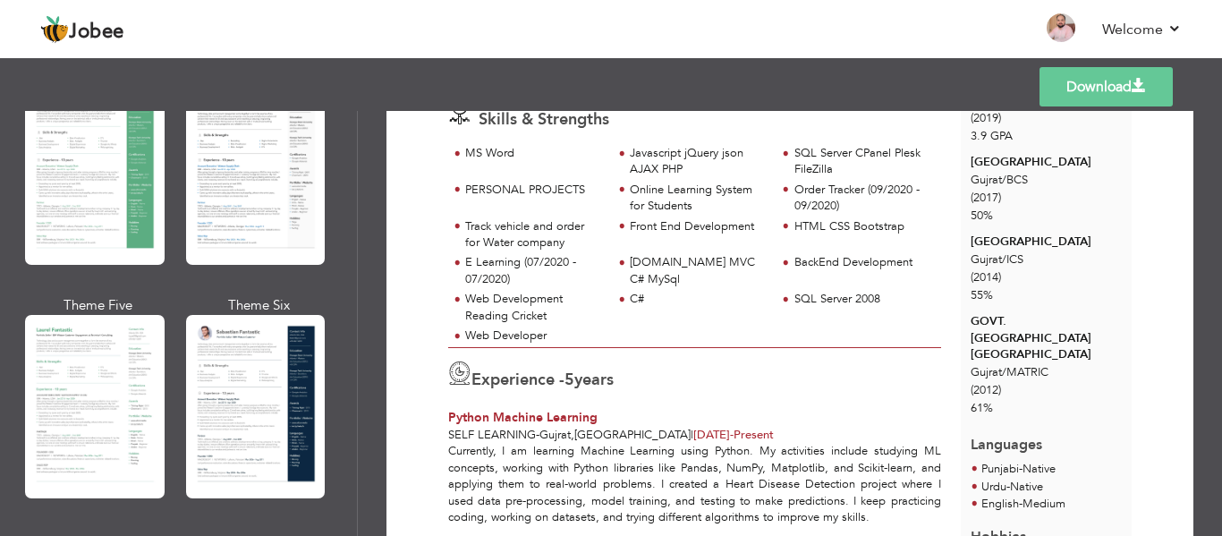
scroll to position [396, 0]
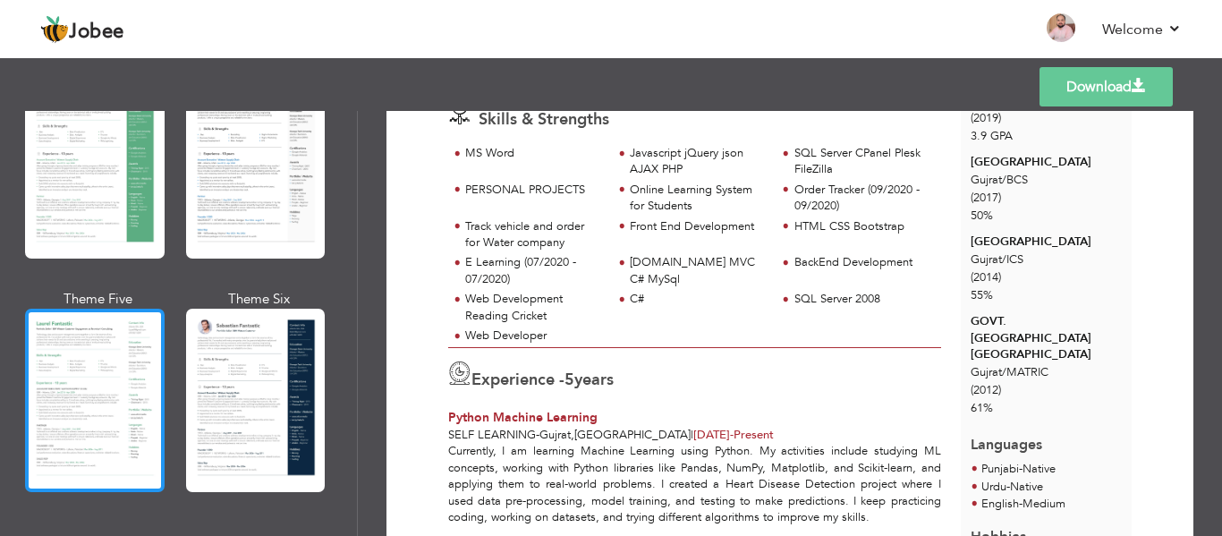
click at [72, 333] on div at bounding box center [95, 400] width 140 height 183
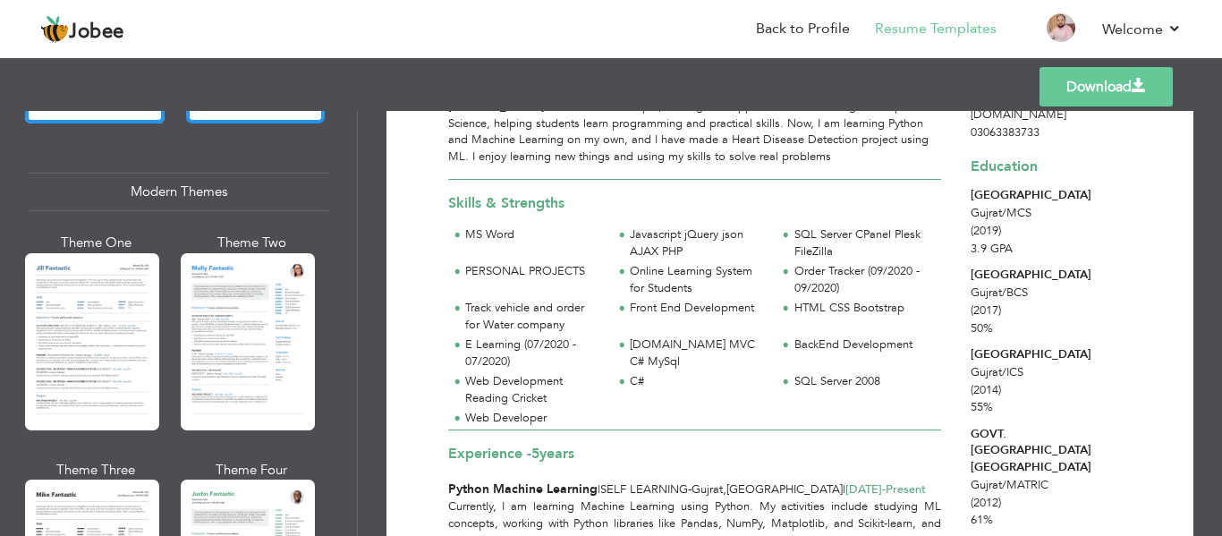
scroll to position [766, 0]
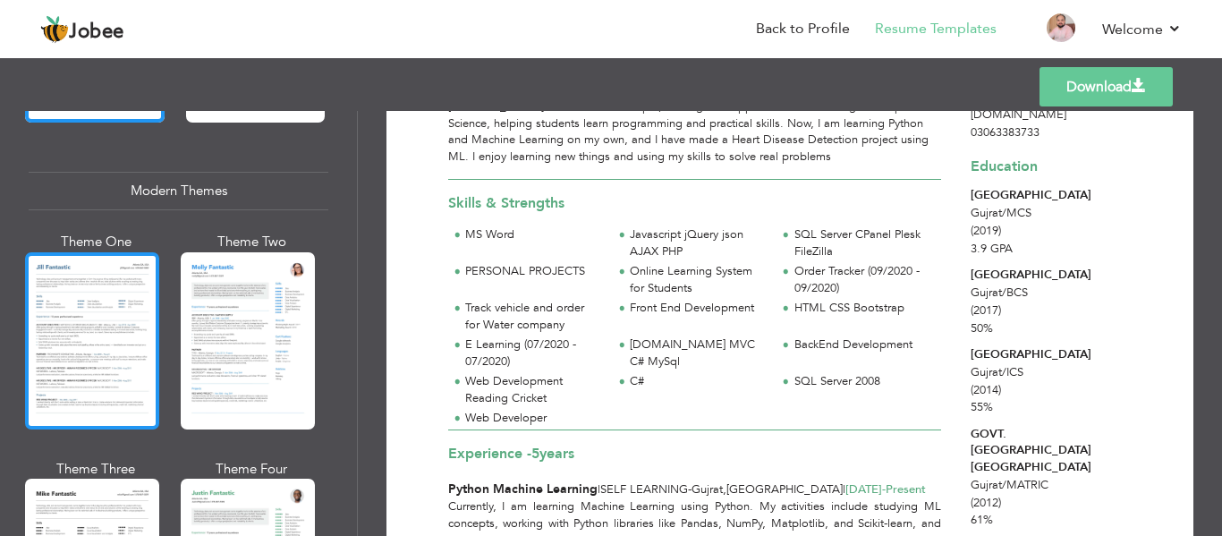
click at [147, 351] on div at bounding box center [92, 340] width 134 height 177
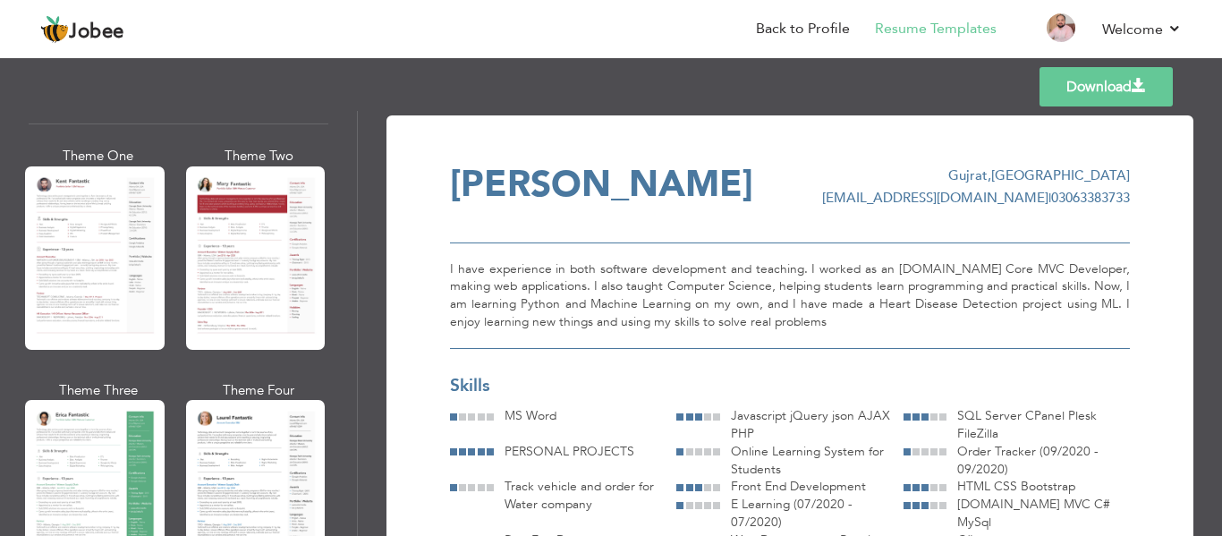
scroll to position [0, 0]
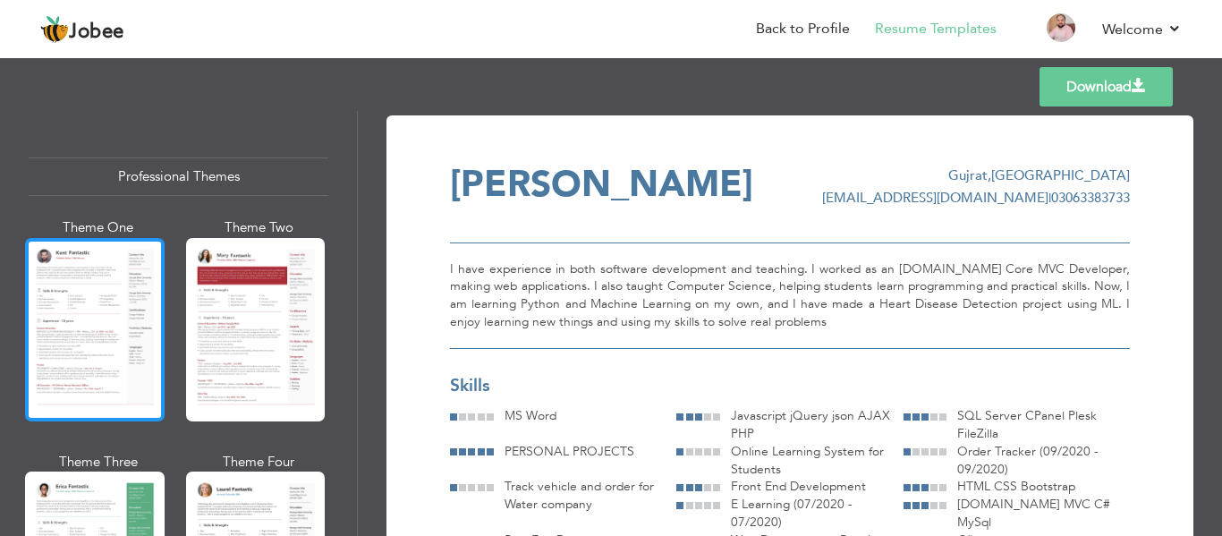
click at [66, 329] on div at bounding box center [95, 329] width 140 height 183
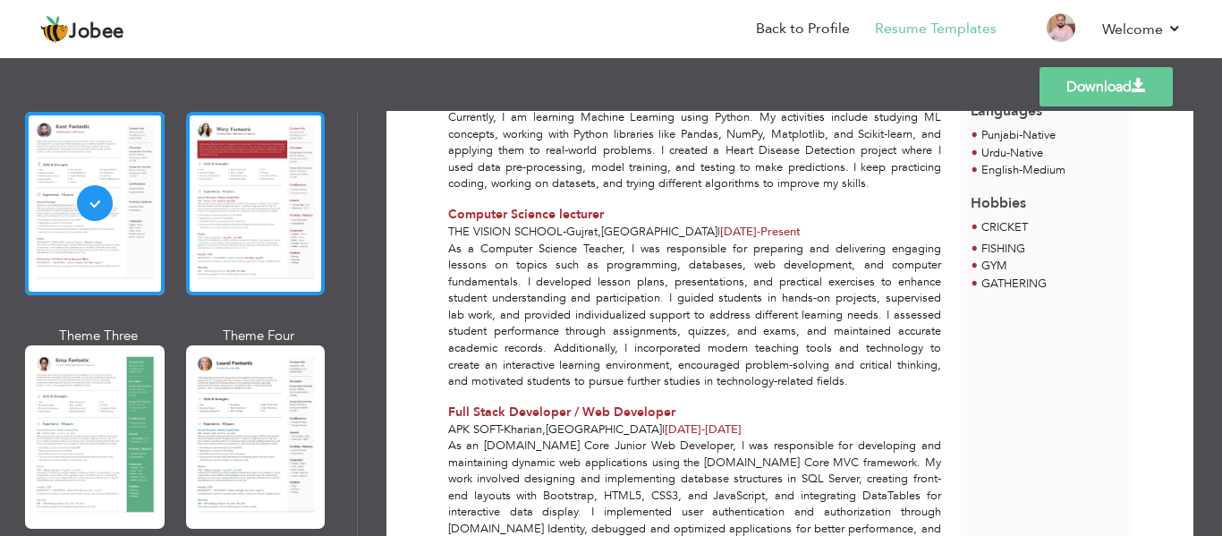
scroll to position [243, 0]
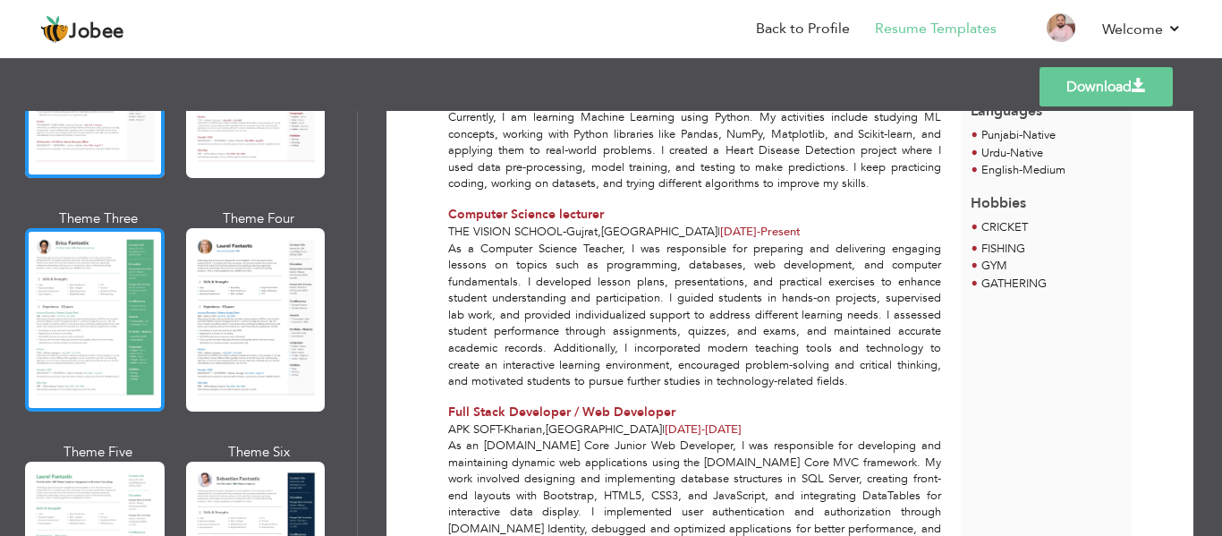
click at [93, 343] on div at bounding box center [95, 319] width 140 height 183
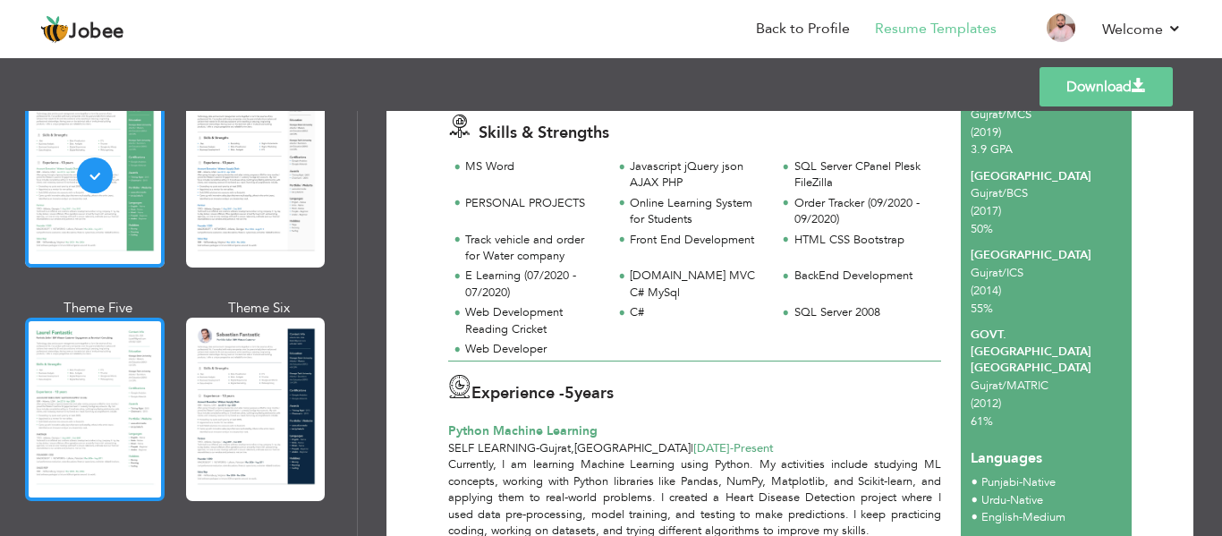
scroll to position [390, 0]
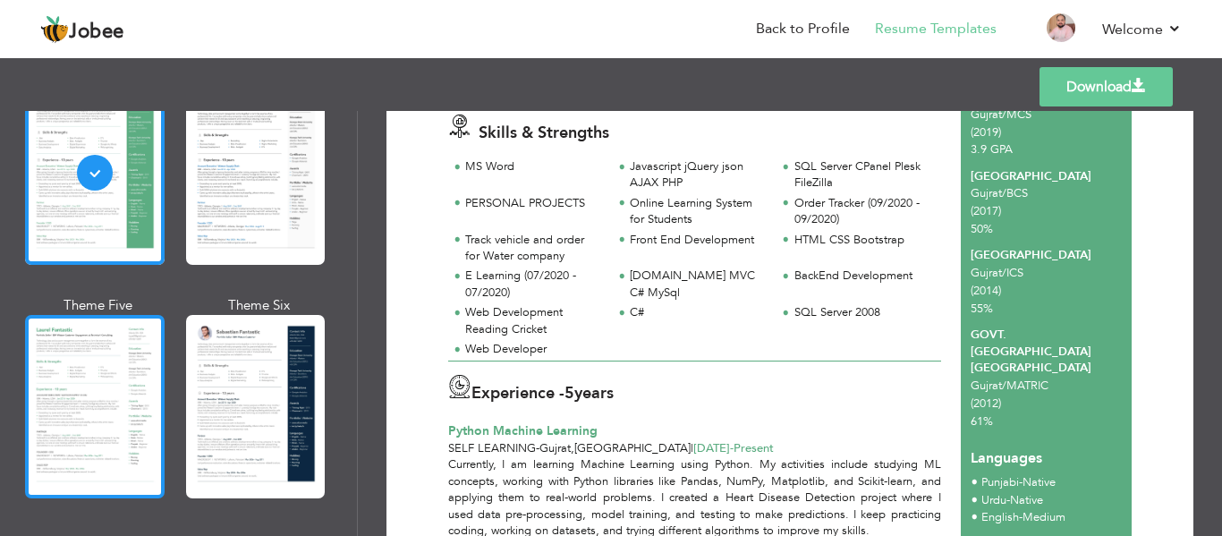
click at [111, 438] on div at bounding box center [95, 406] width 140 height 183
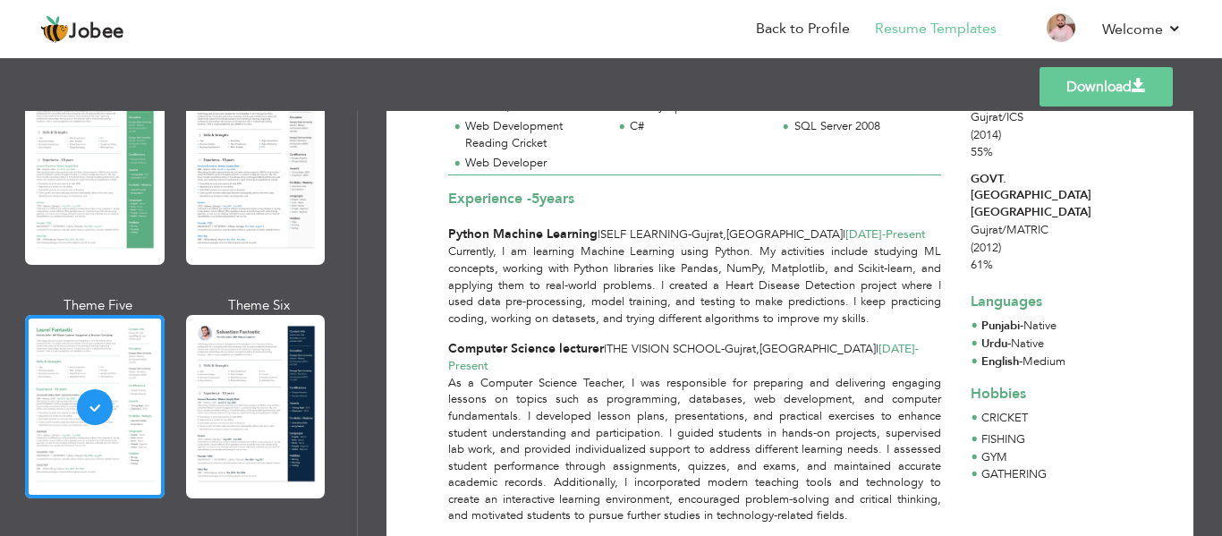
scroll to position [354, 0]
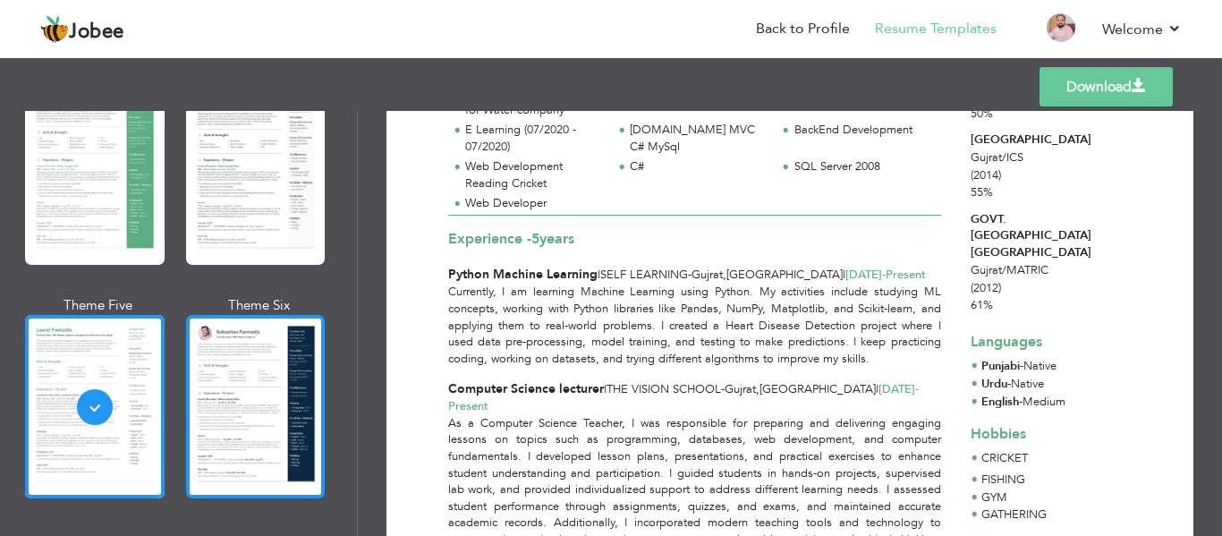
click at [291, 370] on div at bounding box center [256, 406] width 140 height 183
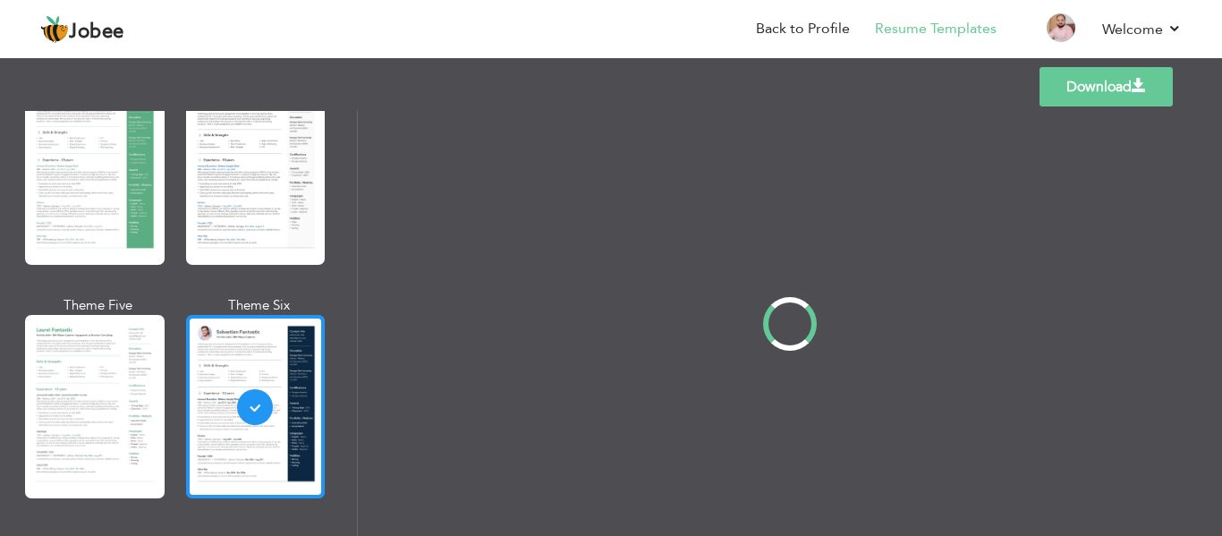
scroll to position [0, 0]
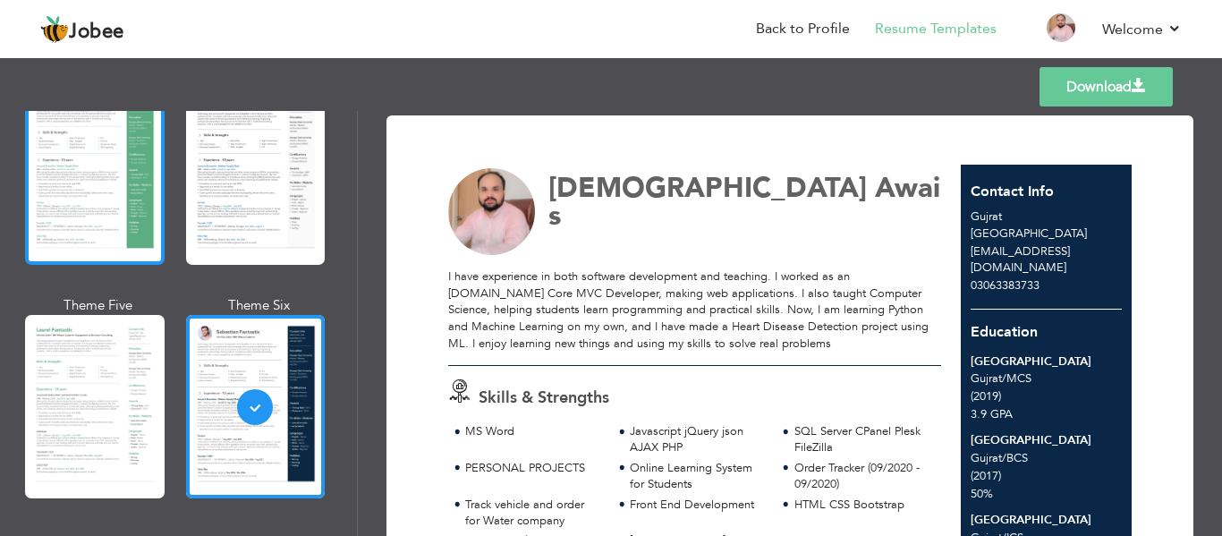
click at [83, 185] on div at bounding box center [95, 172] width 140 height 183
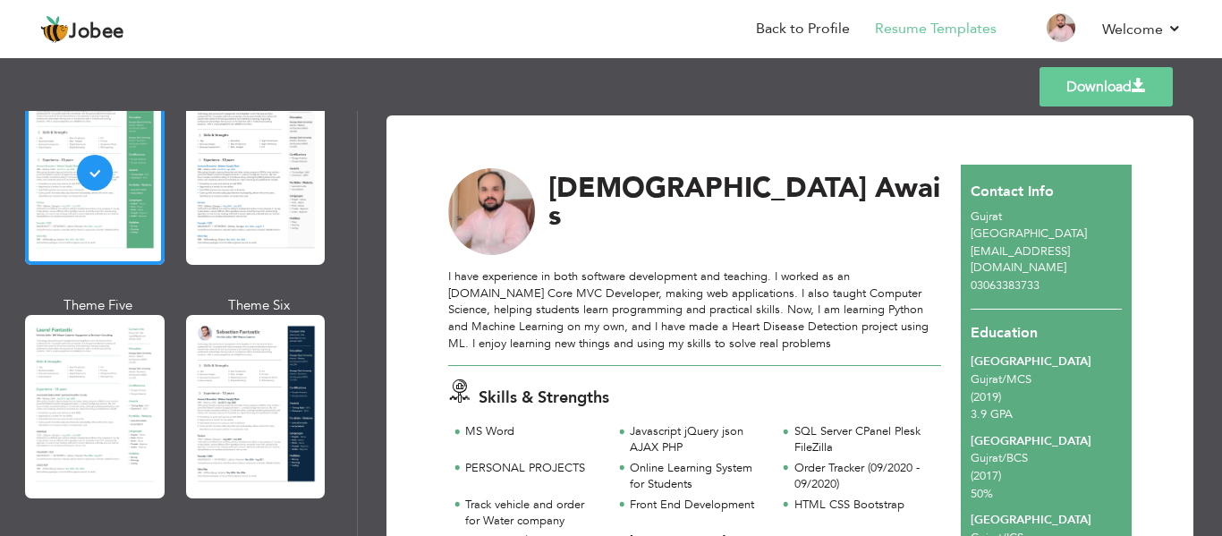
click at [1044, 92] on link "Download" at bounding box center [1106, 86] width 133 height 39
